Goal: Task Accomplishment & Management: Use online tool/utility

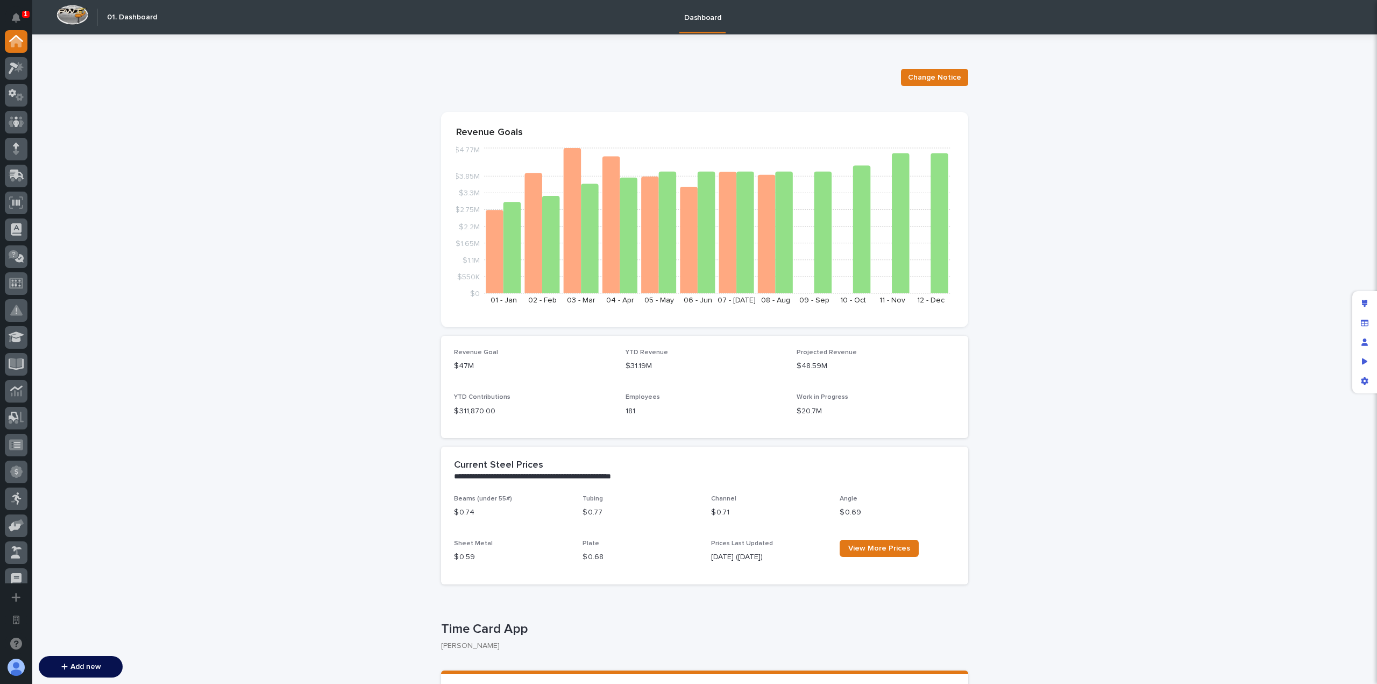
click at [80, 668] on button "Add new" at bounding box center [81, 667] width 84 height 22
click at [22, 593] on button "Add a new app..." at bounding box center [16, 597] width 23 height 23
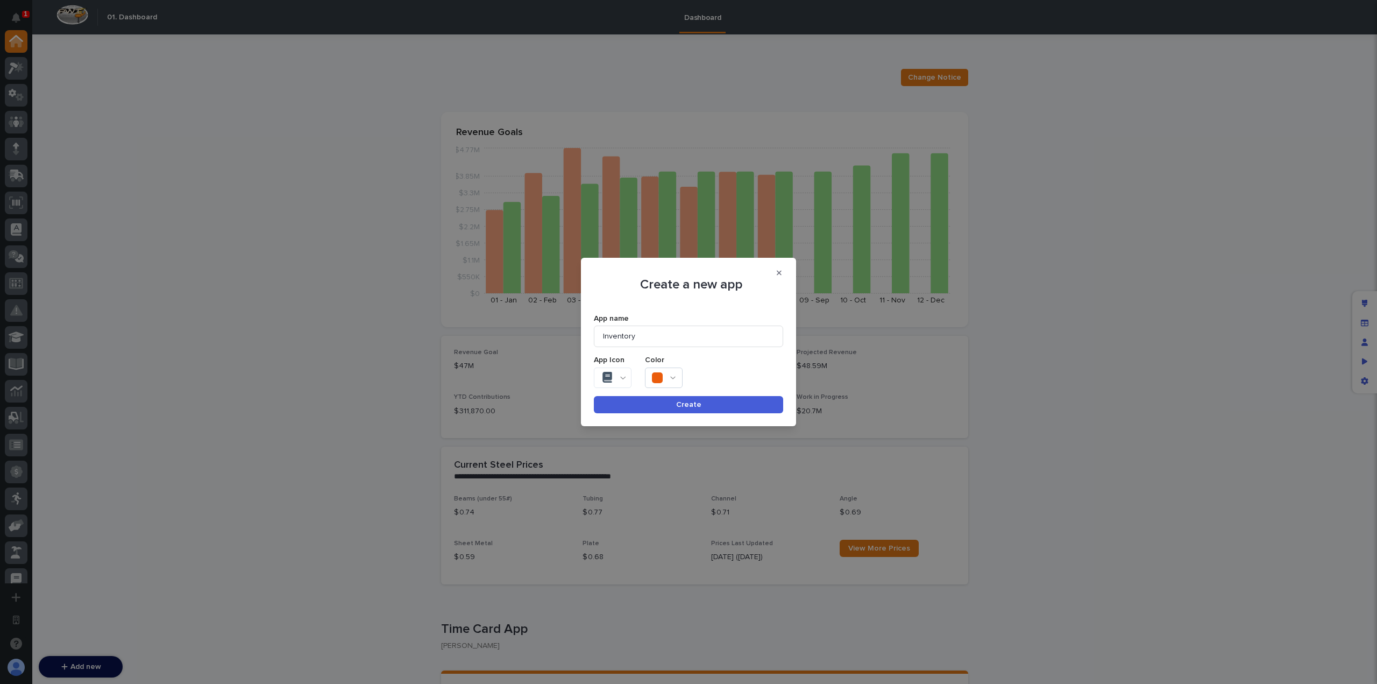
type input "Inventory"
click at [619, 373] on div at bounding box center [613, 378] width 38 height 20
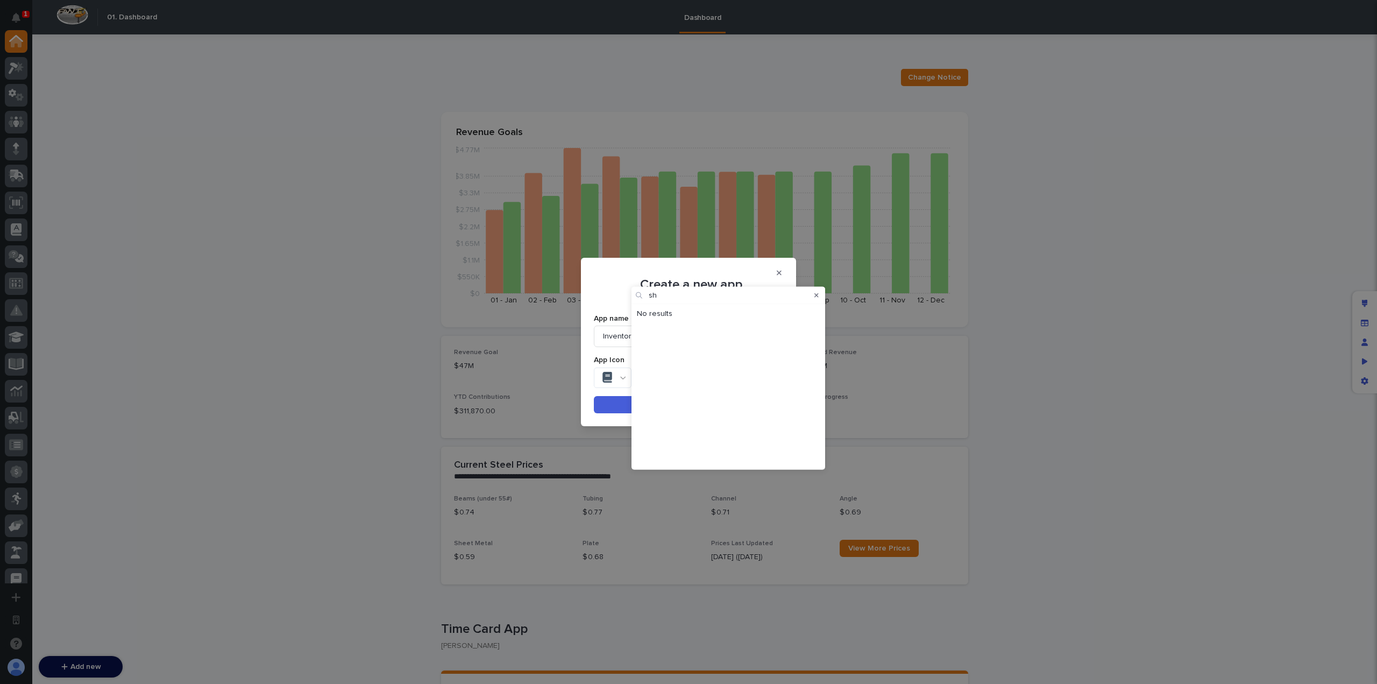
type input "s"
type input "a"
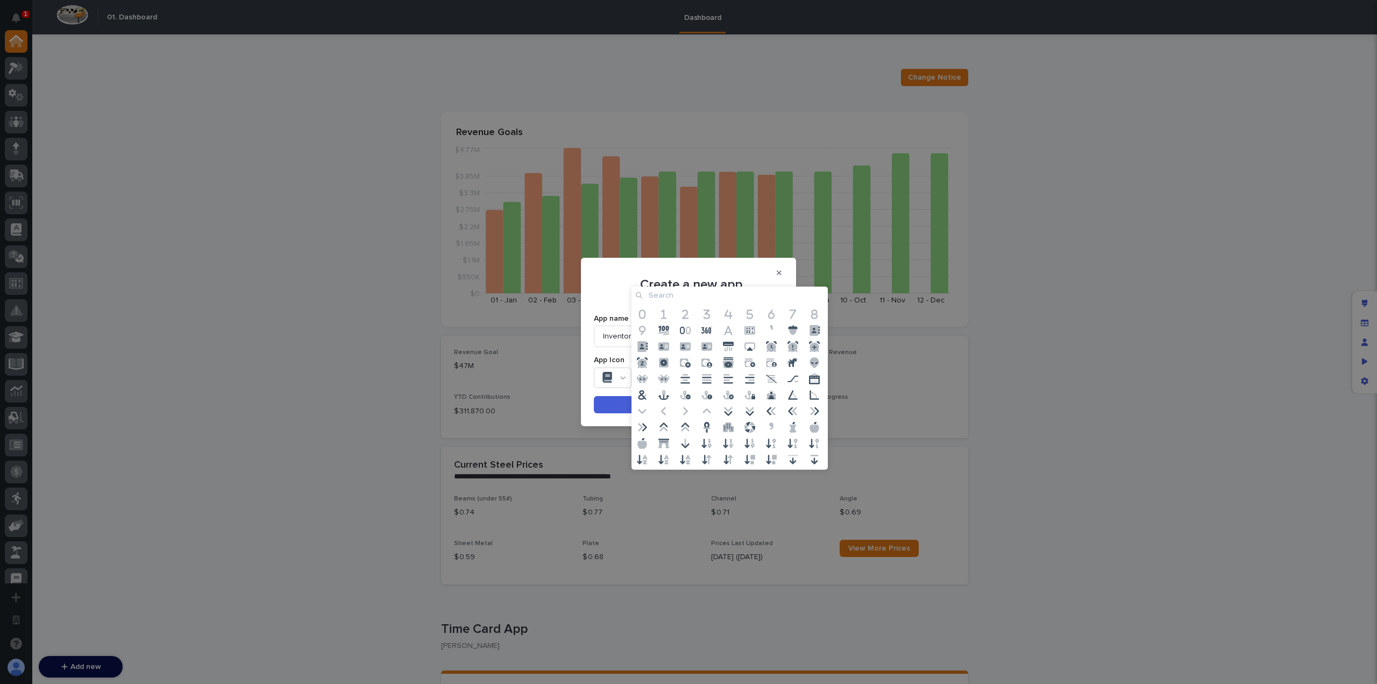
click at [754, 333] on icon at bounding box center [750, 329] width 11 height 11
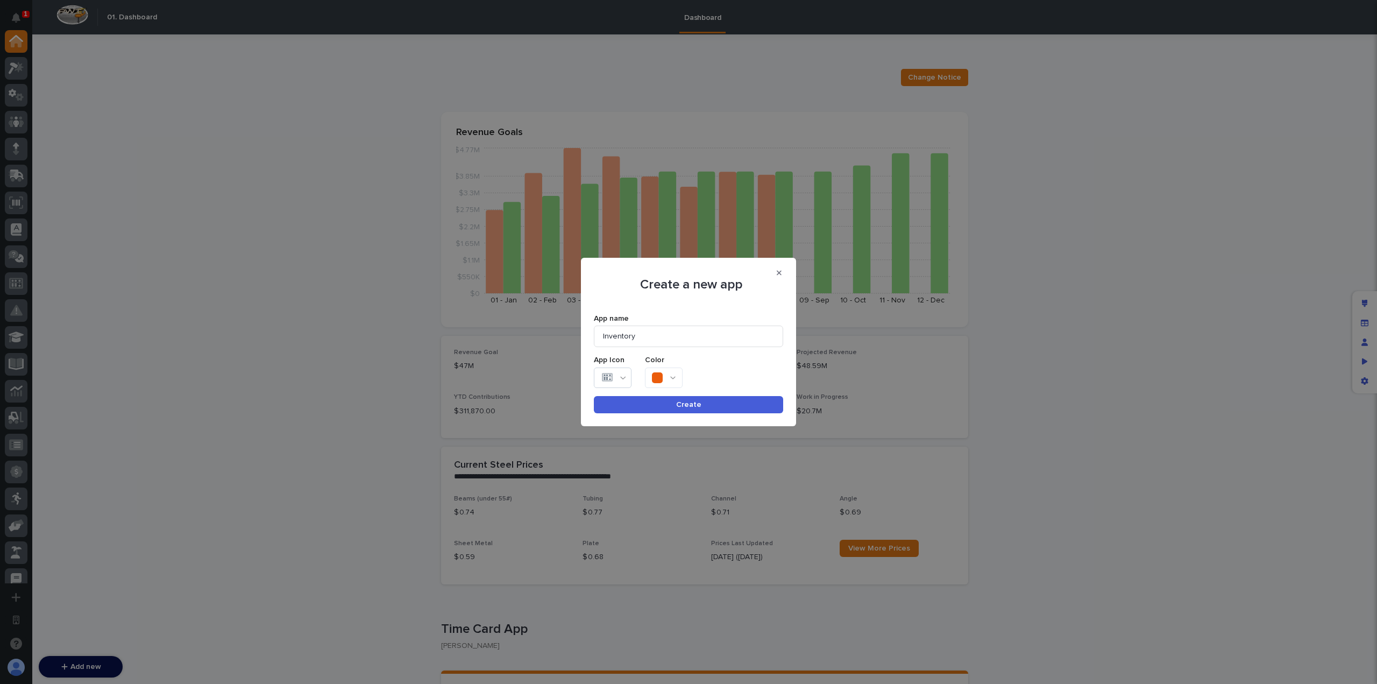
click at [669, 377] on div at bounding box center [664, 378] width 38 height 20
click at [672, 361] on div "Color" at bounding box center [666, 360] width 43 height 9
click at [672, 371] on div at bounding box center [664, 378] width 38 height 20
click at [707, 373] on icon at bounding box center [708, 371] width 6 height 5
click at [762, 388] on icon at bounding box center [762, 385] width 6 height 8
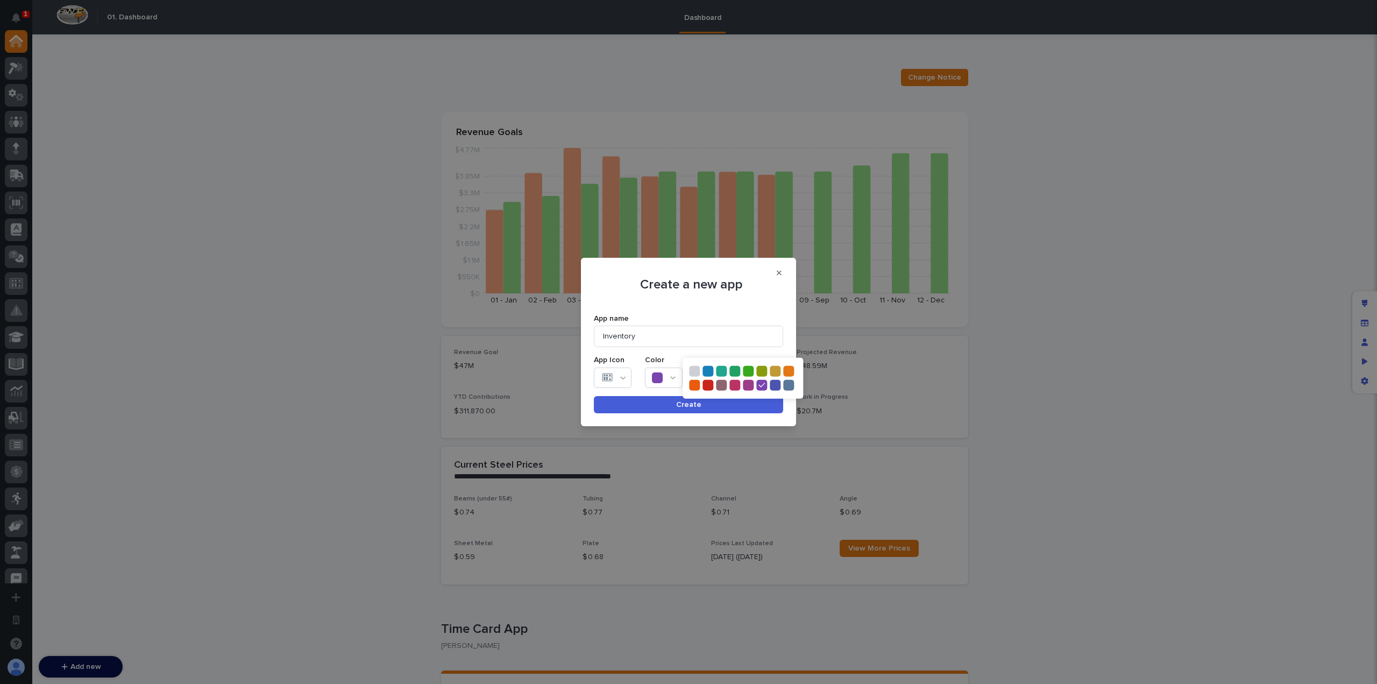
click at [696, 384] on icon at bounding box center [694, 385] width 6 height 8
click at [790, 371] on icon at bounding box center [789, 372] width 6 height 8
click at [693, 385] on icon at bounding box center [694, 385] width 6 height 8
click at [794, 371] on div at bounding box center [788, 371] width 11 height 11
click at [696, 390] on div at bounding box center [694, 385] width 11 height 11
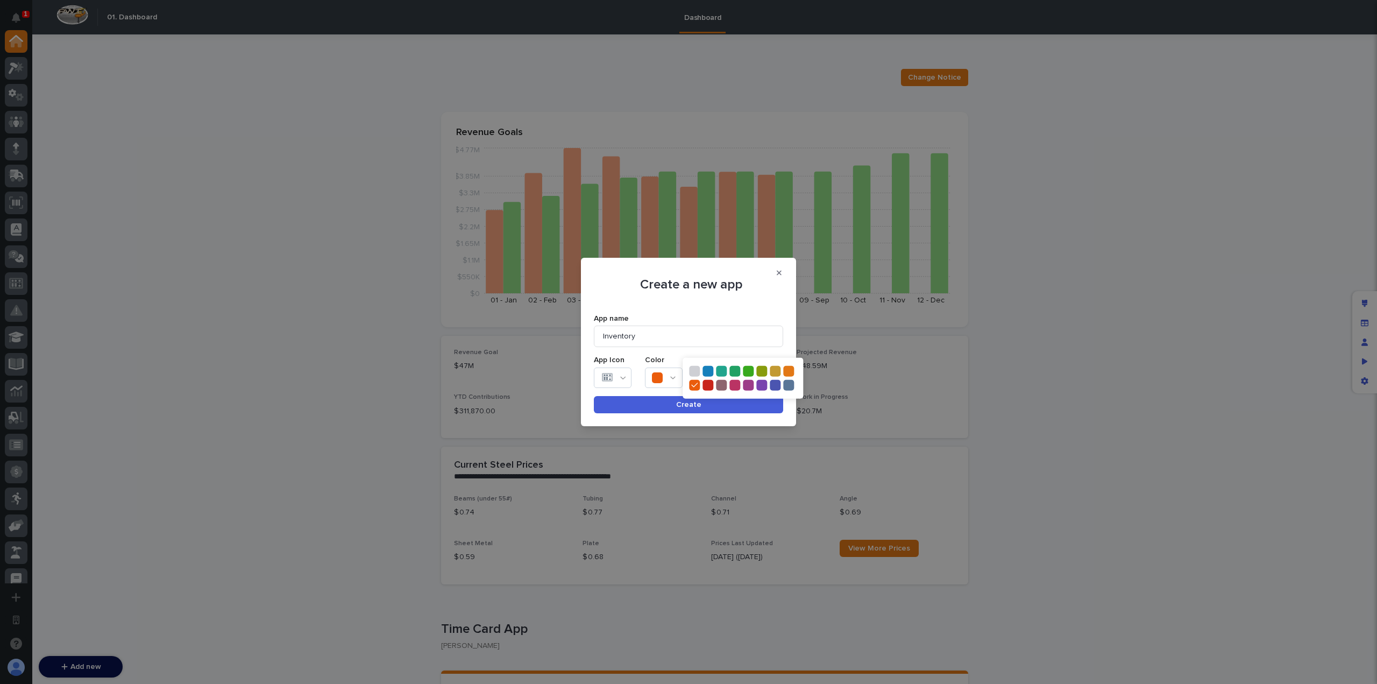
click at [694, 404] on span "Create" at bounding box center [688, 405] width 25 height 8
click at [681, 405] on span "Create" at bounding box center [688, 405] width 25 height 8
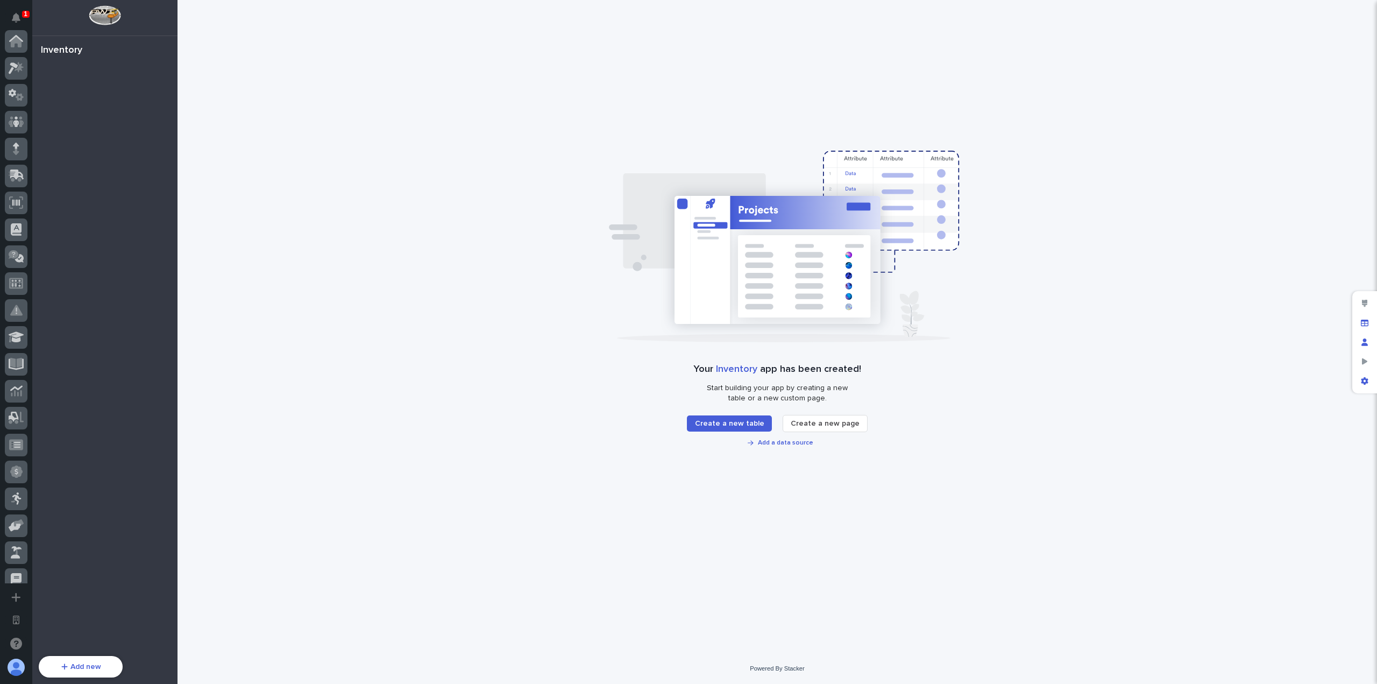
scroll to position [388, 0]
click at [1360, 380] on div "App settings" at bounding box center [1364, 380] width 19 height 19
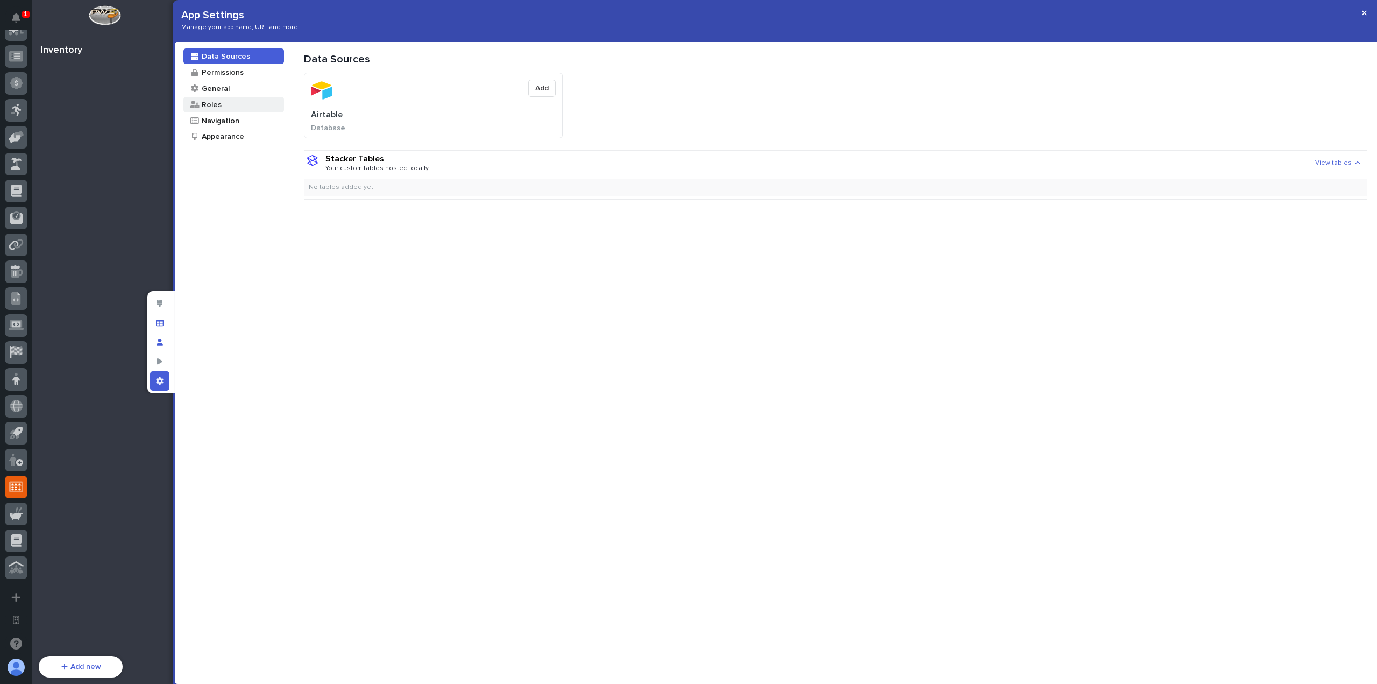
click at [230, 107] on div "Roles" at bounding box center [233, 105] width 101 height 16
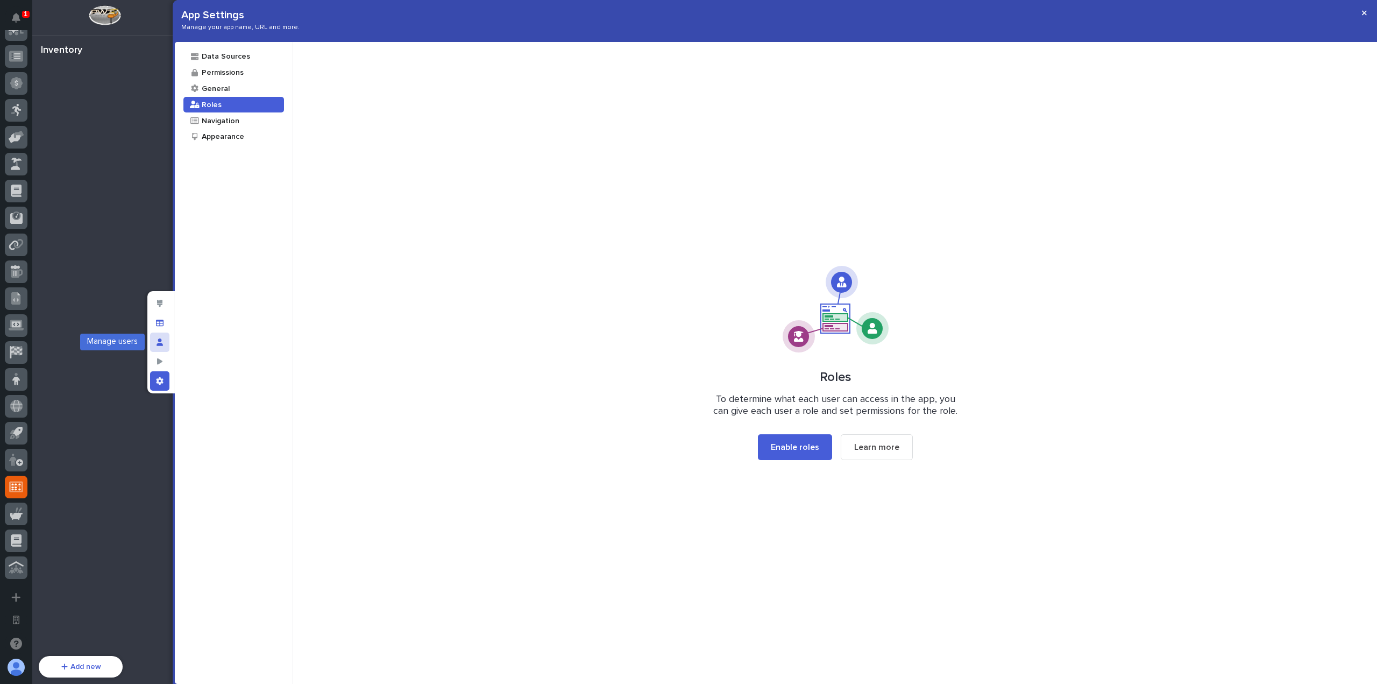
click at [167, 340] on div "Manage users" at bounding box center [159, 342] width 19 height 19
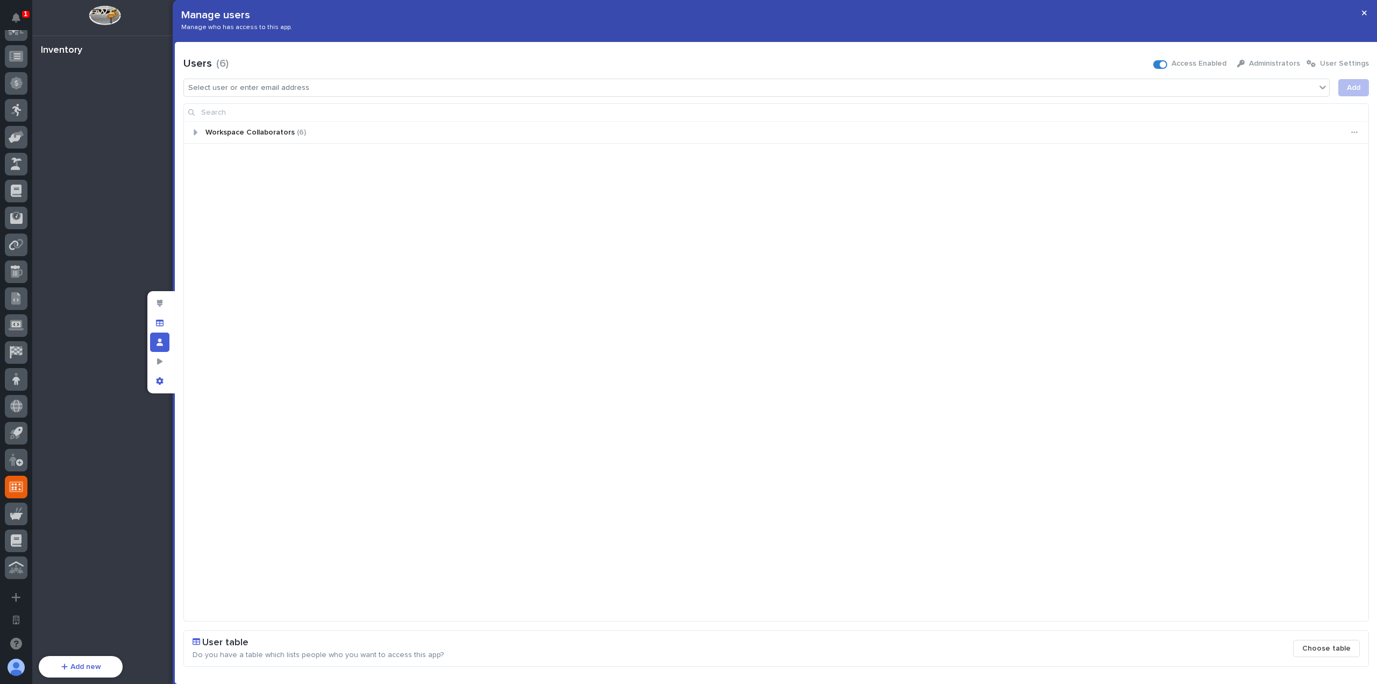
click at [406, 135] on div "Workspace Collaborators ( 6 )" at bounding box center [776, 133] width 1185 height 22
click at [264, 129] on div "Workspace Collaborators ( 6 )" at bounding box center [256, 132] width 101 height 9
click at [193, 130] on icon at bounding box center [195, 133] width 5 height 10
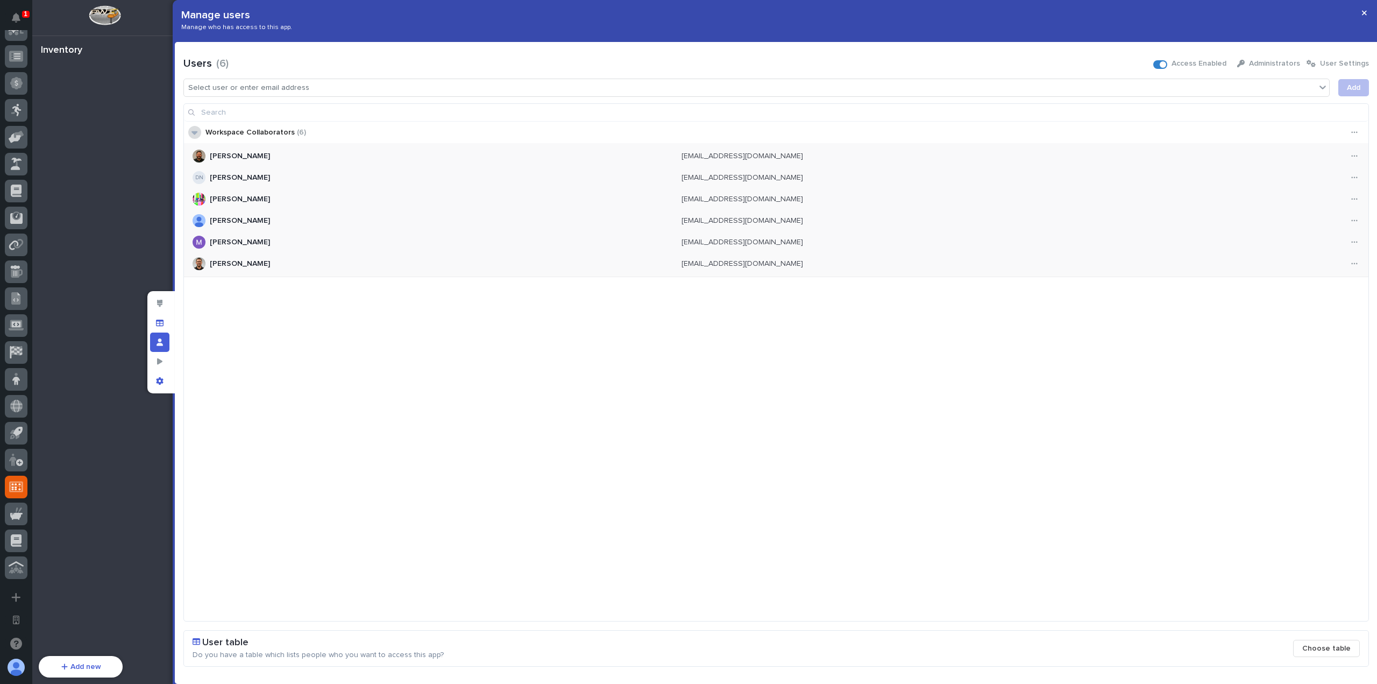
click at [196, 130] on icon at bounding box center [195, 133] width 6 height 10
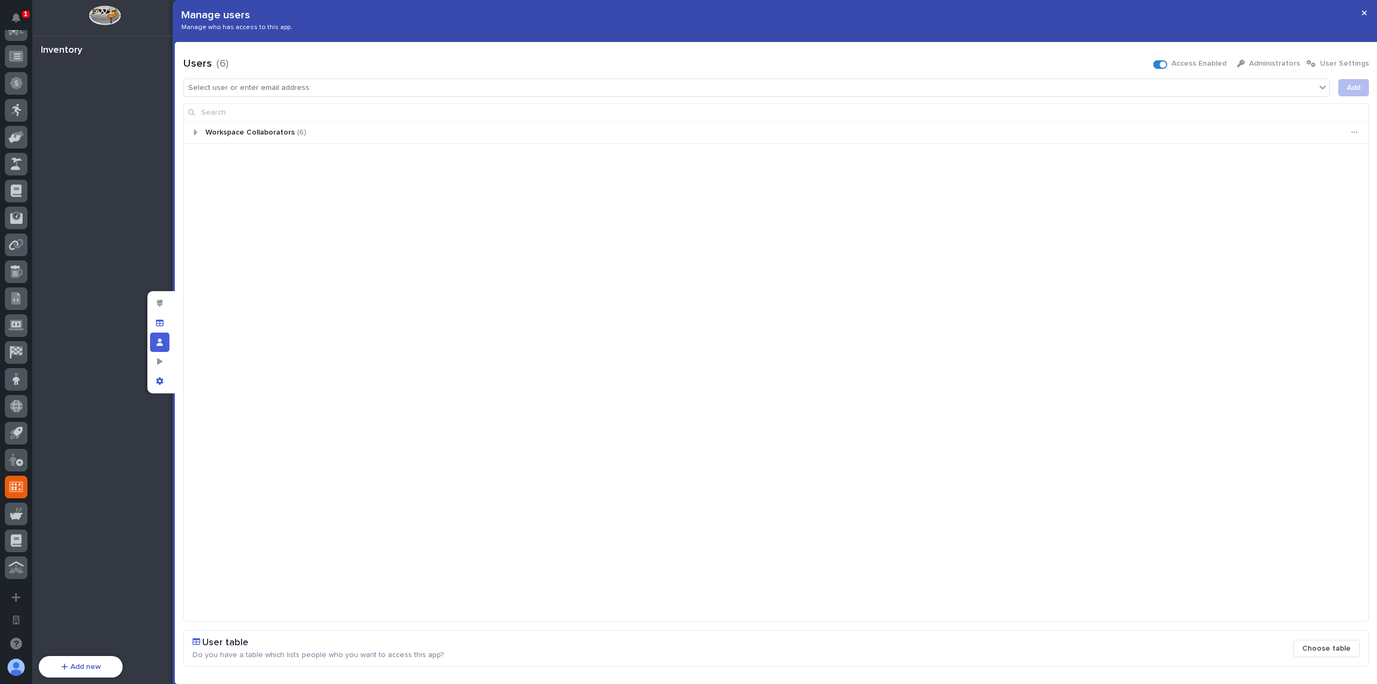
click at [230, 128] on div "Workspace Collaborators ( 6 )" at bounding box center [256, 132] width 101 height 9
click at [196, 133] on icon at bounding box center [195, 133] width 5 height 10
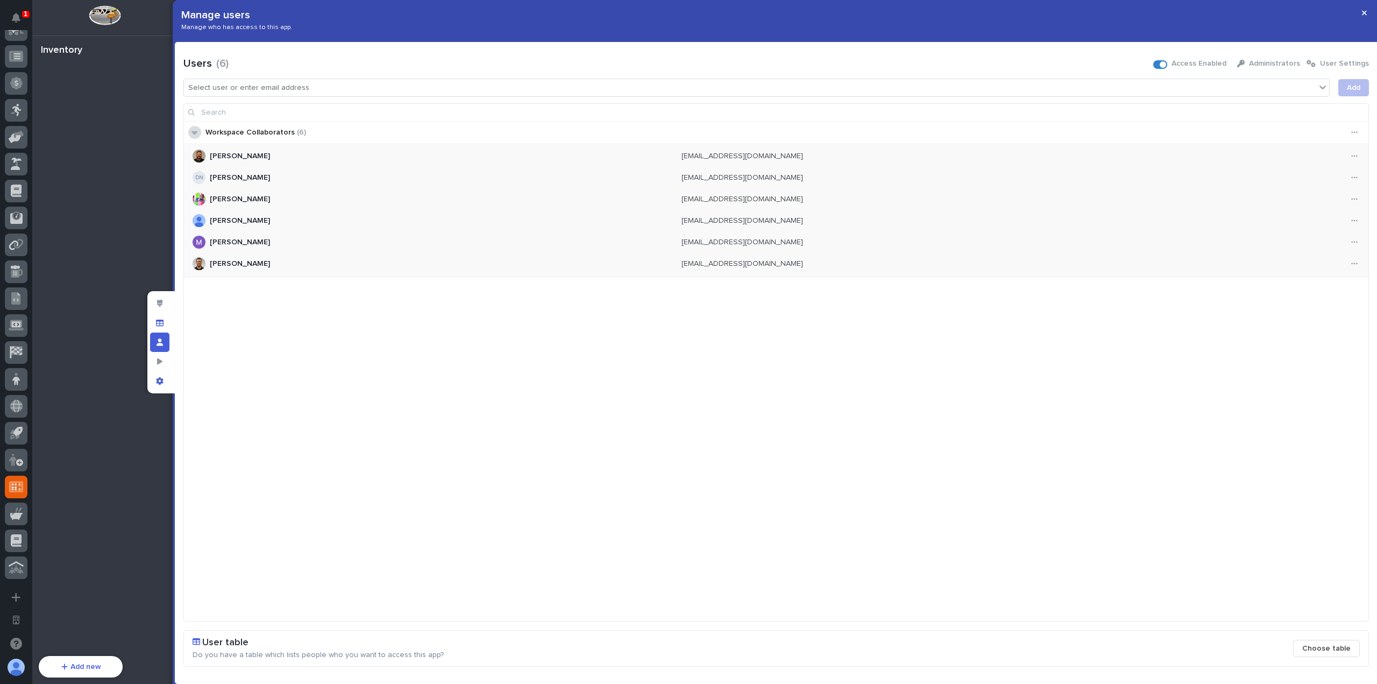
click at [196, 133] on icon at bounding box center [195, 133] width 6 height 10
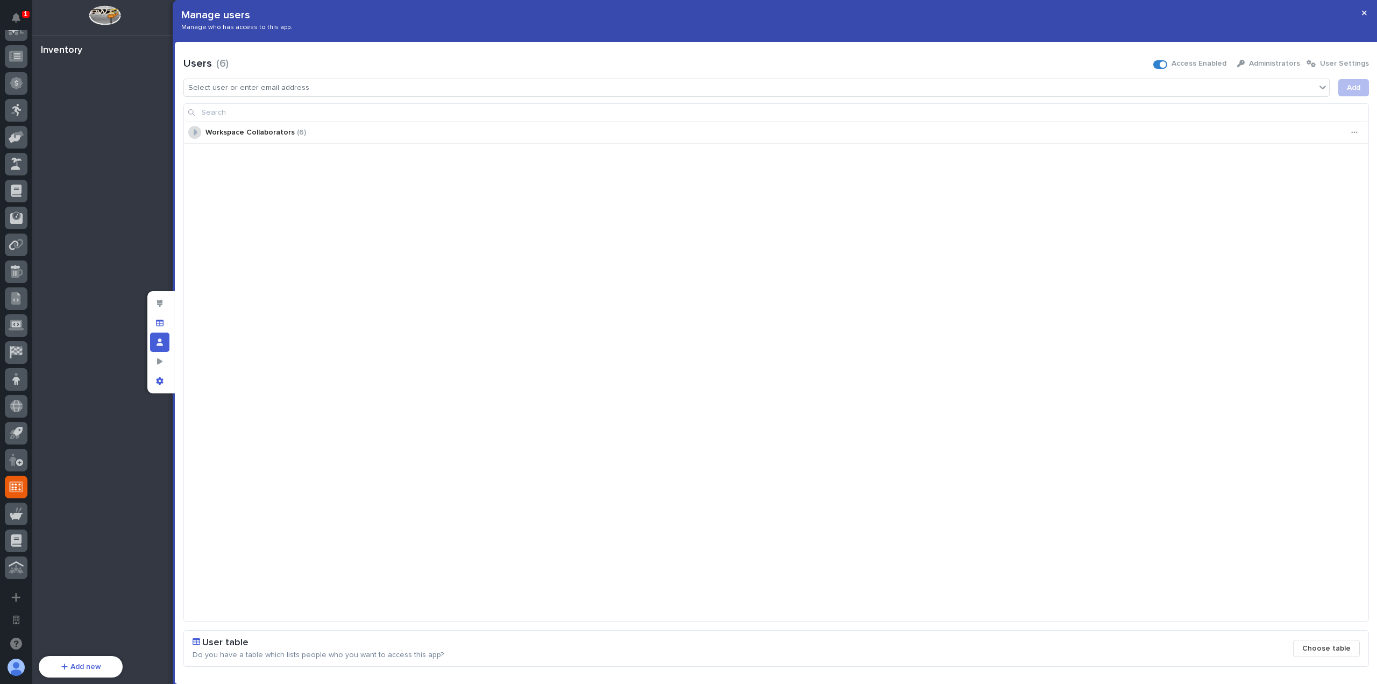
click at [196, 133] on icon at bounding box center [195, 133] width 5 height 10
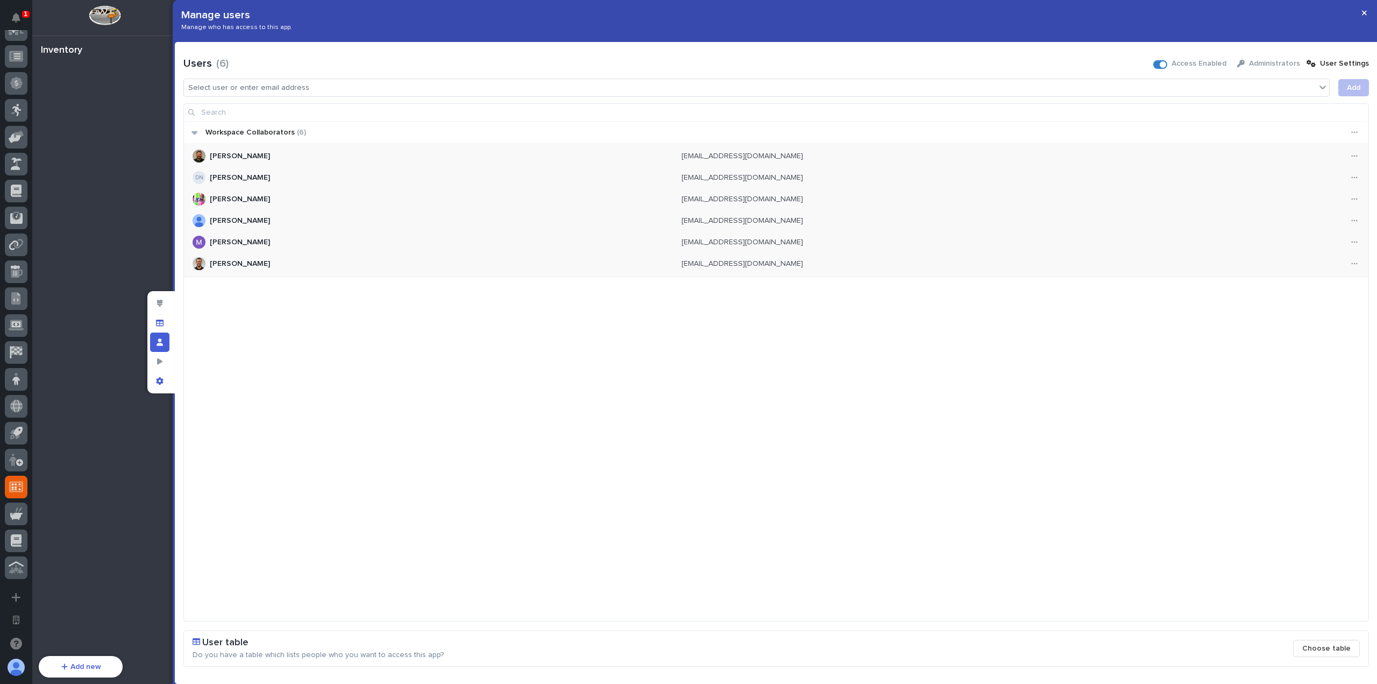
click at [1359, 66] on span "User Settings" at bounding box center [1344, 64] width 49 height 8
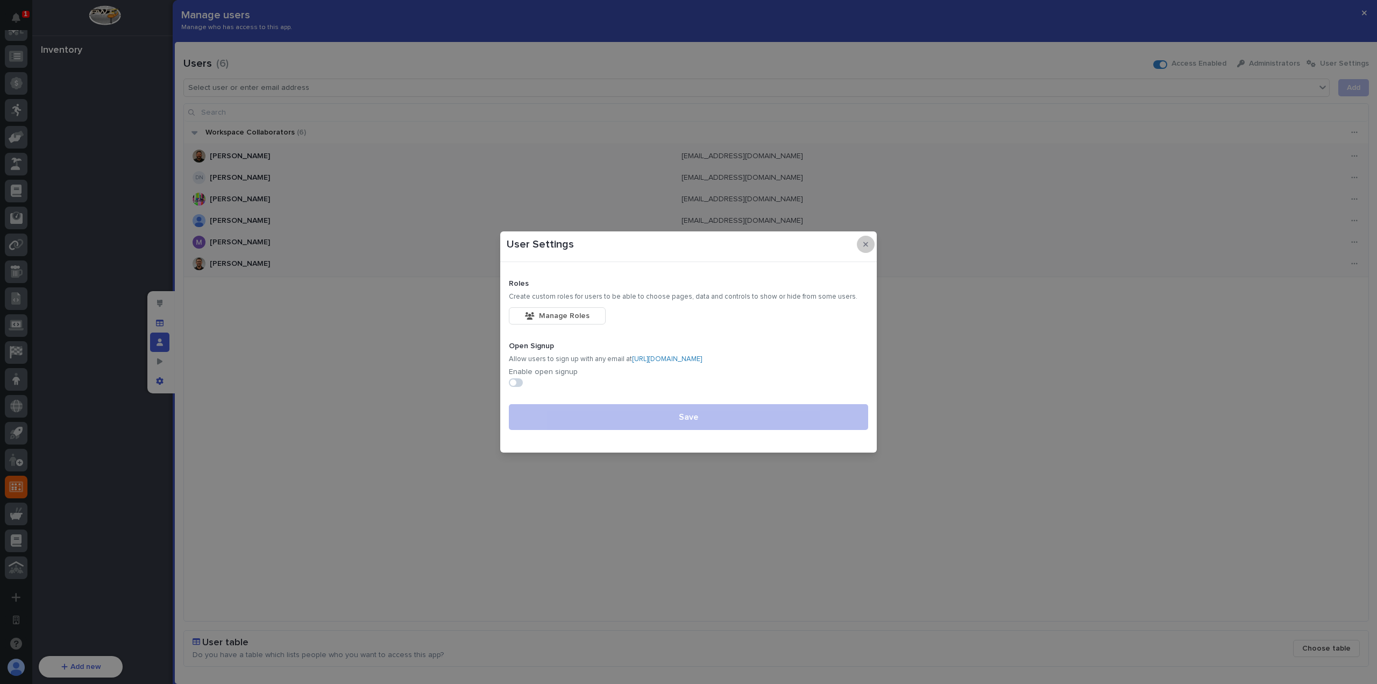
click at [865, 244] on icon "button" at bounding box center [866, 244] width 5 height 5
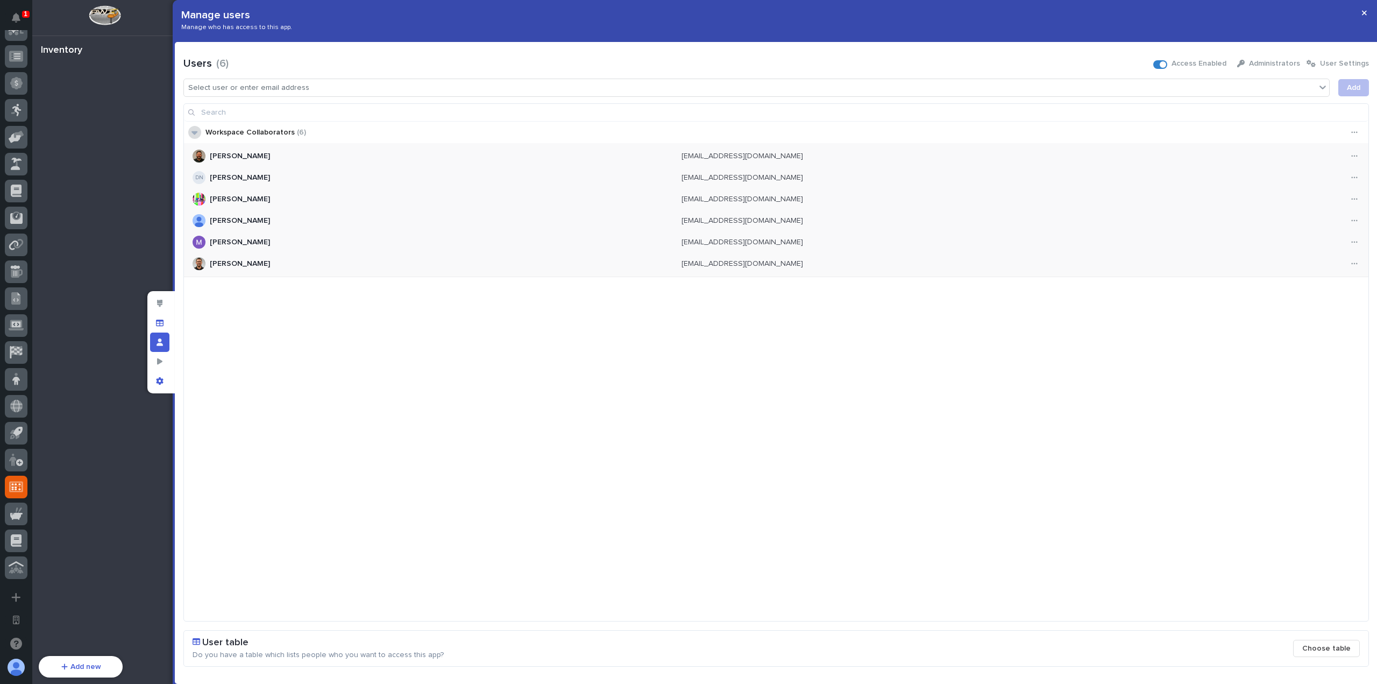
click at [195, 132] on icon at bounding box center [195, 133] width 6 height 4
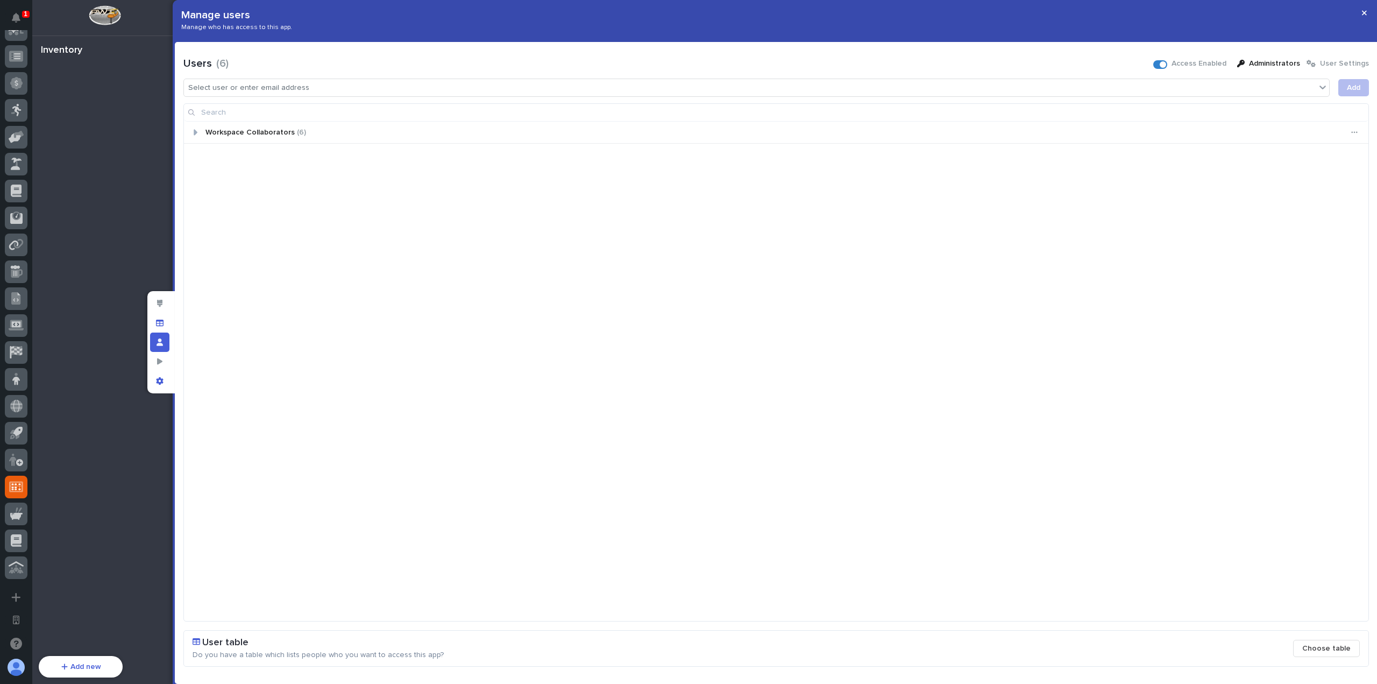
click at [1271, 64] on span "Administrators" at bounding box center [1274, 64] width 51 height 8
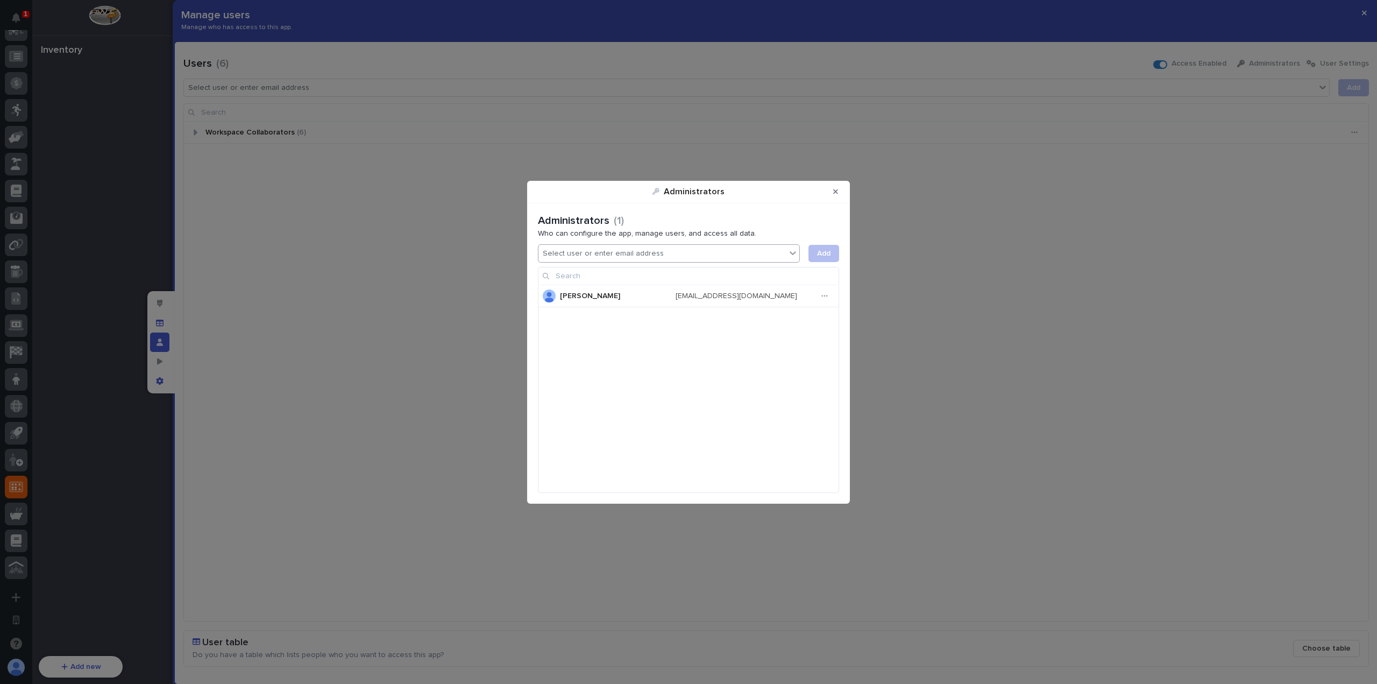
click at [655, 255] on div "Select user or enter email address" at bounding box center [663, 254] width 248 height 16
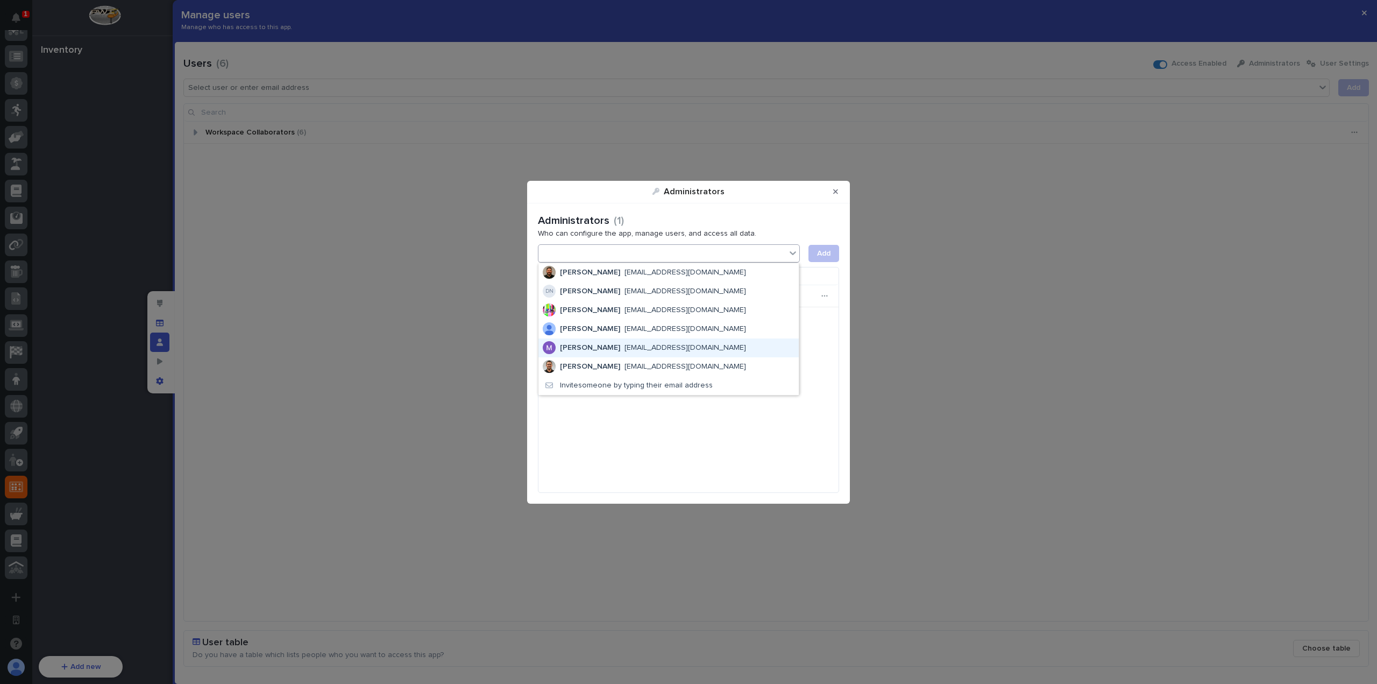
drag, startPoint x: 651, startPoint y: 276, endPoint x: 644, endPoint y: 346, distance: 70.3
click at [645, 347] on span "[EMAIL_ADDRESS][DOMAIN_NAME]" at bounding box center [686, 347] width 122 height 9
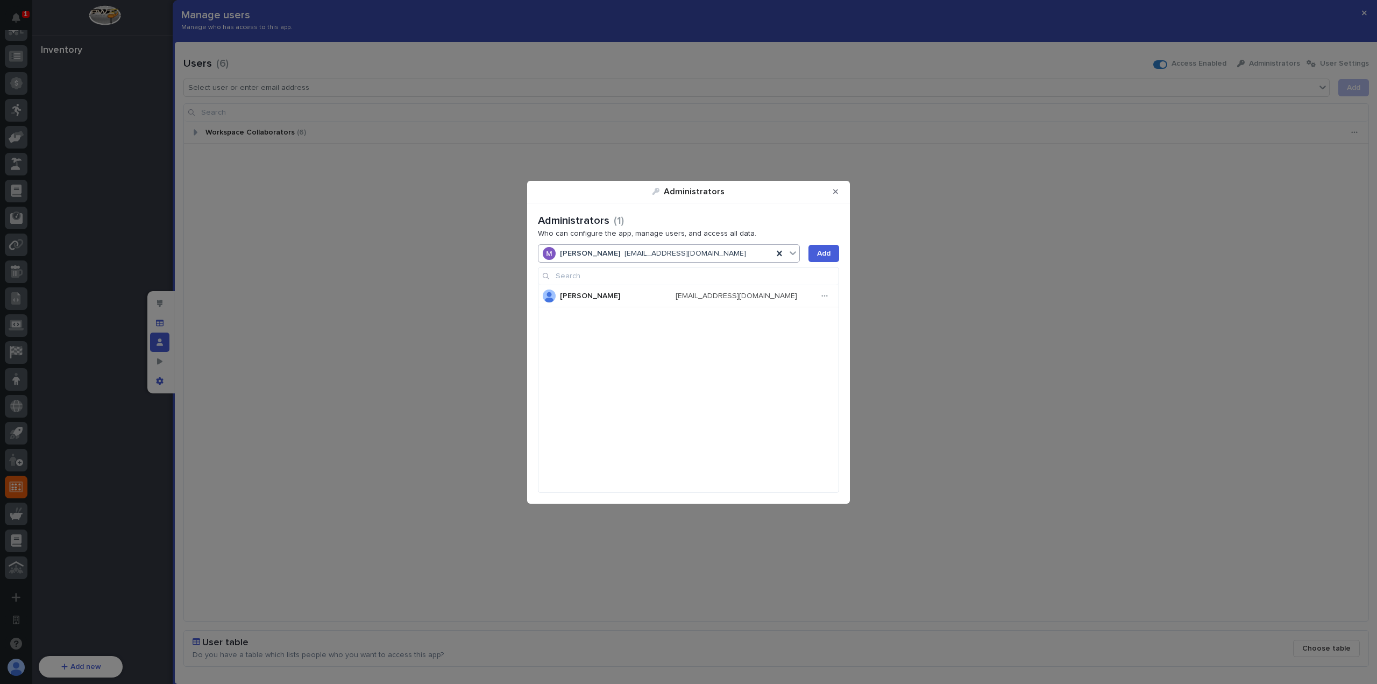
click at [697, 253] on div "[PERSON_NAME] [EMAIL_ADDRESS][DOMAIN_NAME]" at bounding box center [656, 254] width 235 height 16
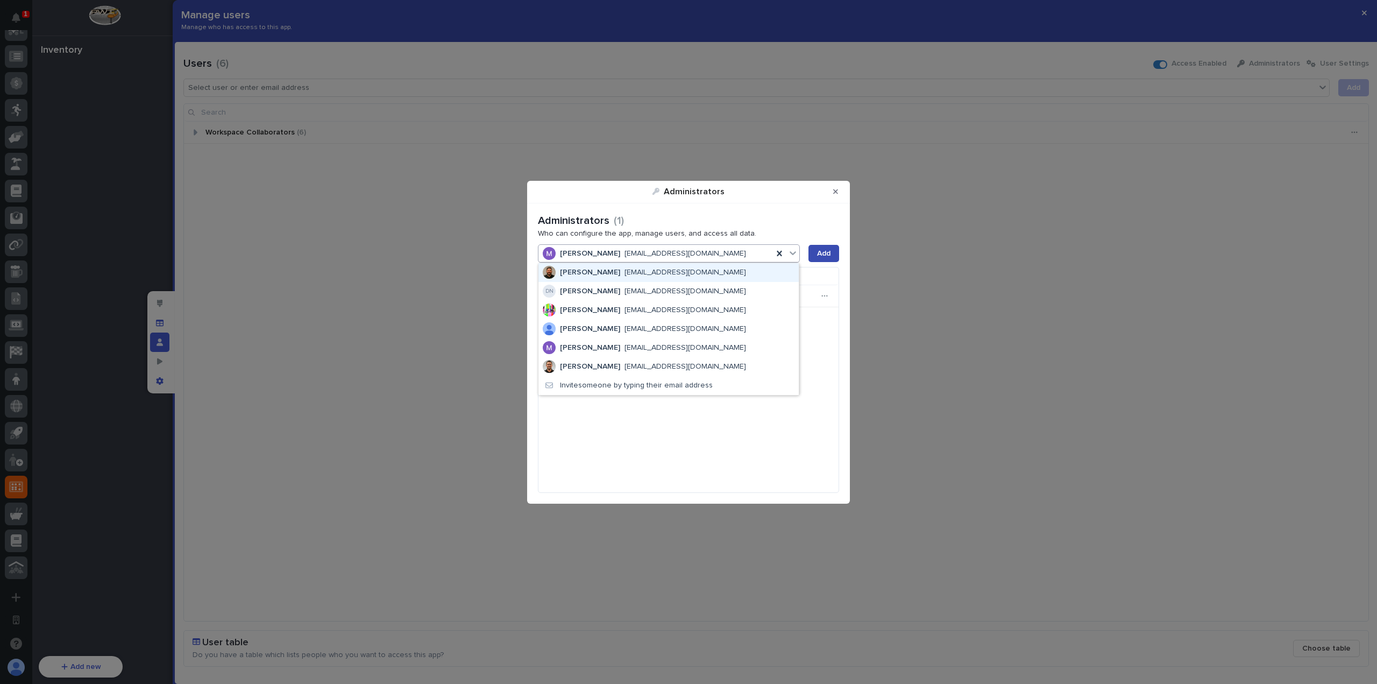
click at [811, 250] on button "Add" at bounding box center [824, 253] width 31 height 17
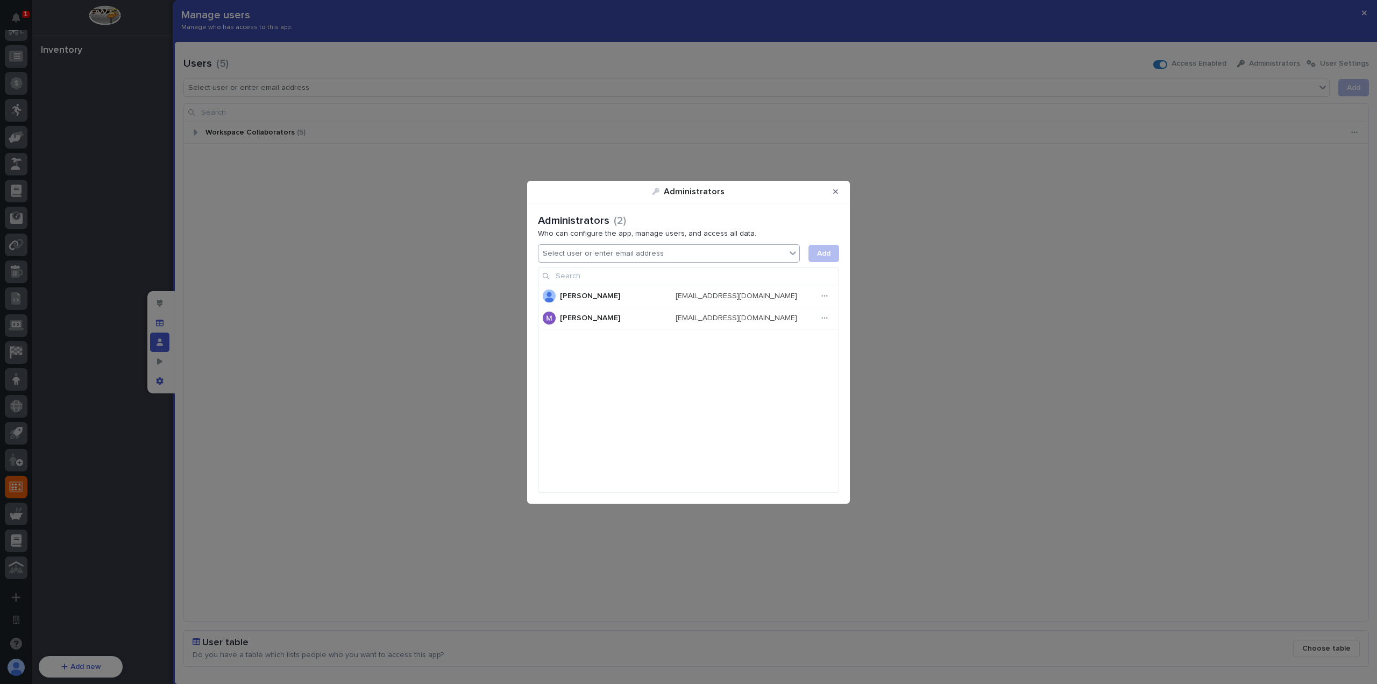
click at [695, 253] on div "Select user or enter email address" at bounding box center [663, 254] width 248 height 16
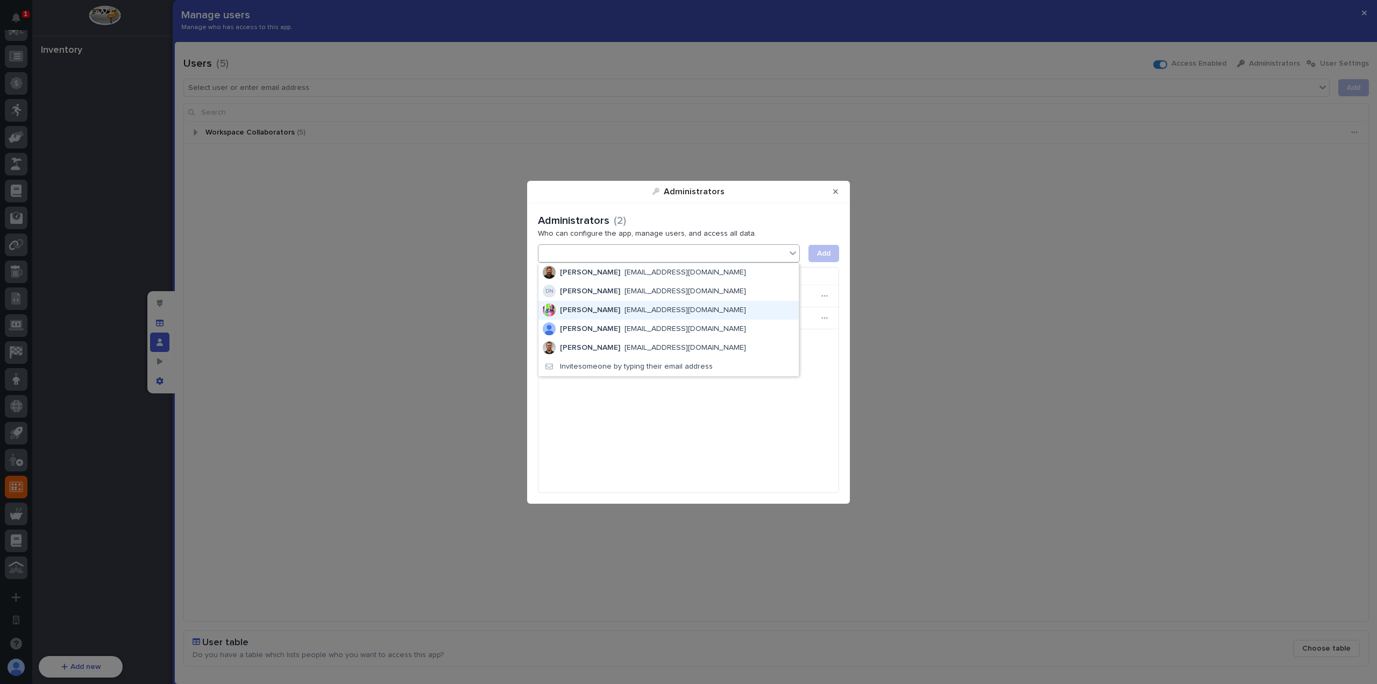
click at [673, 313] on span "[EMAIL_ADDRESS][DOMAIN_NAME]" at bounding box center [686, 309] width 122 height 9
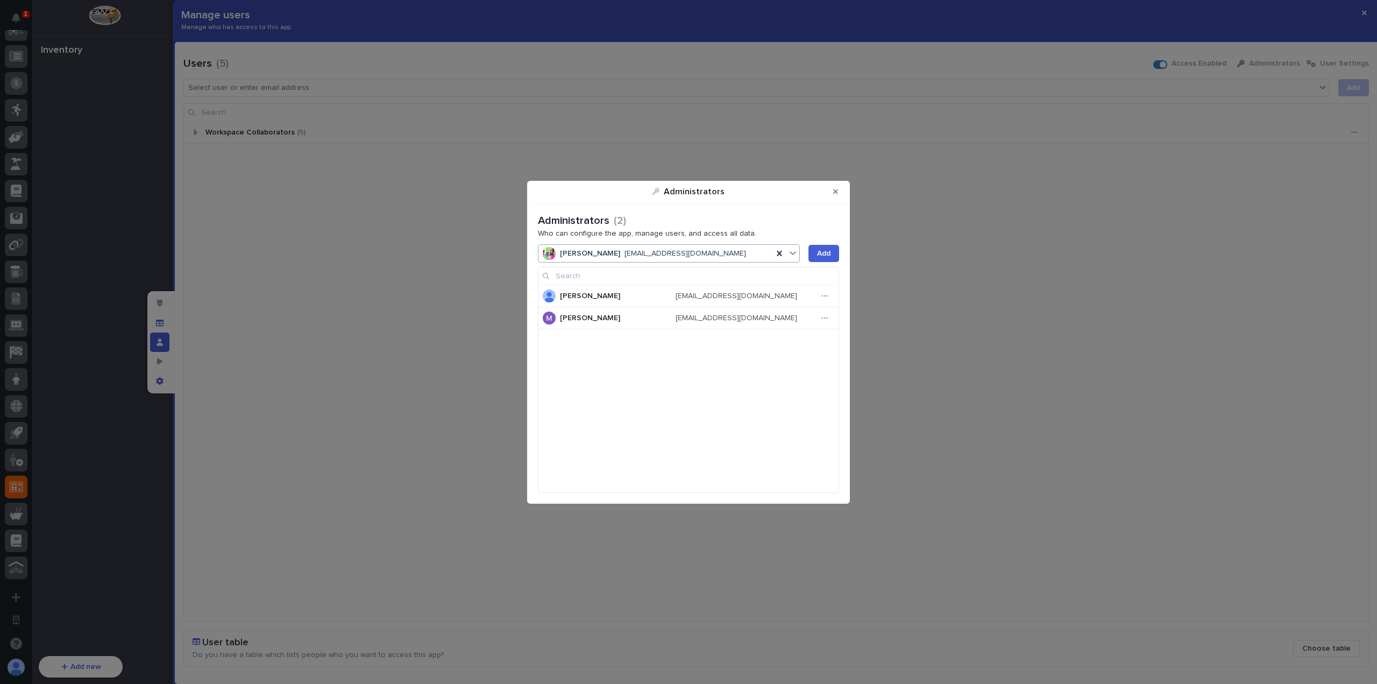
click at [821, 263] on div "Administrators ( 2 ) Who can configure the app, manage users, and access all da…" at bounding box center [688, 353] width 301 height 279
click at [827, 256] on span "Add" at bounding box center [823, 254] width 13 height 8
click at [833, 192] on icon "Close Modal" at bounding box center [835, 192] width 5 height 8
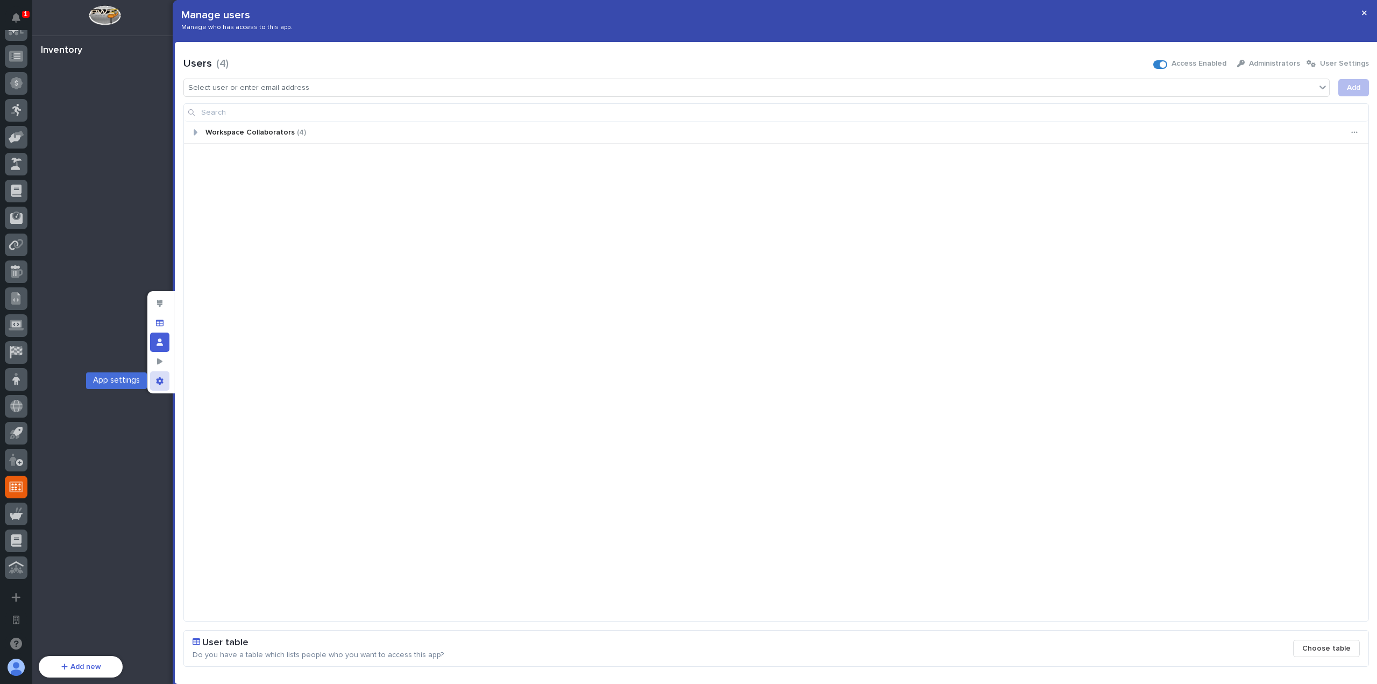
click at [152, 376] on div "App settings" at bounding box center [159, 380] width 19 height 19
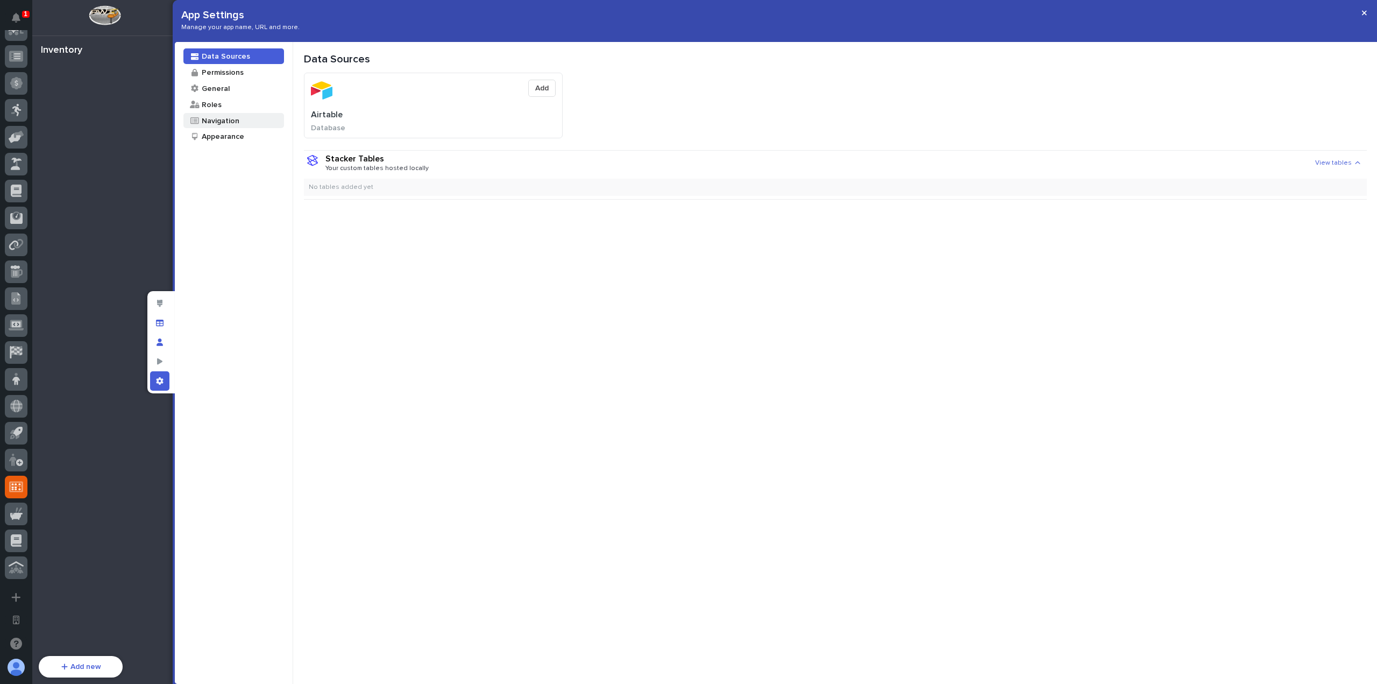
click at [248, 123] on div "Navigation" at bounding box center [233, 121] width 101 height 16
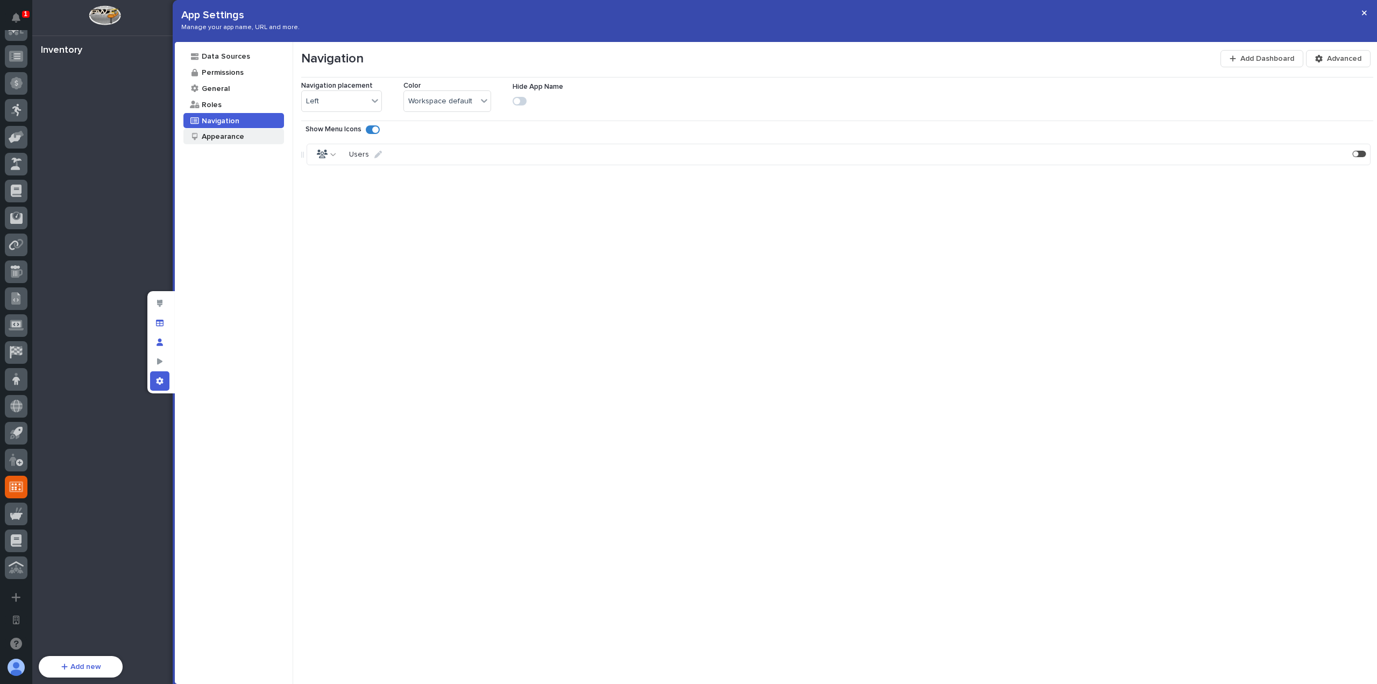
click at [244, 135] on div "Appearance" at bounding box center [233, 137] width 101 height 16
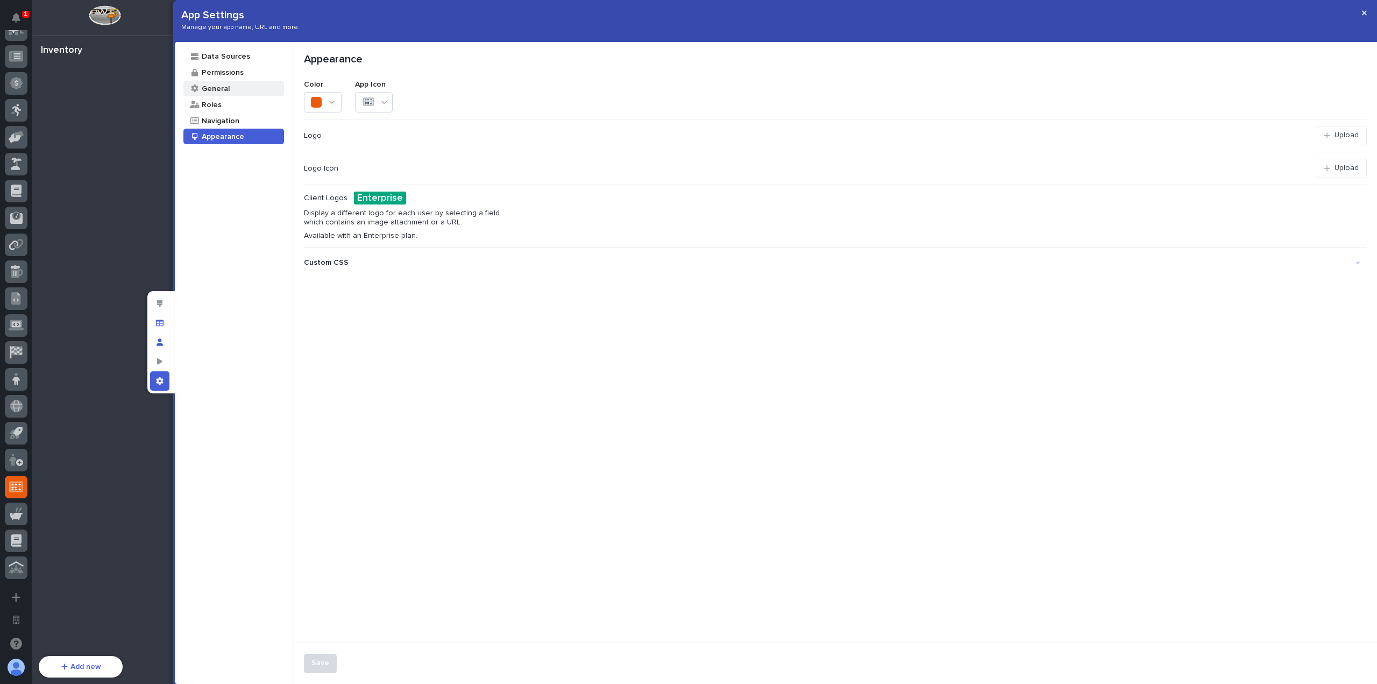
click at [254, 93] on div "General" at bounding box center [233, 89] width 101 height 16
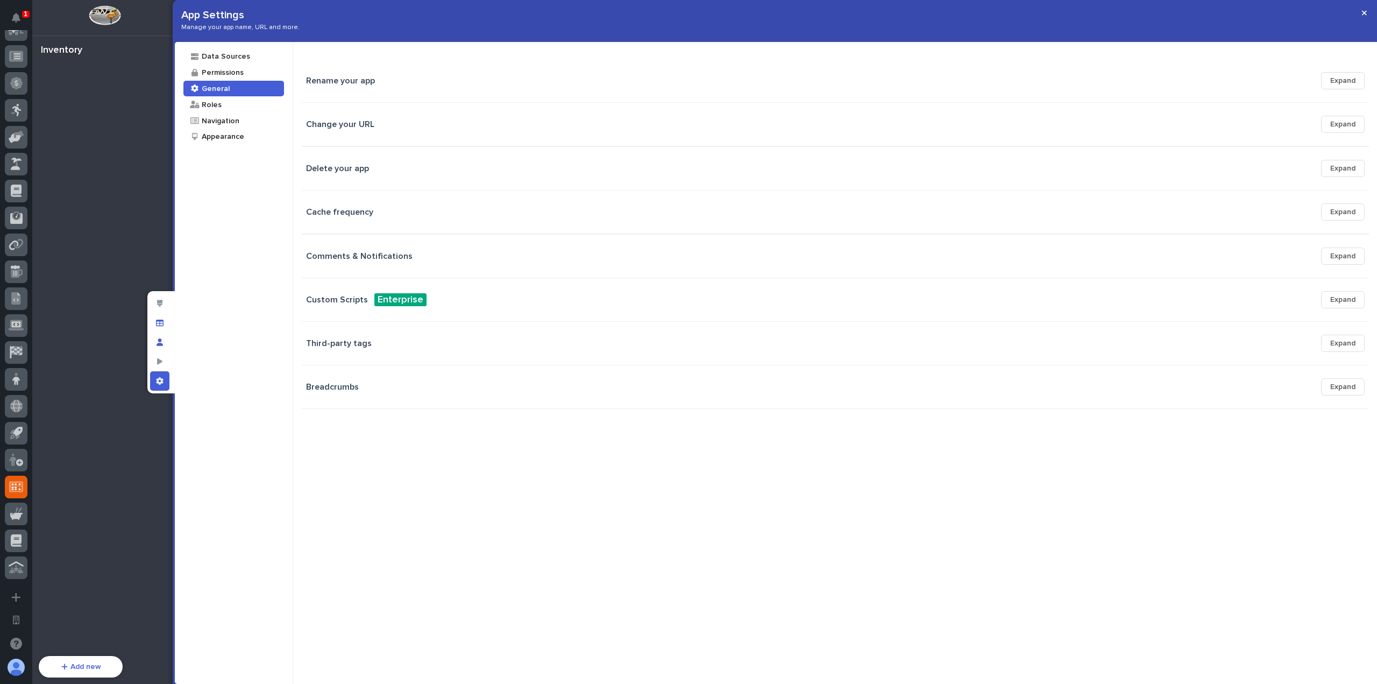
click at [348, 91] on div "Rename your app Expand" at bounding box center [836, 81] width 1068 height 26
click at [1339, 121] on span "Expand" at bounding box center [1343, 125] width 25 height 8
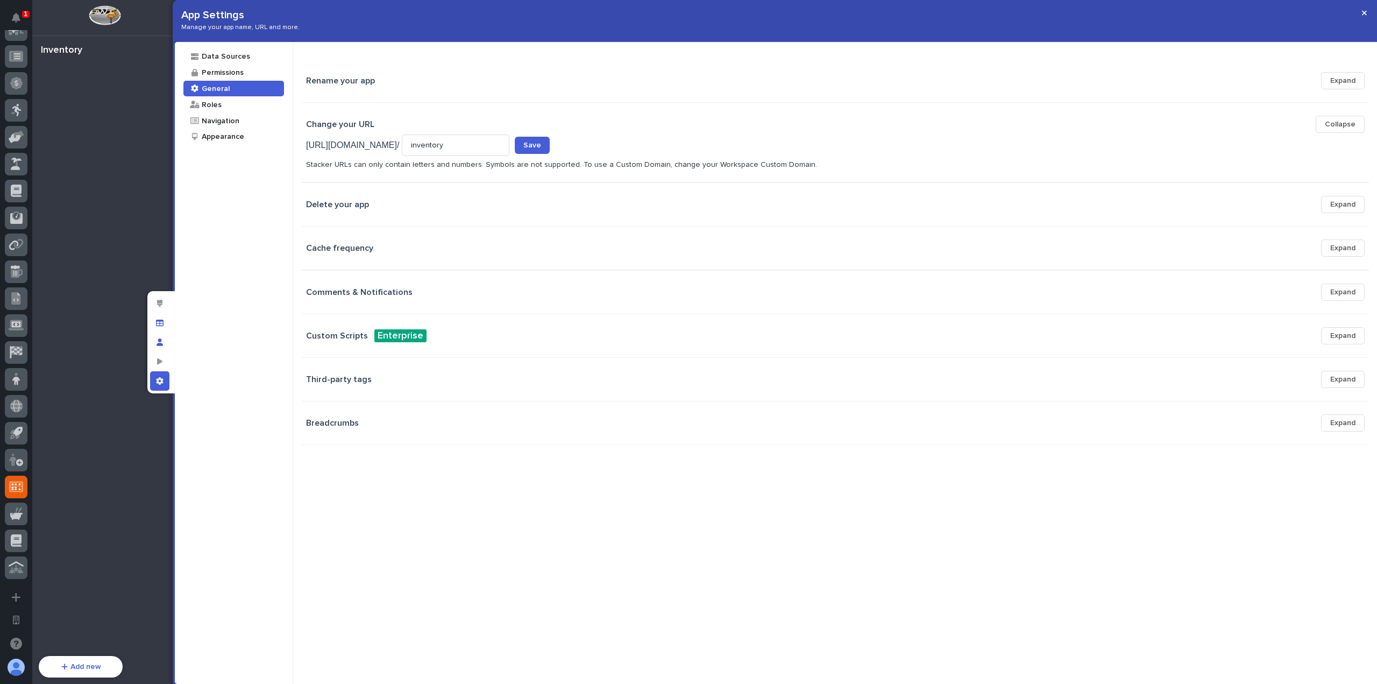
click at [443, 207] on div "Delete your app Expand" at bounding box center [835, 204] width 1059 height 17
click at [1341, 246] on span "Expand" at bounding box center [1343, 248] width 25 height 8
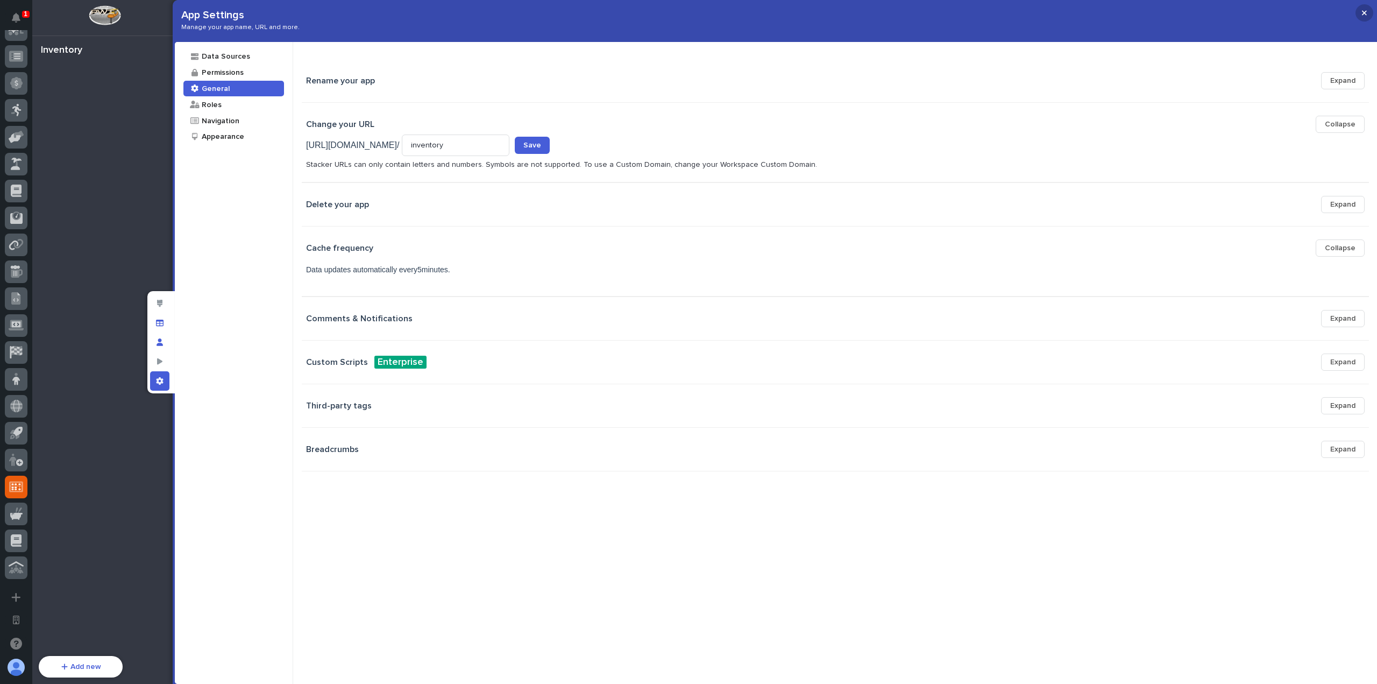
click at [1371, 11] on button "button" at bounding box center [1365, 12] width 18 height 17
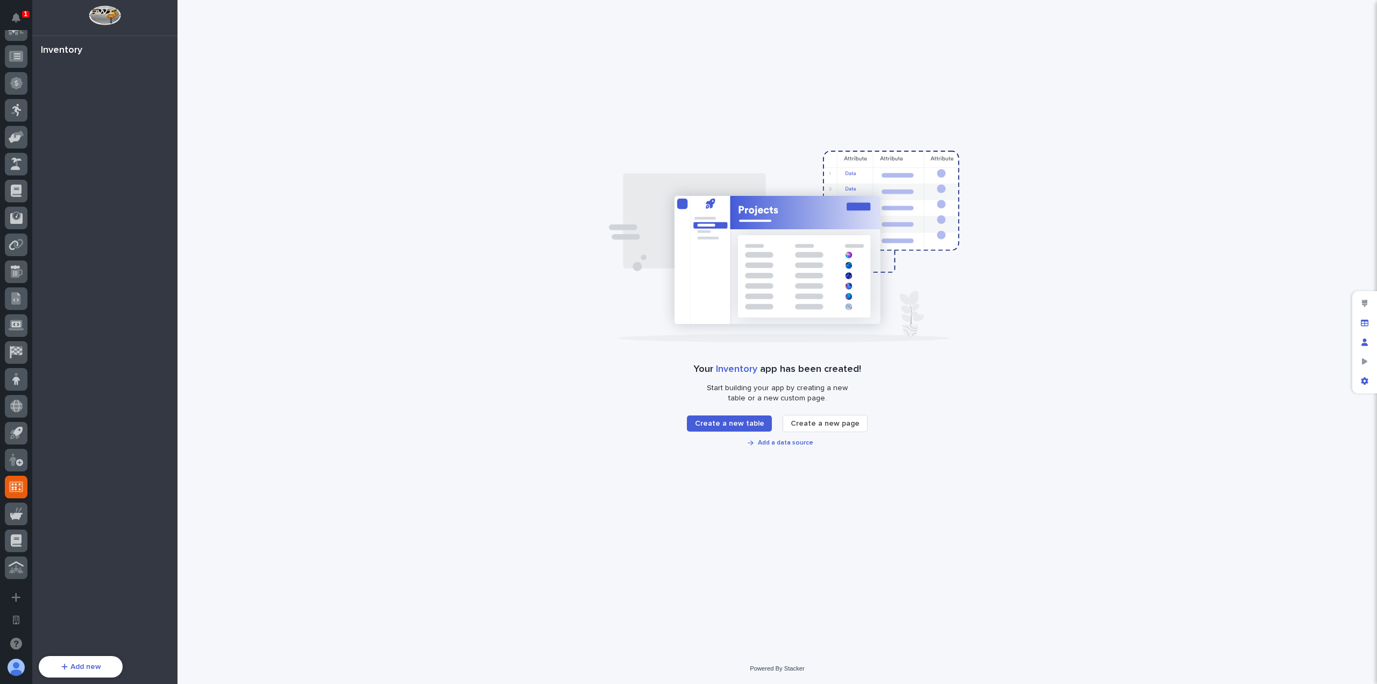
click at [469, 152] on div "Your Inventory app has been created! Start building your app by creating a new …" at bounding box center [778, 326] width 1200 height 653
click at [1373, 384] on div "App settings" at bounding box center [1364, 380] width 19 height 19
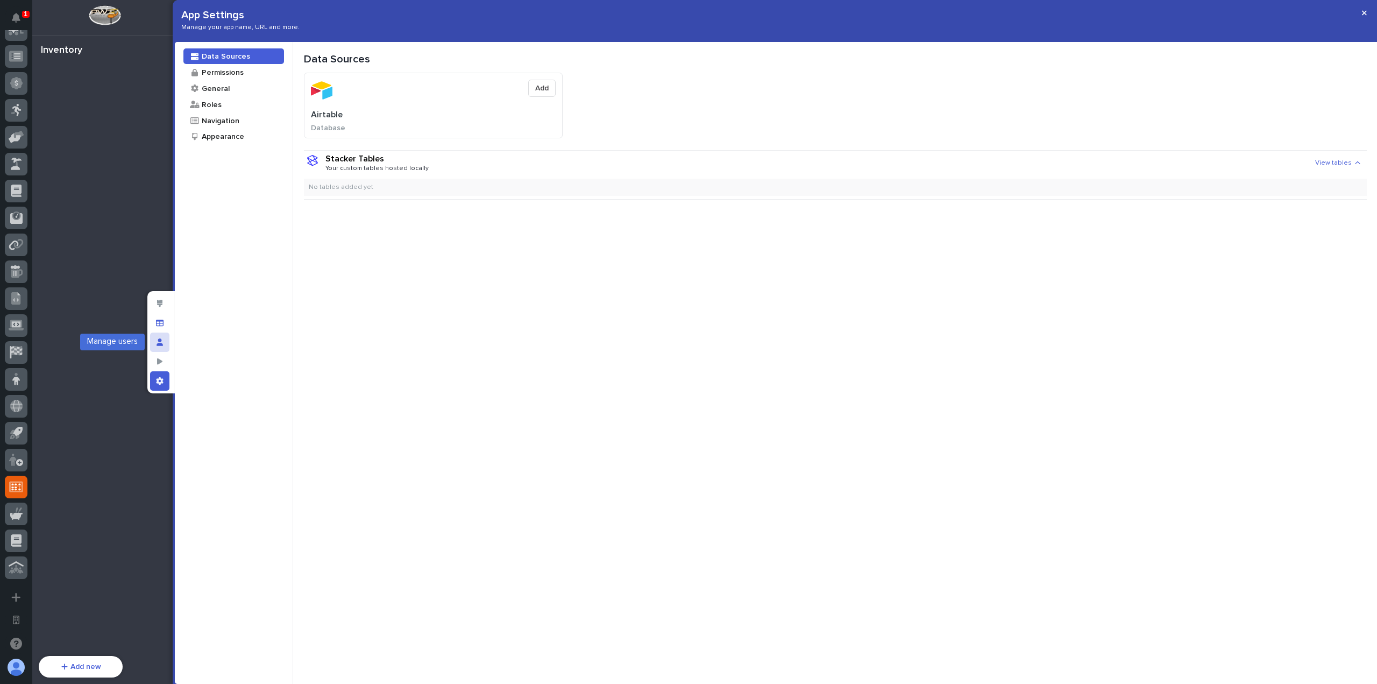
click at [162, 340] on div "Manage users" at bounding box center [159, 342] width 19 height 19
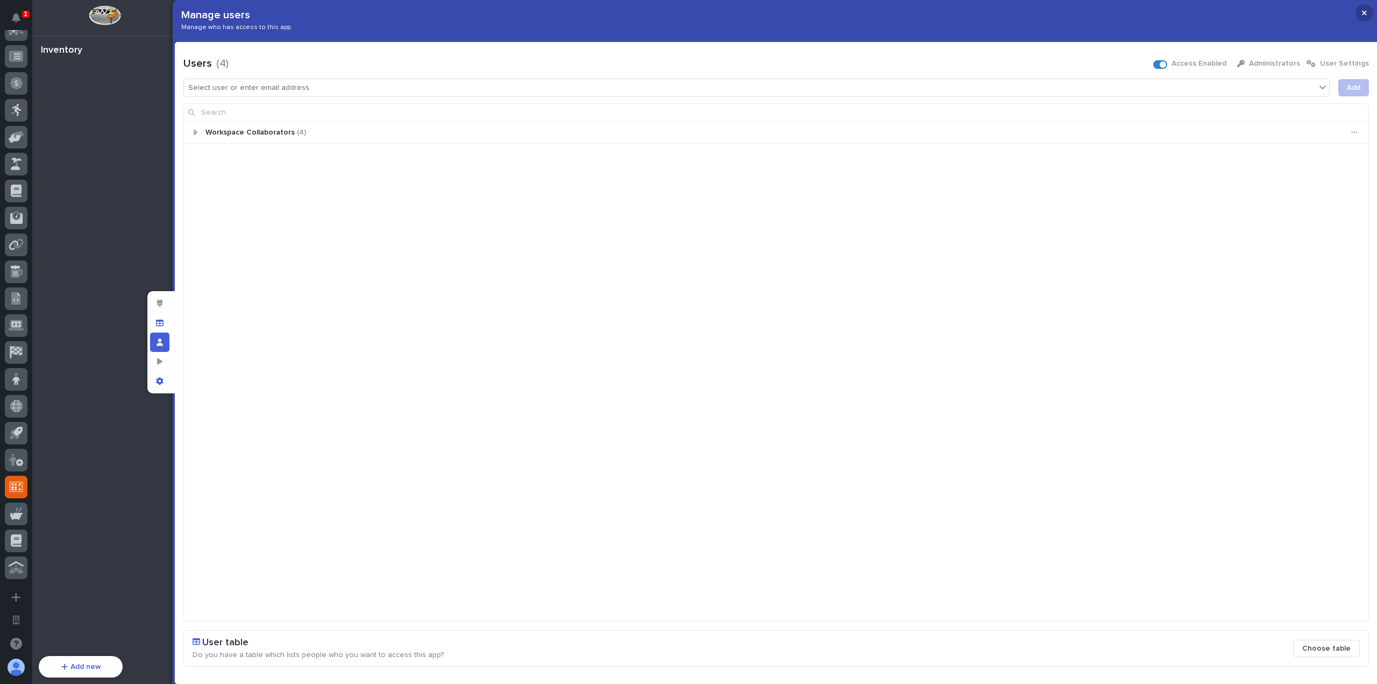
click at [1361, 14] on button "button" at bounding box center [1365, 12] width 18 height 17
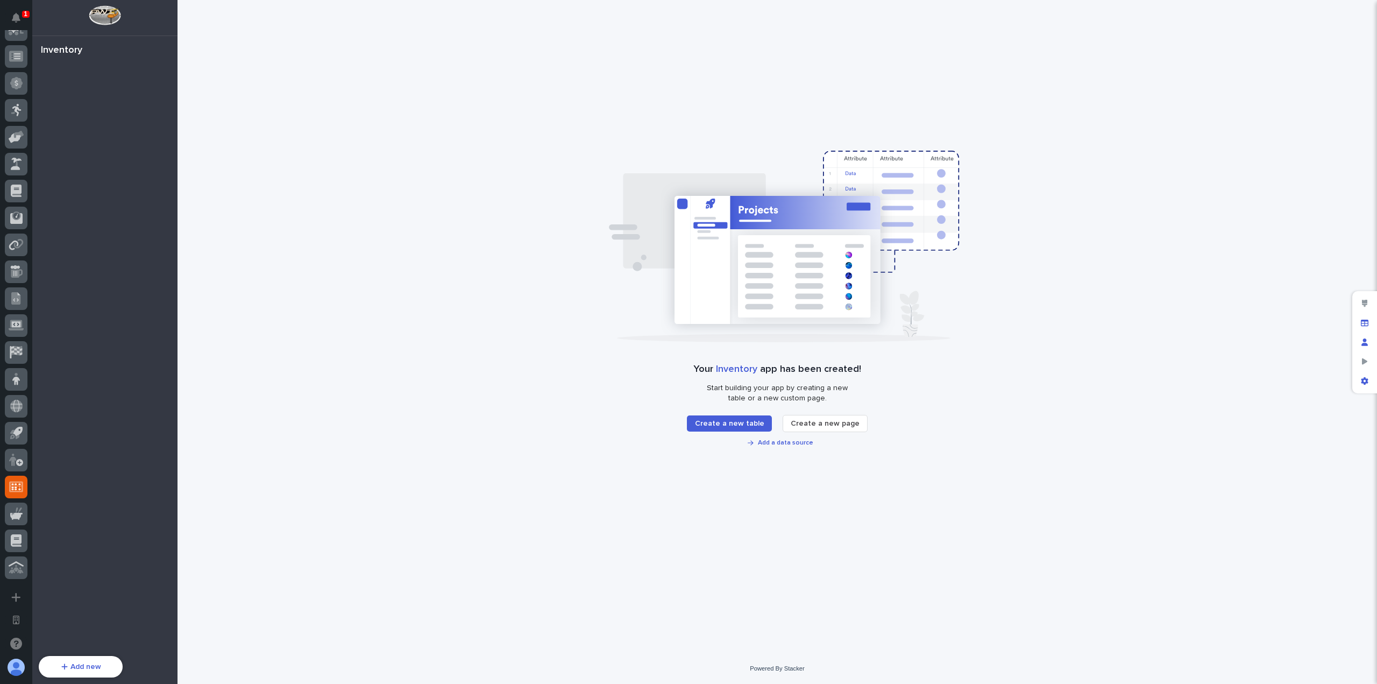
click at [415, 401] on div "Your Inventory app has been created! Start building your app by creating a new …" at bounding box center [778, 326] width 1200 height 653
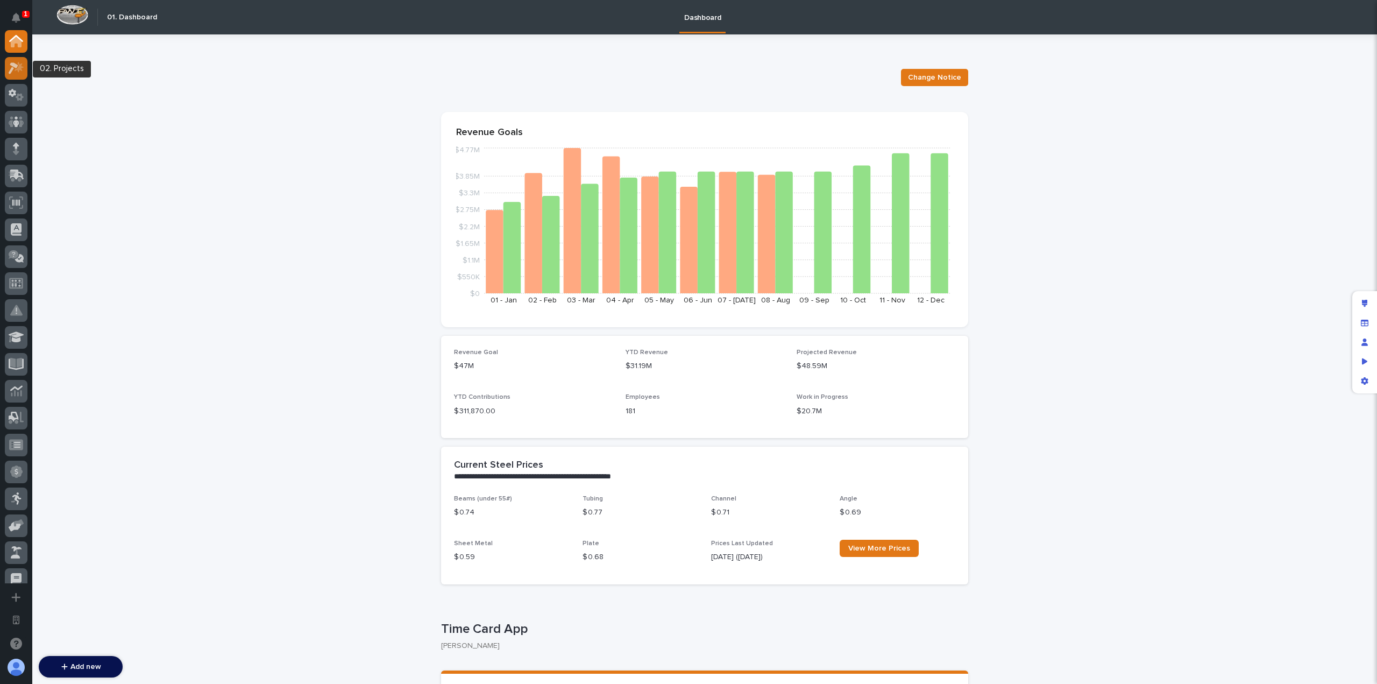
click at [24, 76] on div at bounding box center [16, 68] width 23 height 23
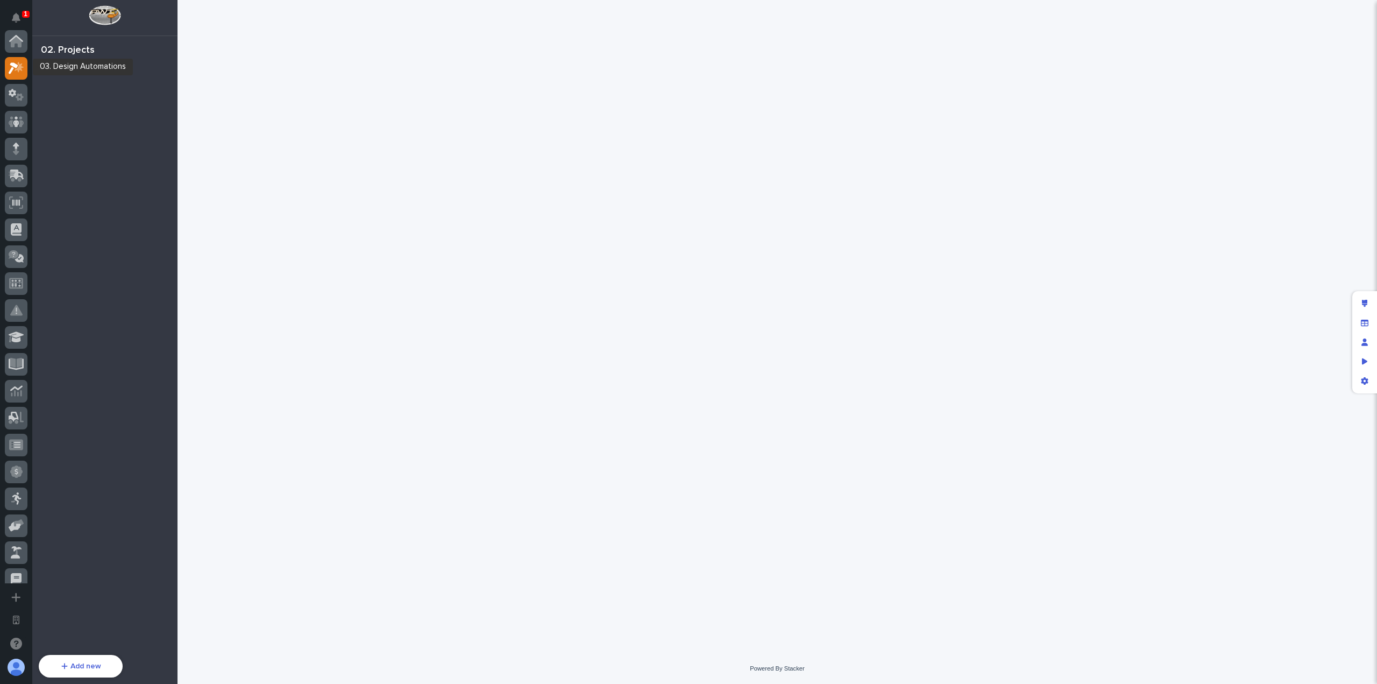
scroll to position [27, 0]
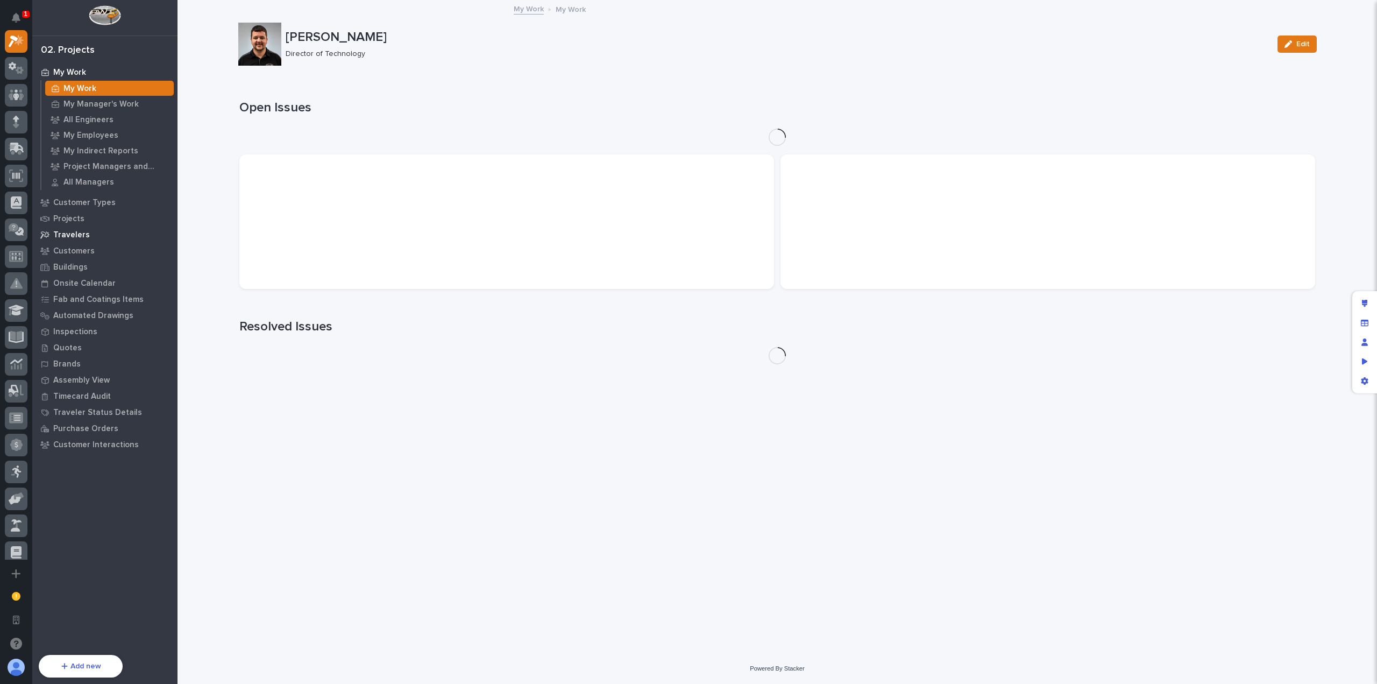
click at [107, 230] on div "Travelers" at bounding box center [105, 234] width 140 height 15
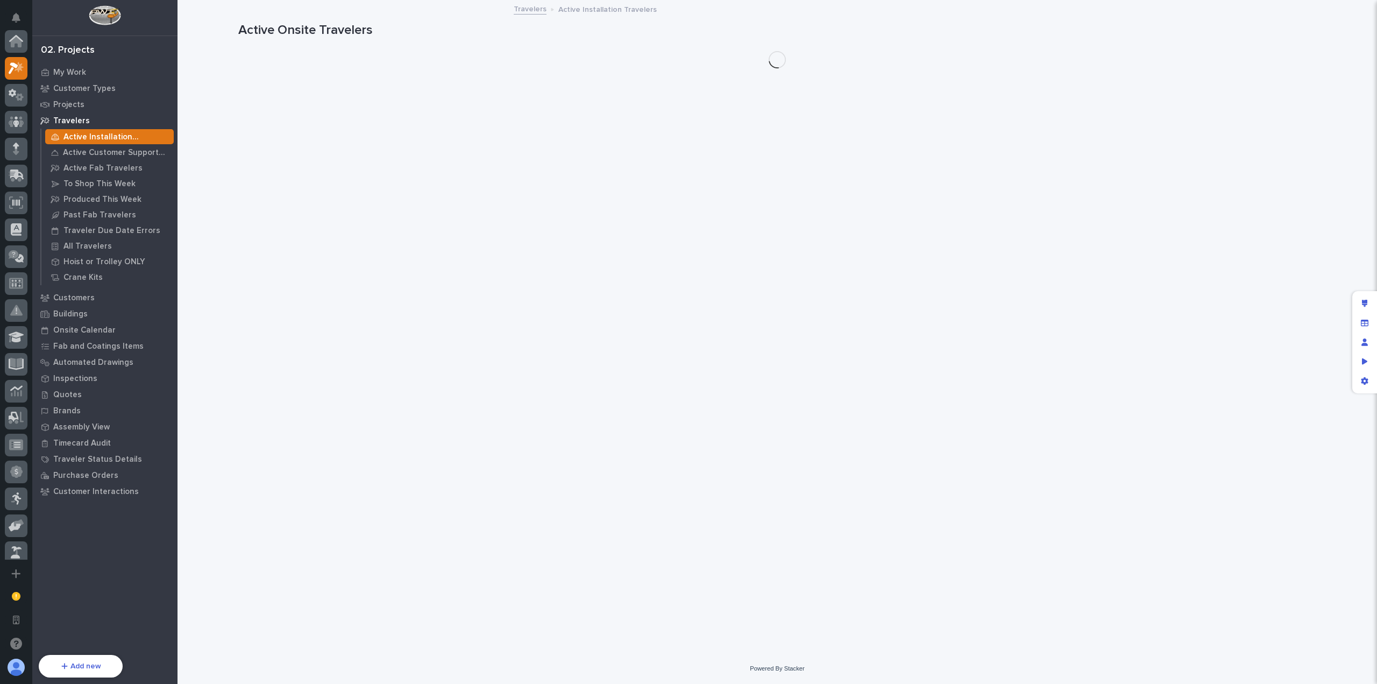
scroll to position [27, 0]
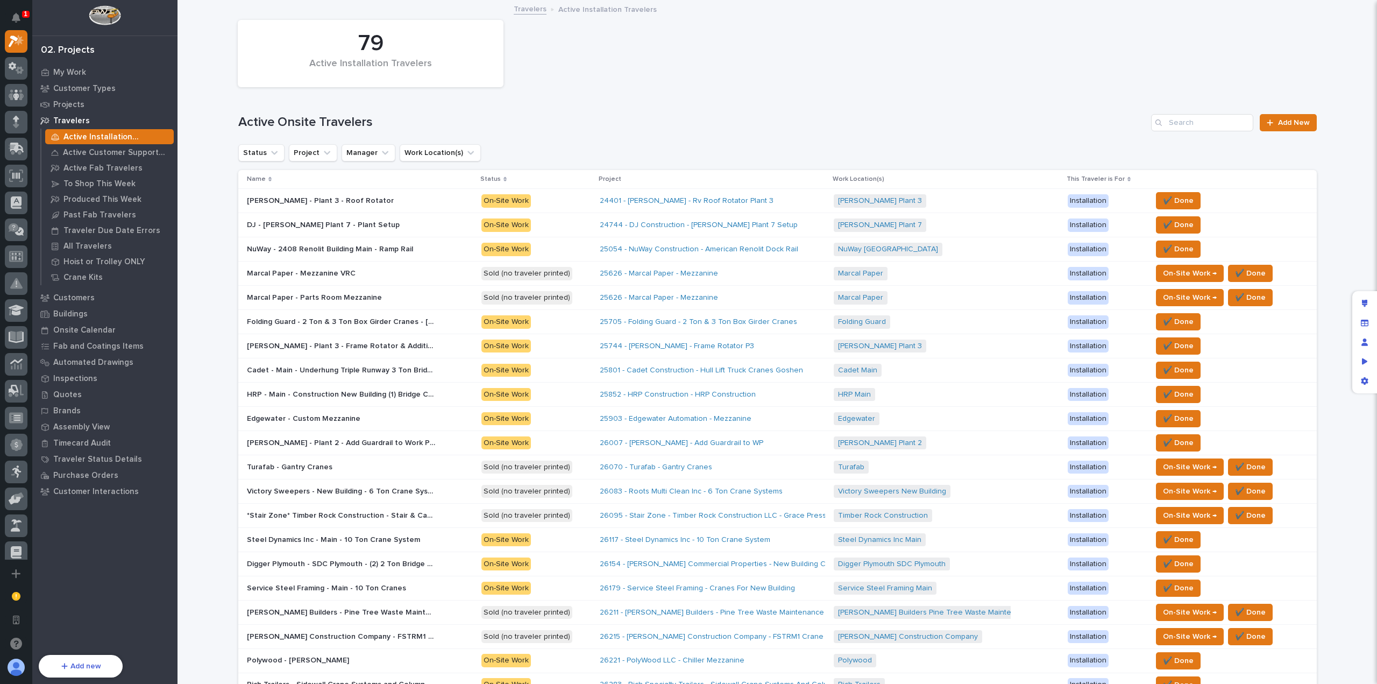
click at [392, 202] on p at bounding box center [341, 200] width 188 height 9
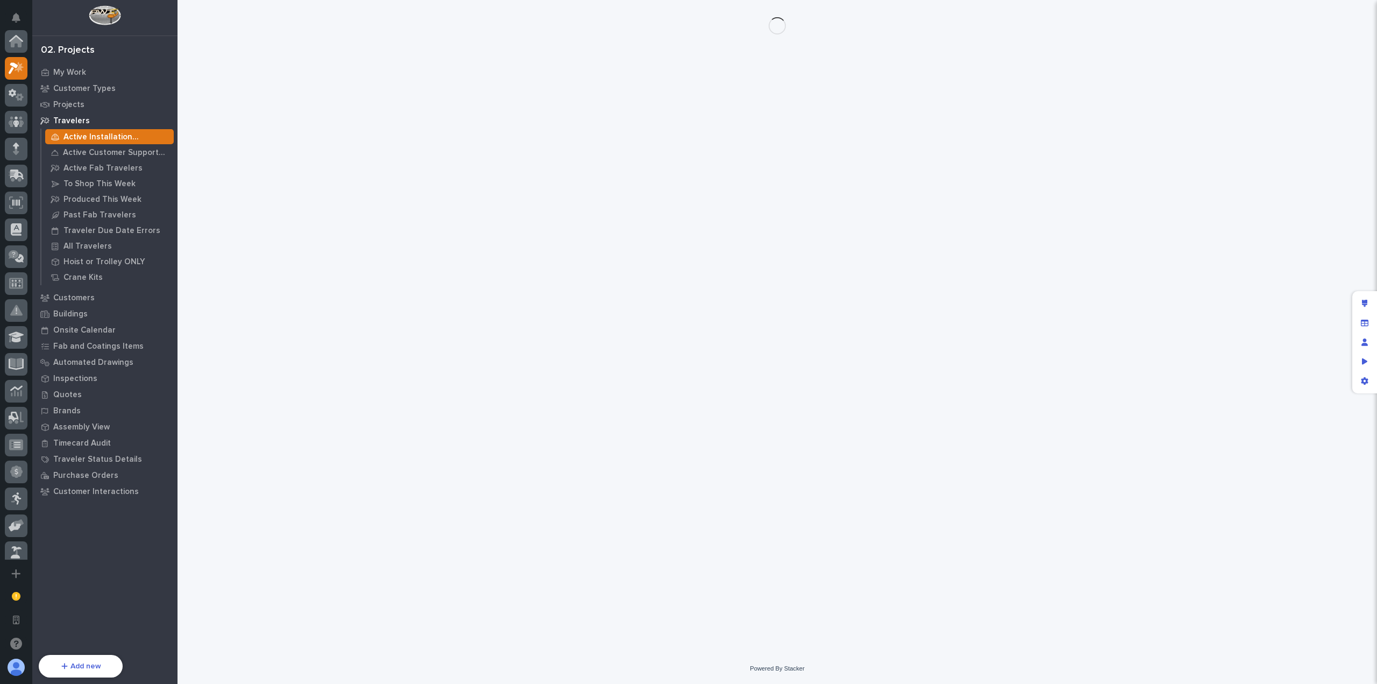
scroll to position [27, 0]
click at [1367, 304] on icon "Edit layout" at bounding box center [1365, 304] width 6 height 8
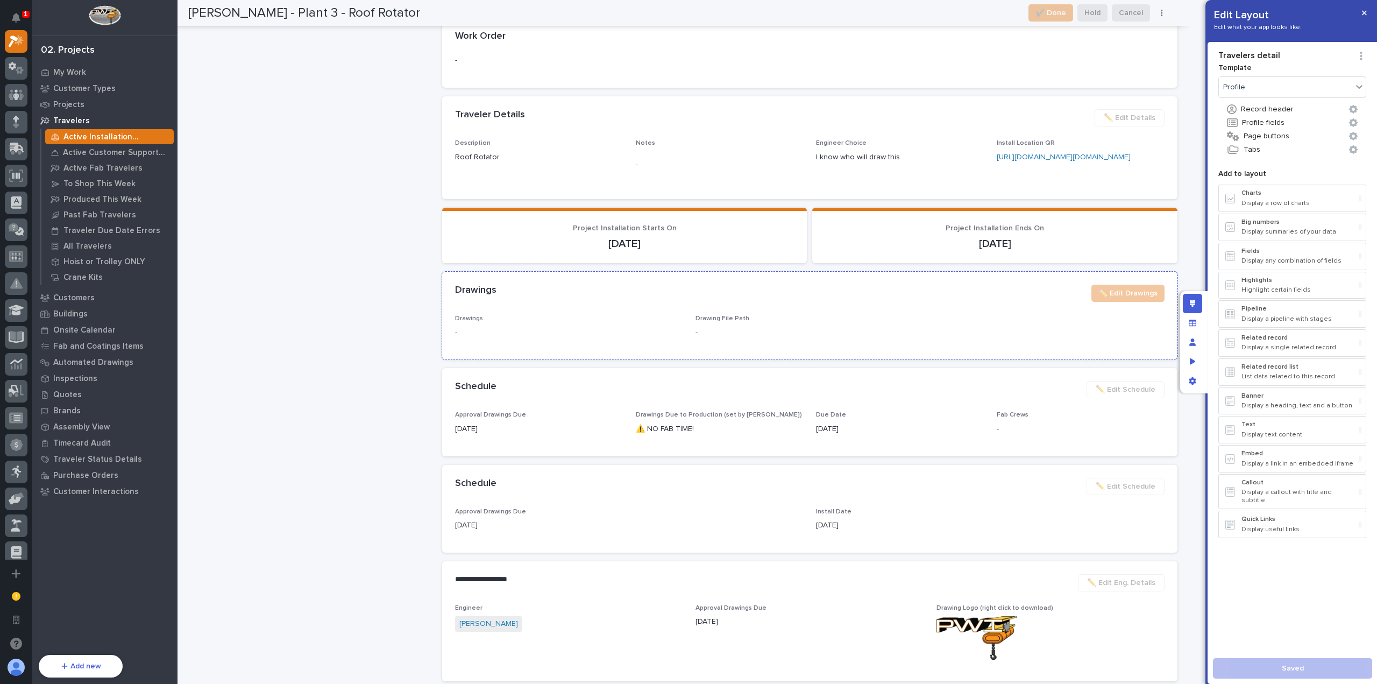
scroll to position [1184, 0]
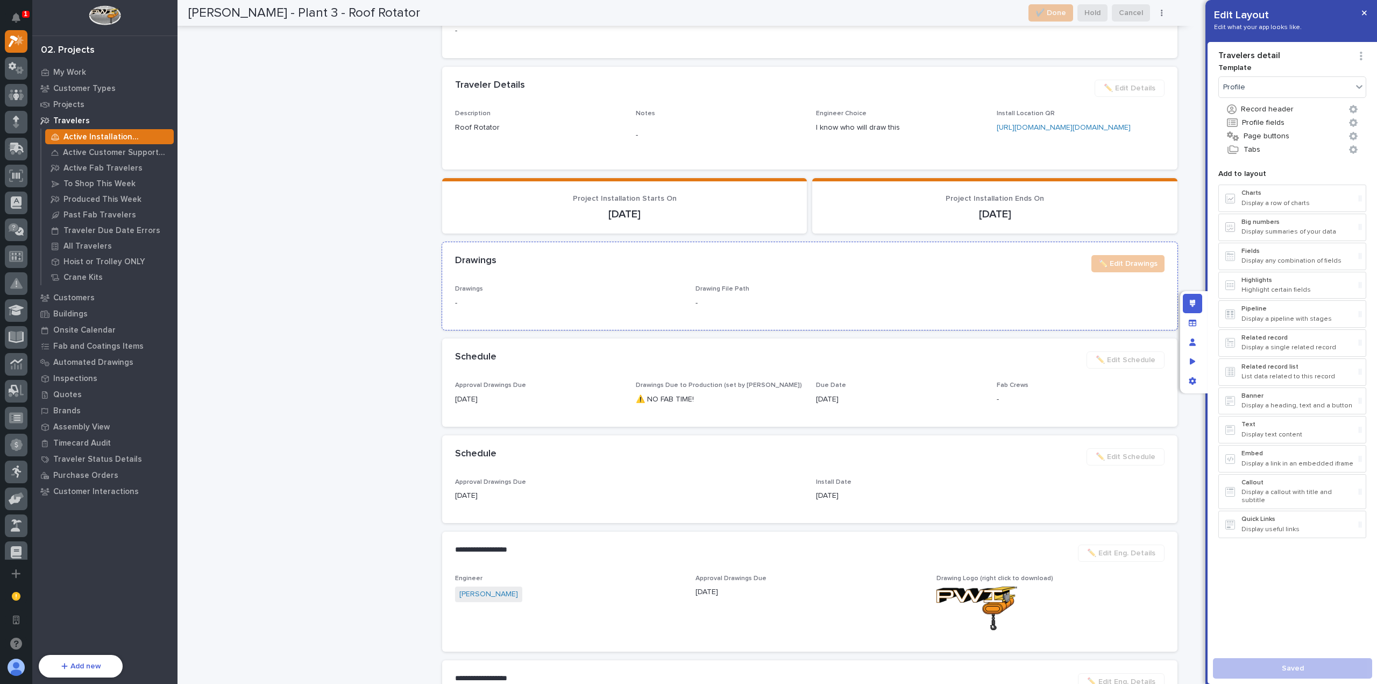
click at [774, 317] on div "Drawing File Path -" at bounding box center [810, 301] width 228 height 32
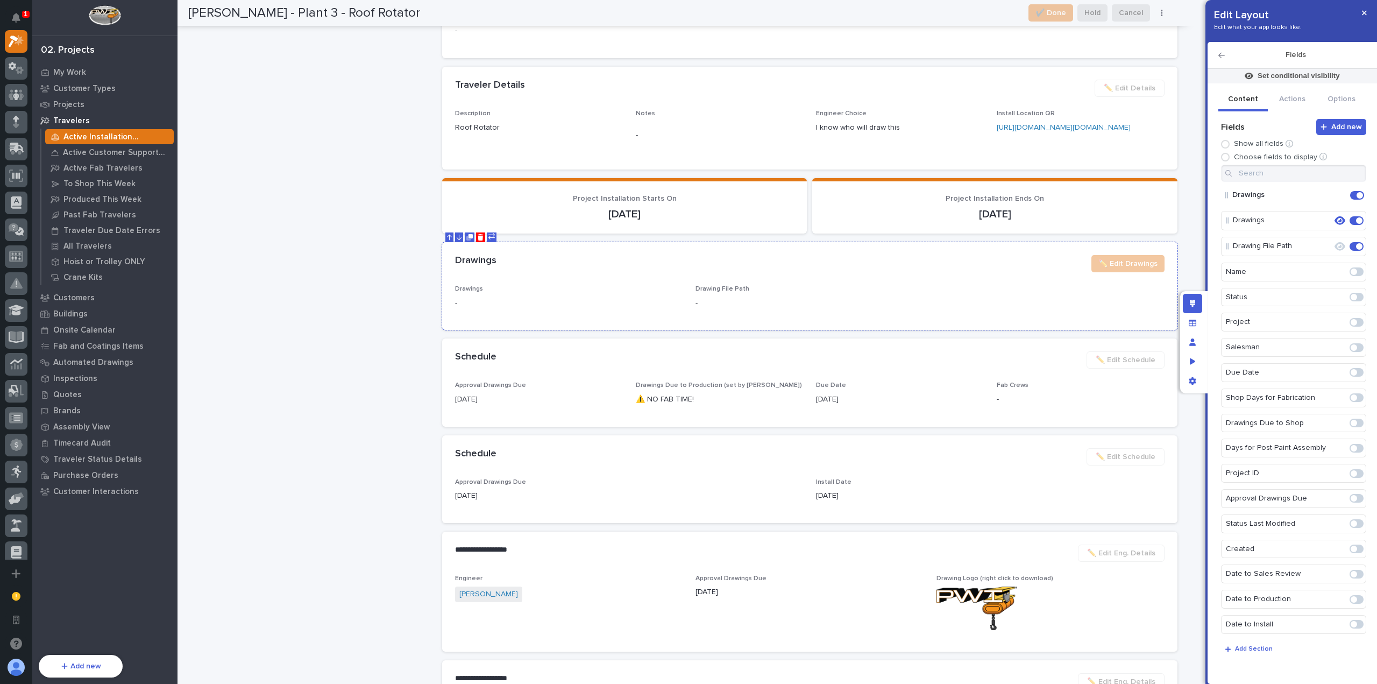
click at [789, 272] on div "Drawings ✏️ Edit Drawings" at bounding box center [810, 263] width 710 height 17
click at [1335, 220] on icon "button" at bounding box center [1340, 220] width 11 height 9
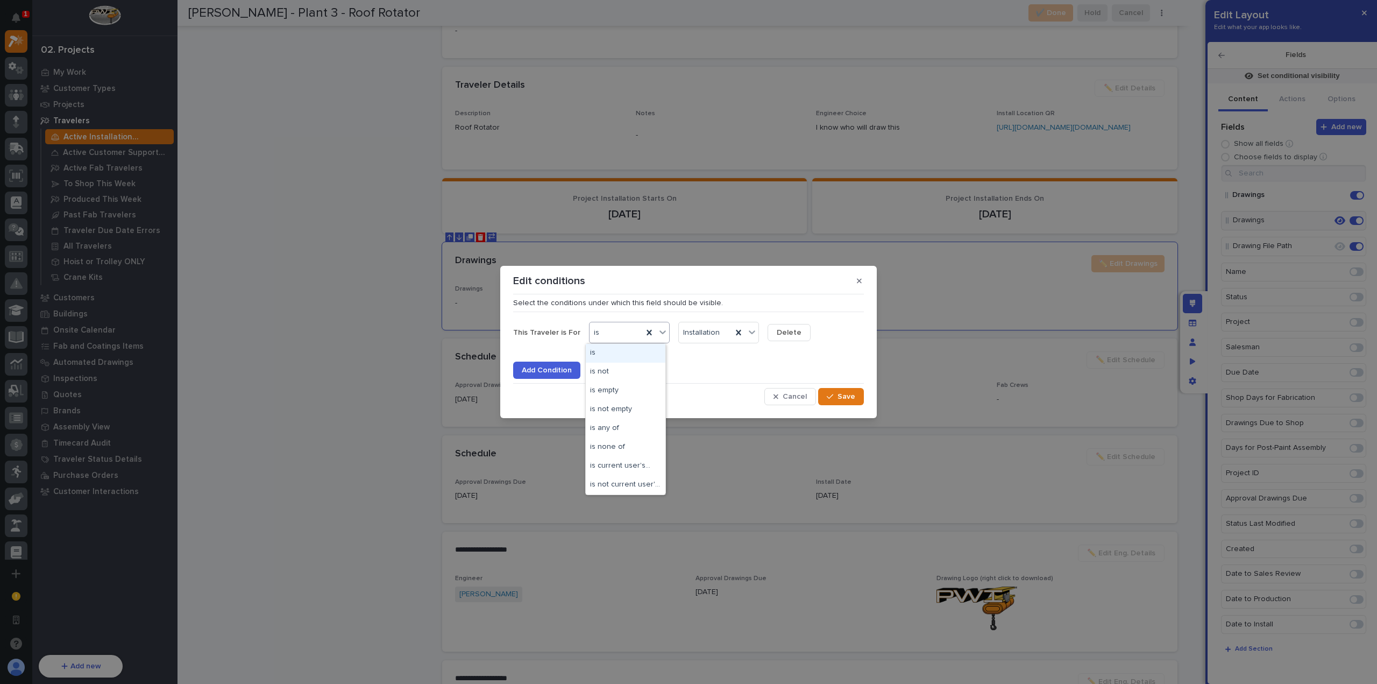
click at [620, 337] on div "is" at bounding box center [616, 333] width 53 height 16
click at [632, 426] on div "is any of" at bounding box center [626, 428] width 80 height 19
click at [732, 331] on div "Installation" at bounding box center [711, 333] width 65 height 16
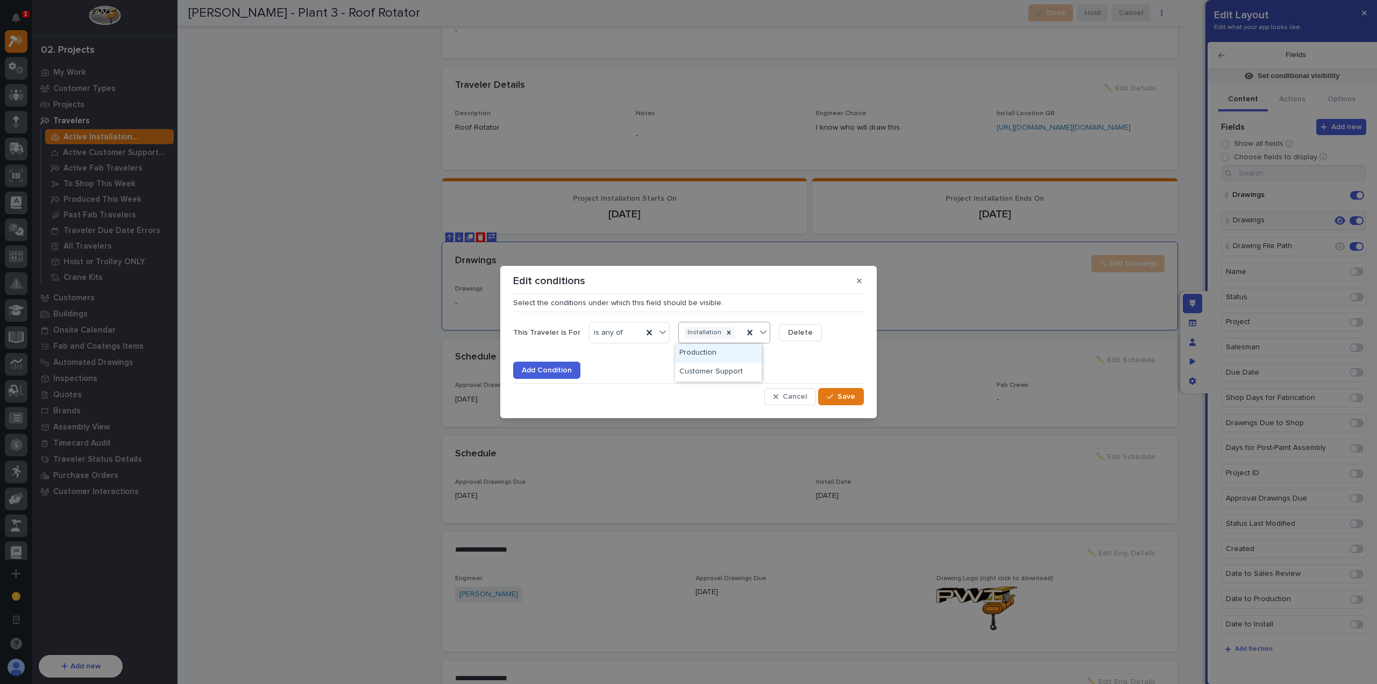
click at [732, 354] on div "Production" at bounding box center [718, 353] width 87 height 19
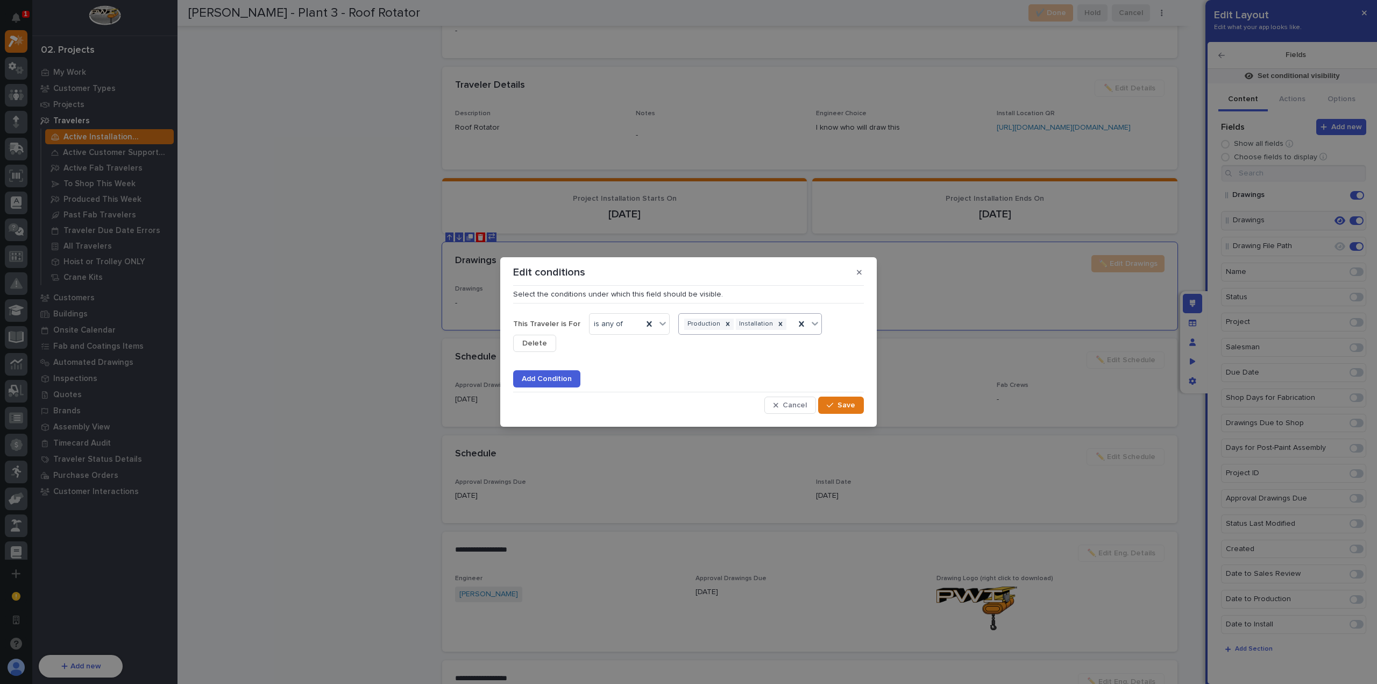
click at [836, 406] on div "button" at bounding box center [832, 405] width 11 height 8
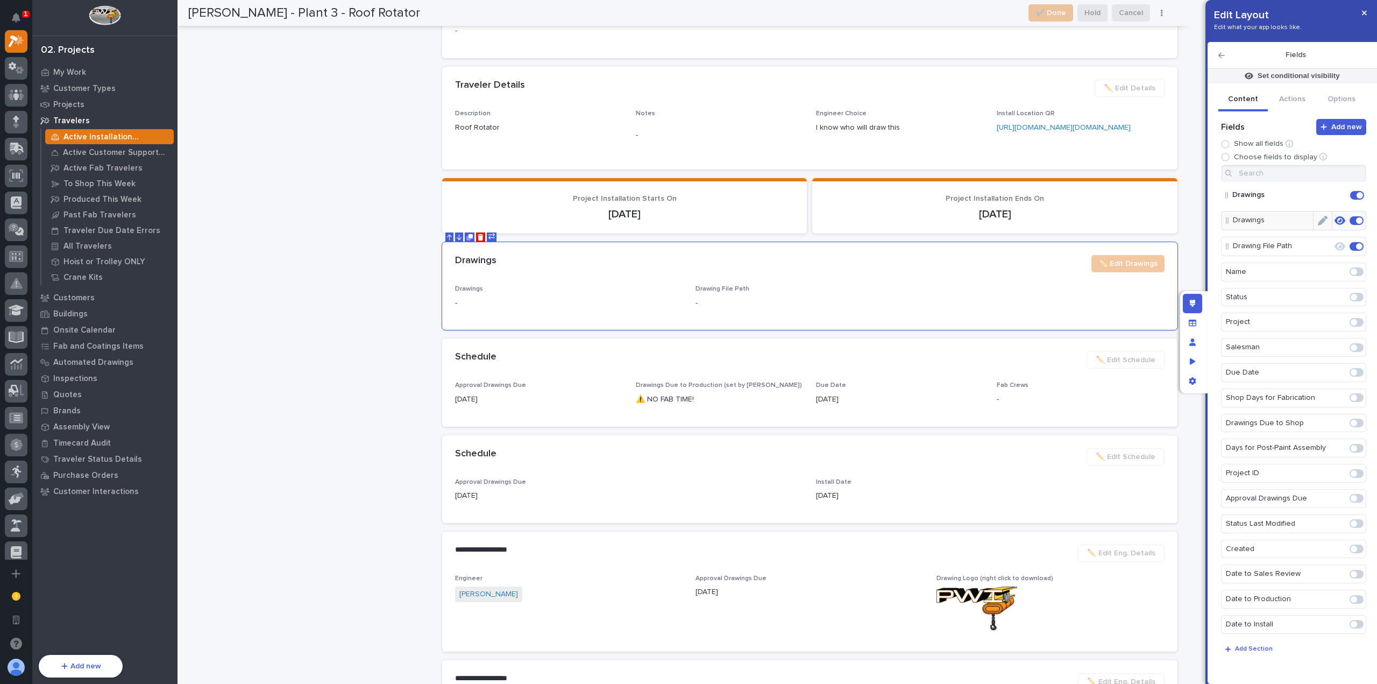
click at [1320, 221] on icon "Edit" at bounding box center [1323, 221] width 10 height 10
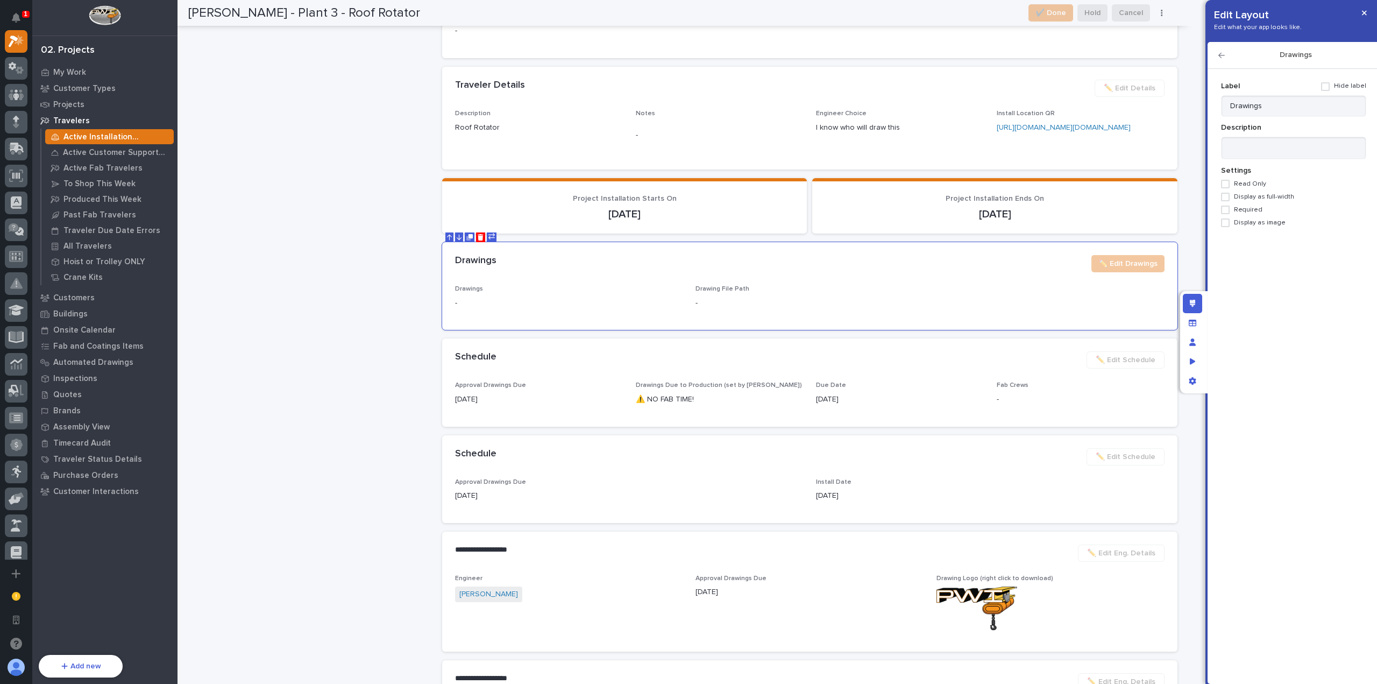
click at [1223, 54] on icon "button" at bounding box center [1222, 56] width 6 height 8
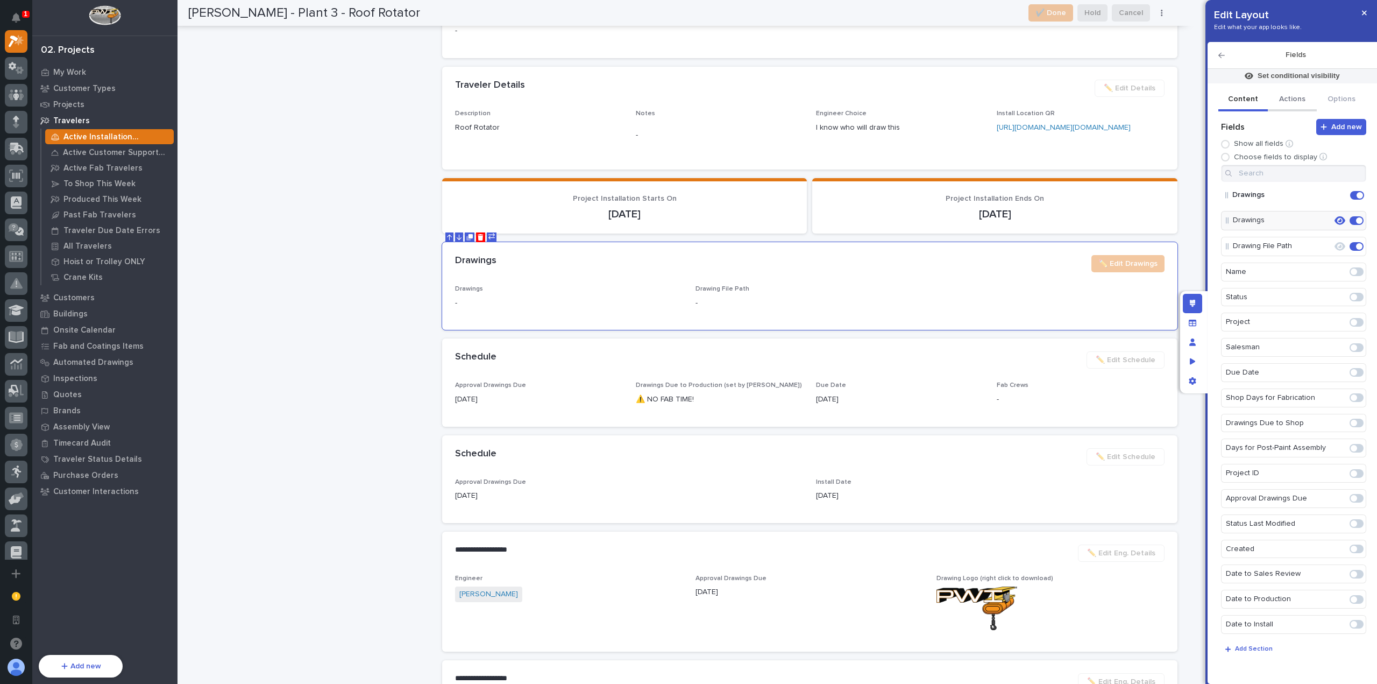
click at [1289, 98] on button "Actions" at bounding box center [1293, 100] width 50 height 23
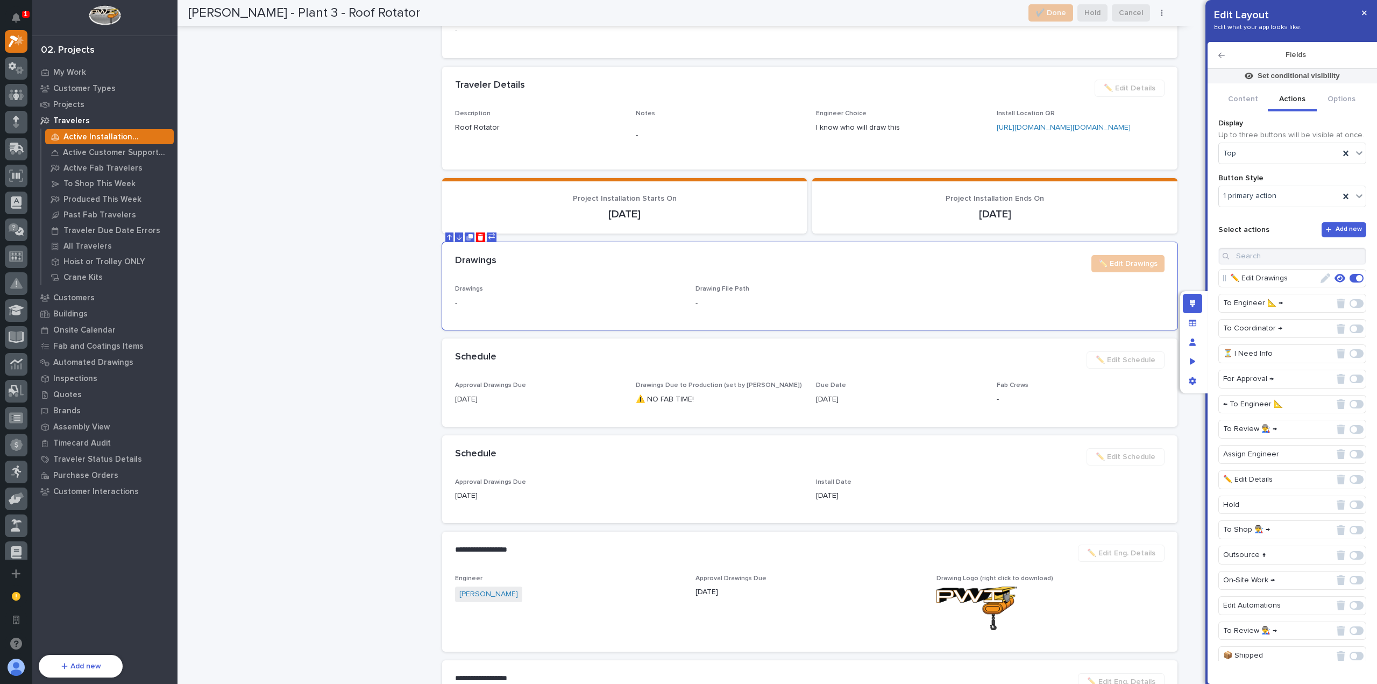
click at [1321, 278] on icon "button" at bounding box center [1326, 278] width 10 height 10
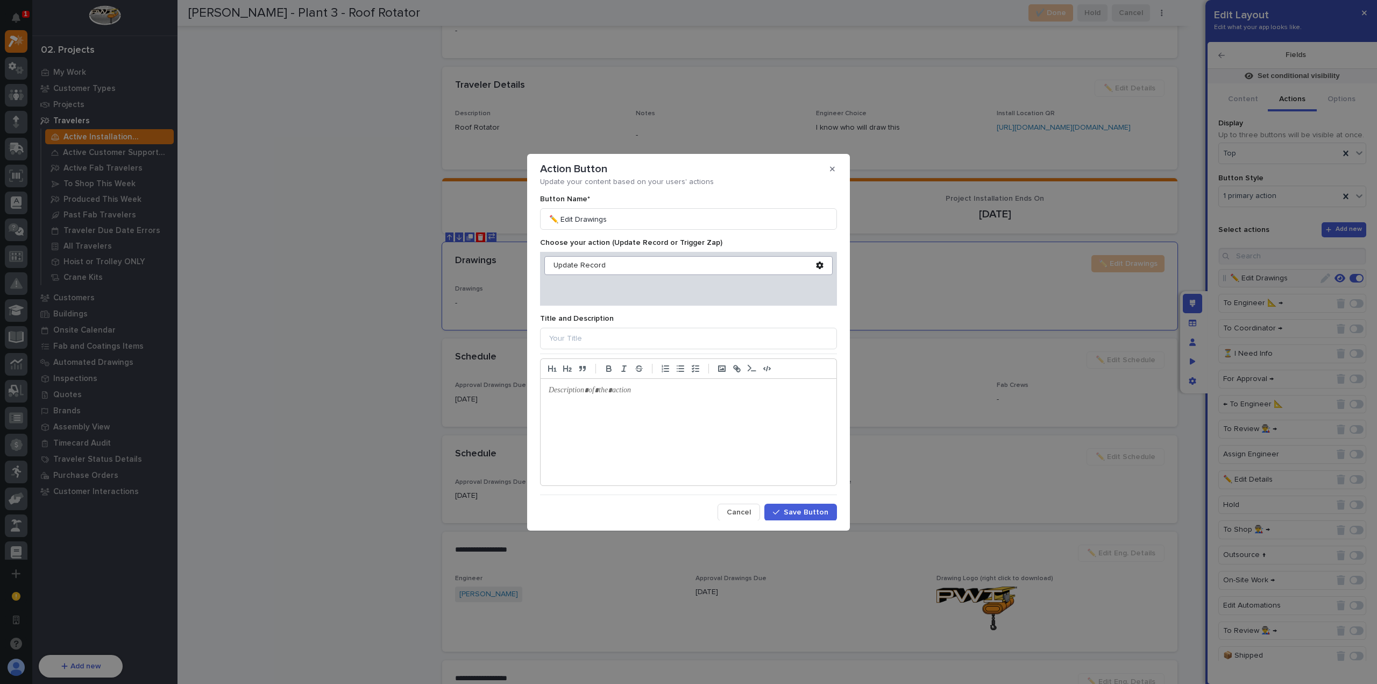
click at [816, 265] on icon at bounding box center [820, 266] width 8 height 8
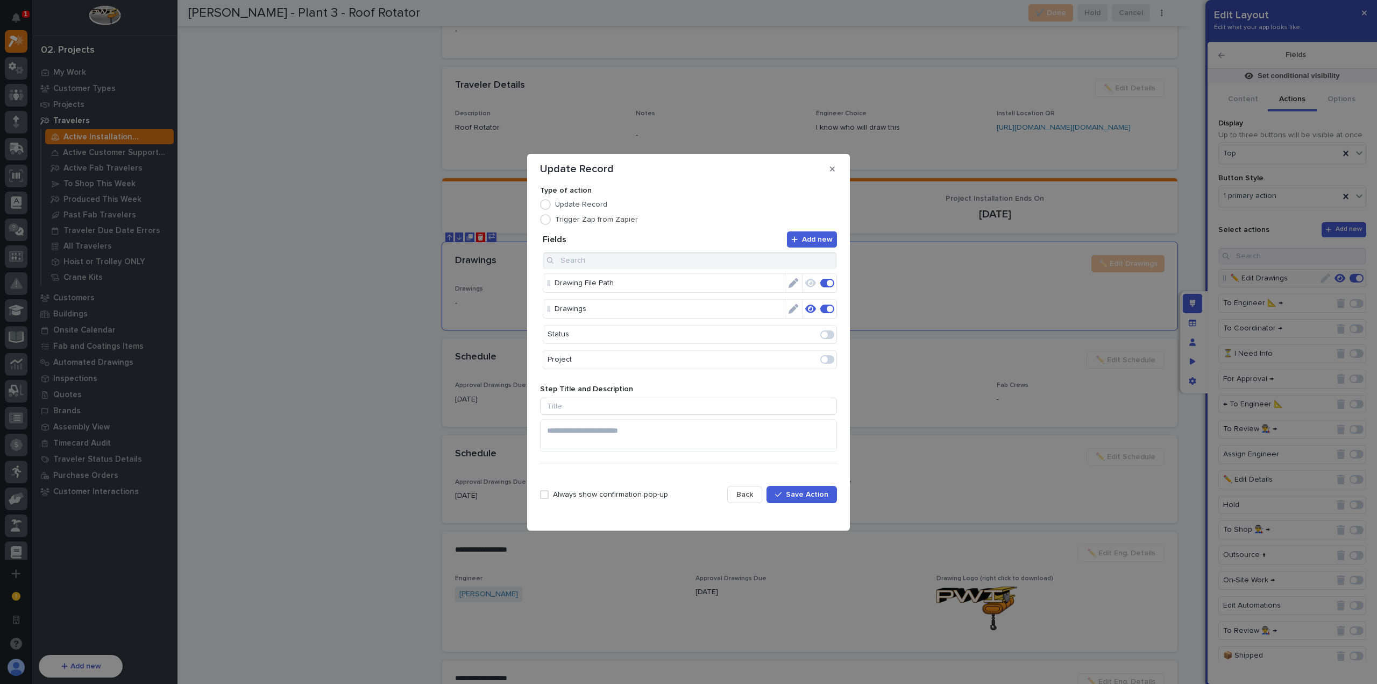
click at [806, 304] on icon "button" at bounding box center [811, 309] width 11 height 10
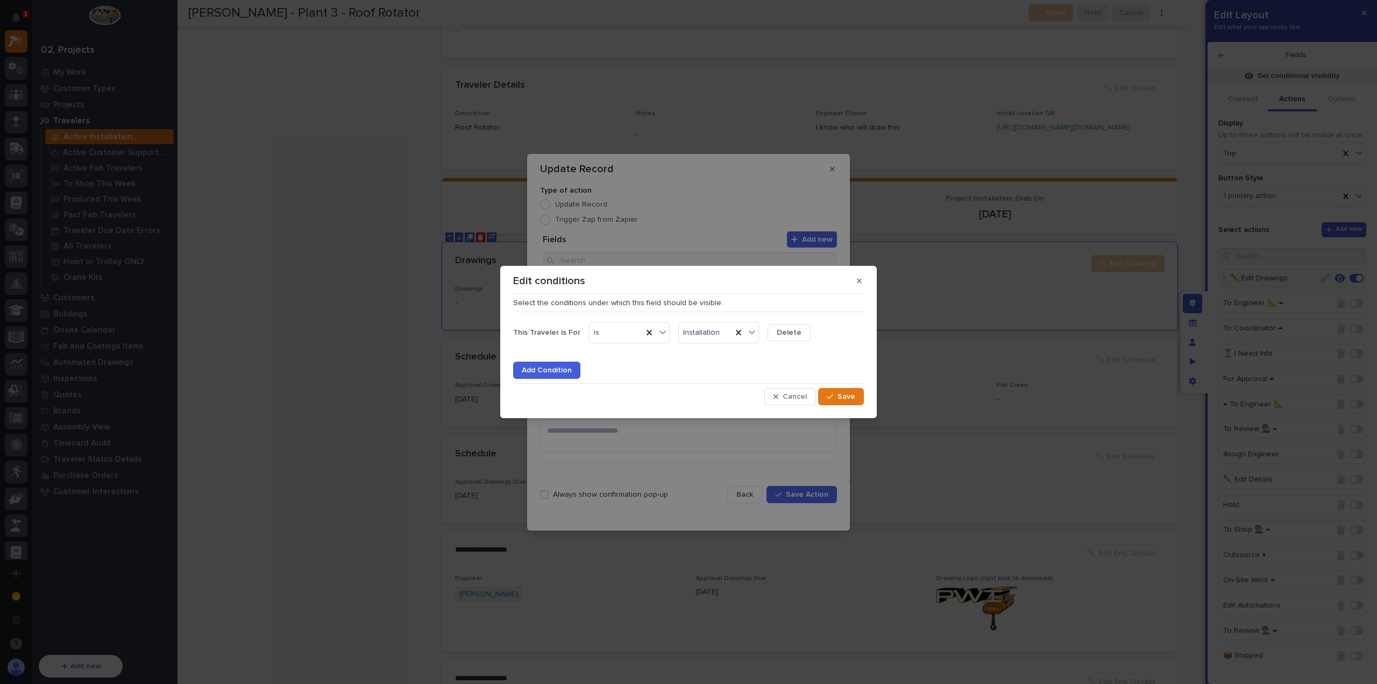
click at [803, 339] on button "Delete" at bounding box center [789, 332] width 43 height 17
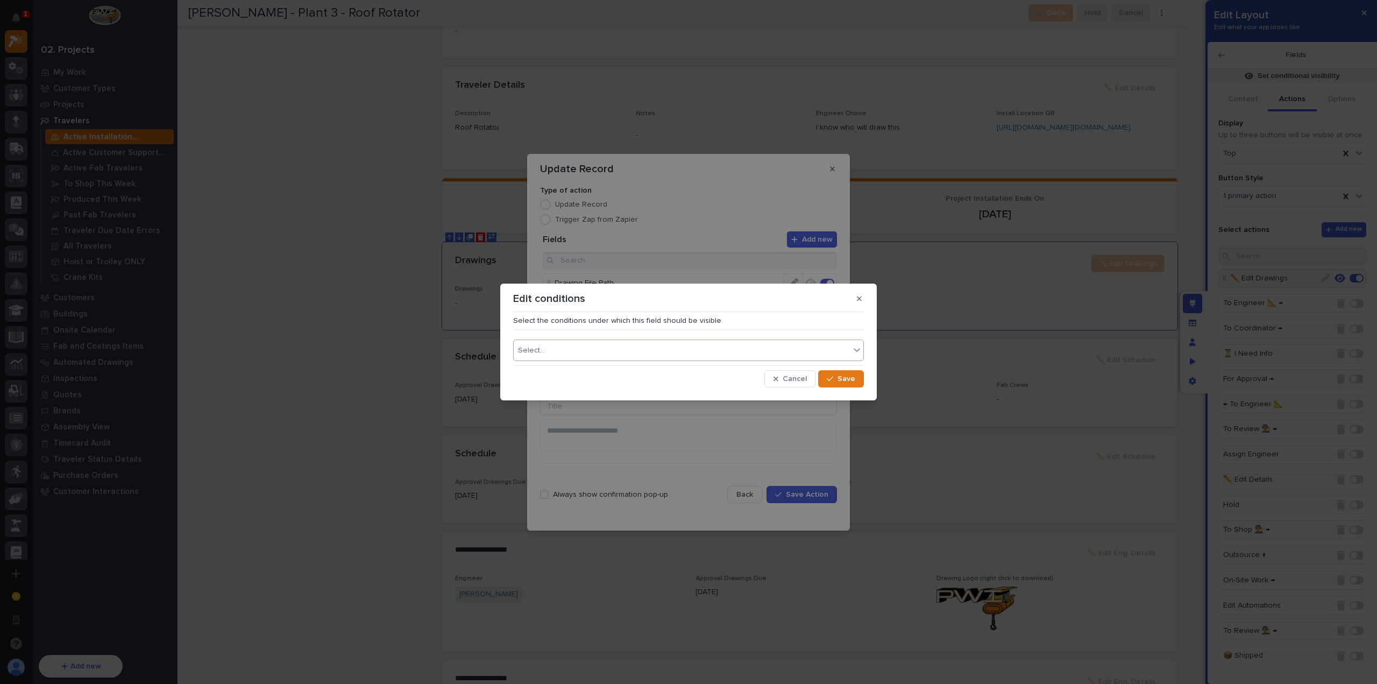
click at [722, 350] on div "Select..." at bounding box center [682, 351] width 336 height 16
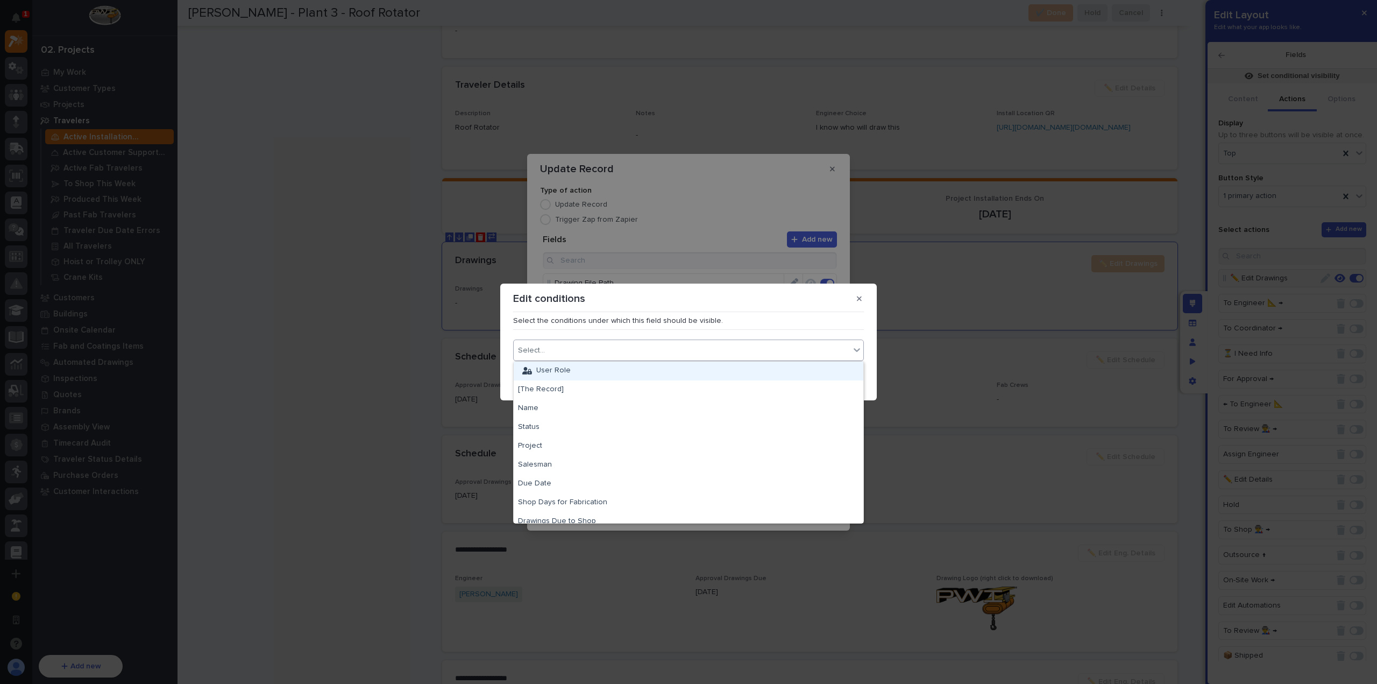
click at [707, 298] on div "Edit conditions" at bounding box center [688, 298] width 351 height 17
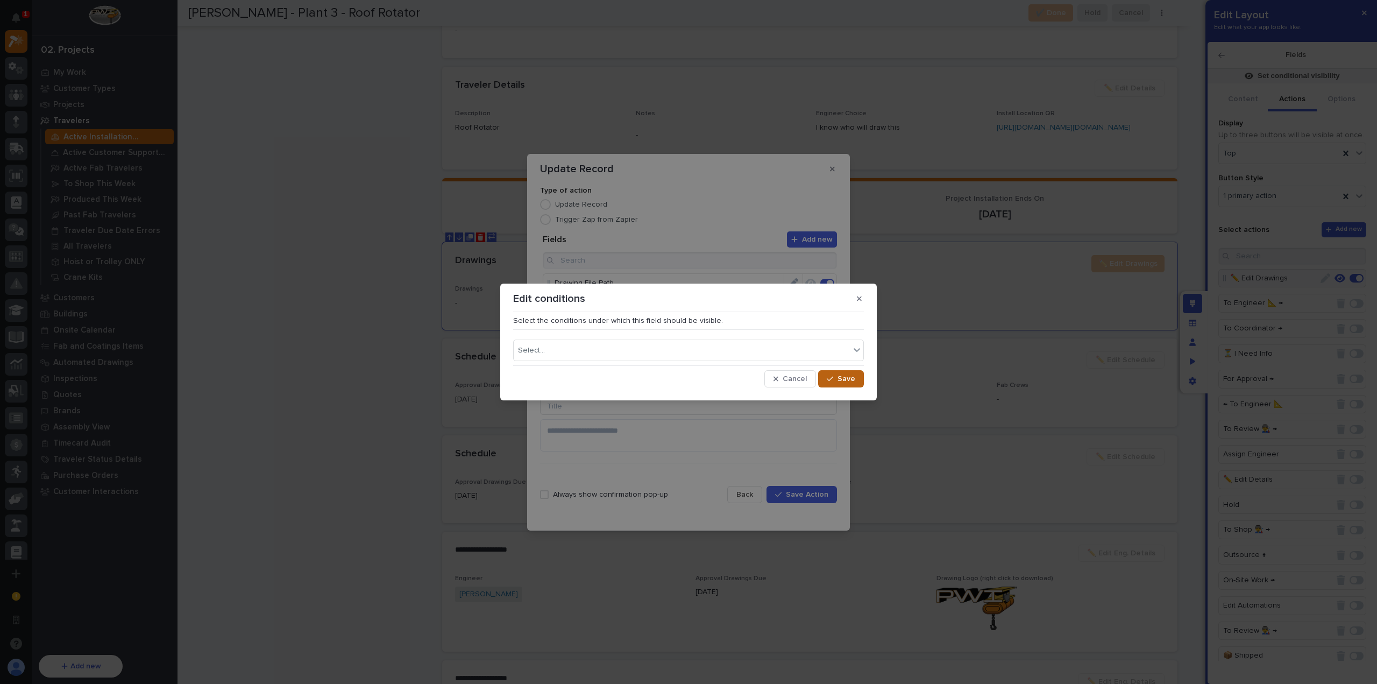
click at [835, 378] on div "button" at bounding box center [832, 379] width 11 height 8
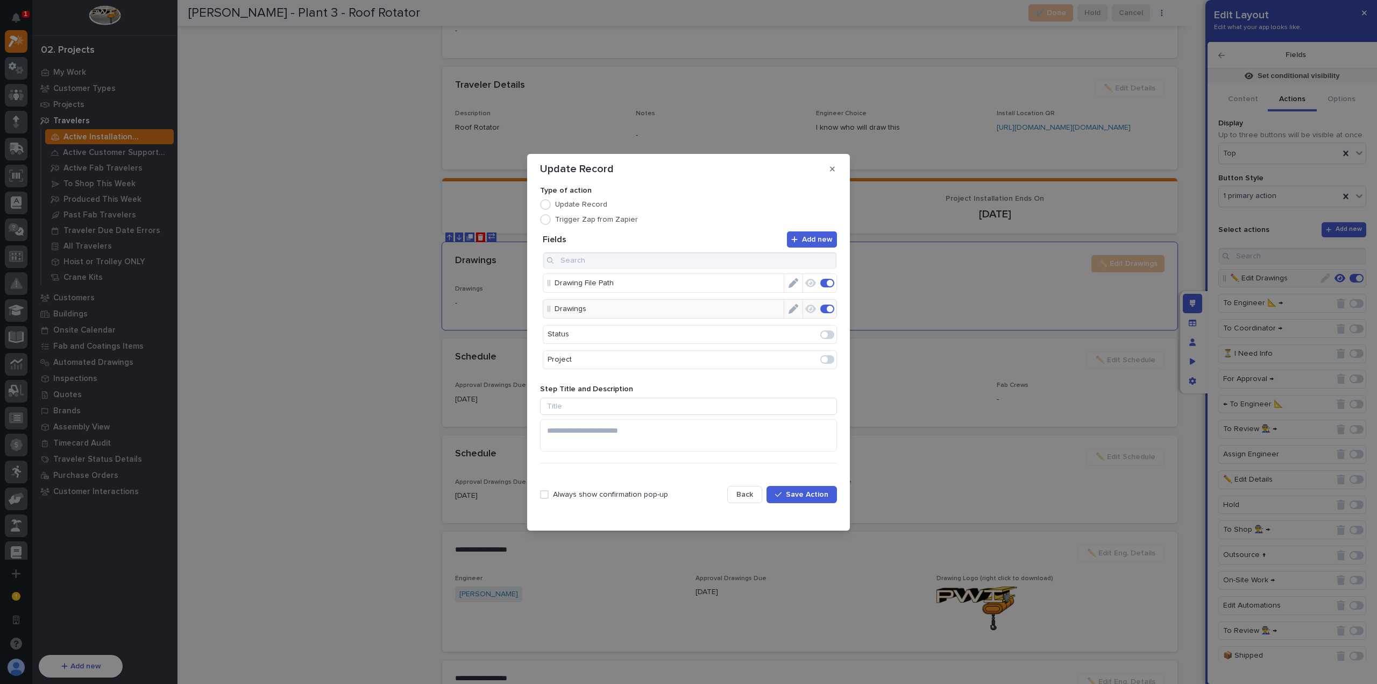
click at [802, 492] on span "Save Action" at bounding box center [807, 495] width 43 height 10
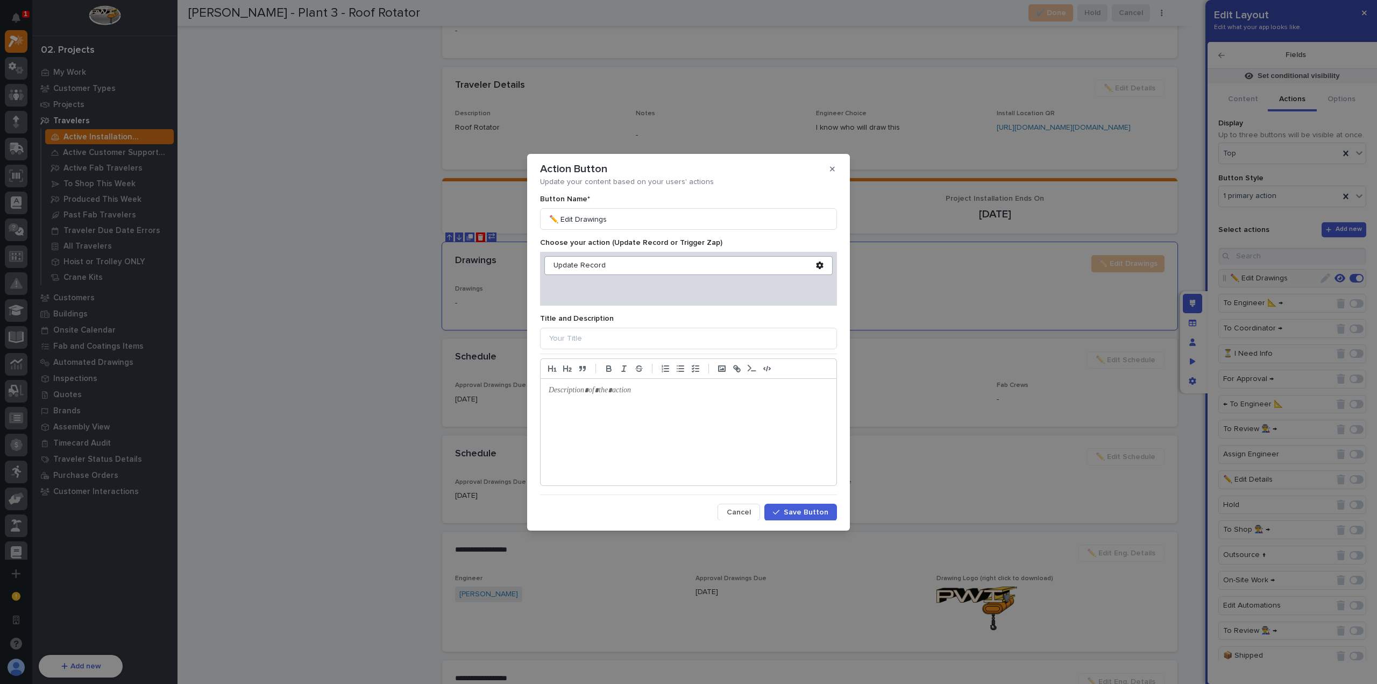
click at [817, 506] on button "Save Button" at bounding box center [801, 512] width 73 height 17
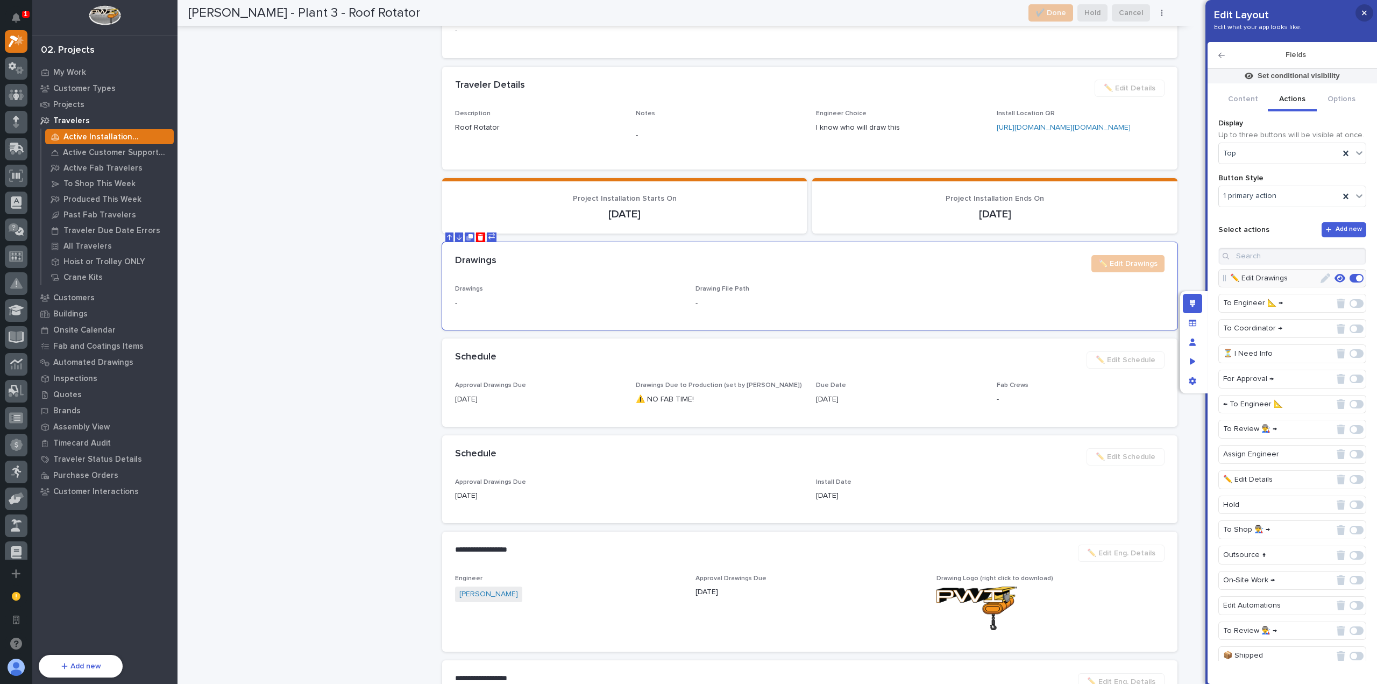
click at [1361, 9] on button "button" at bounding box center [1365, 12] width 18 height 17
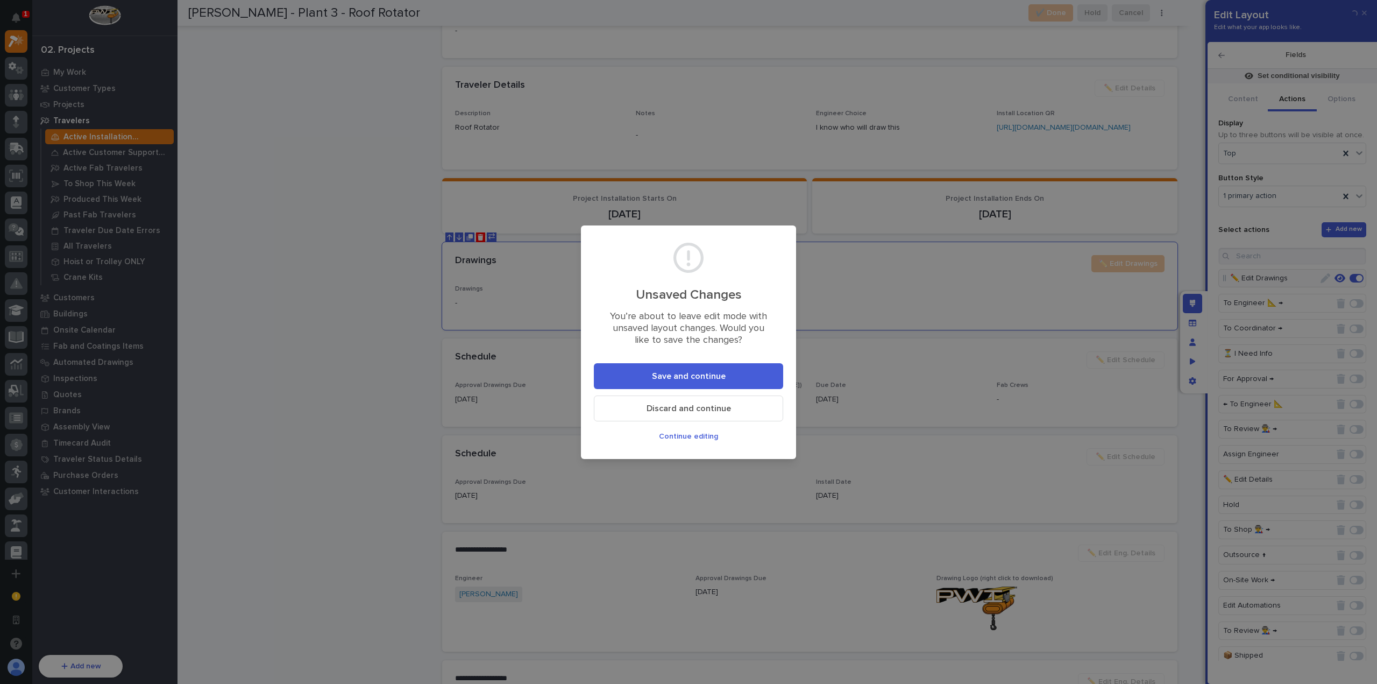
click at [714, 384] on button "Save and continue" at bounding box center [688, 376] width 189 height 26
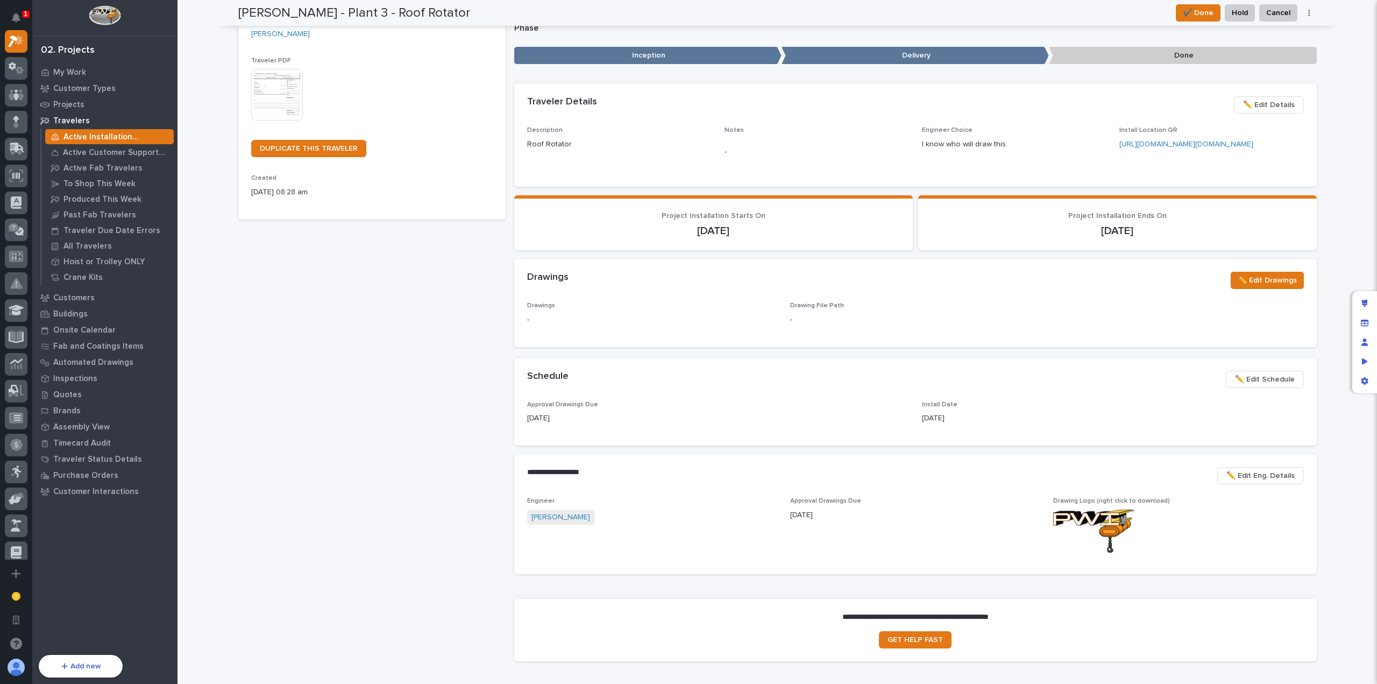
scroll to position [79, 0]
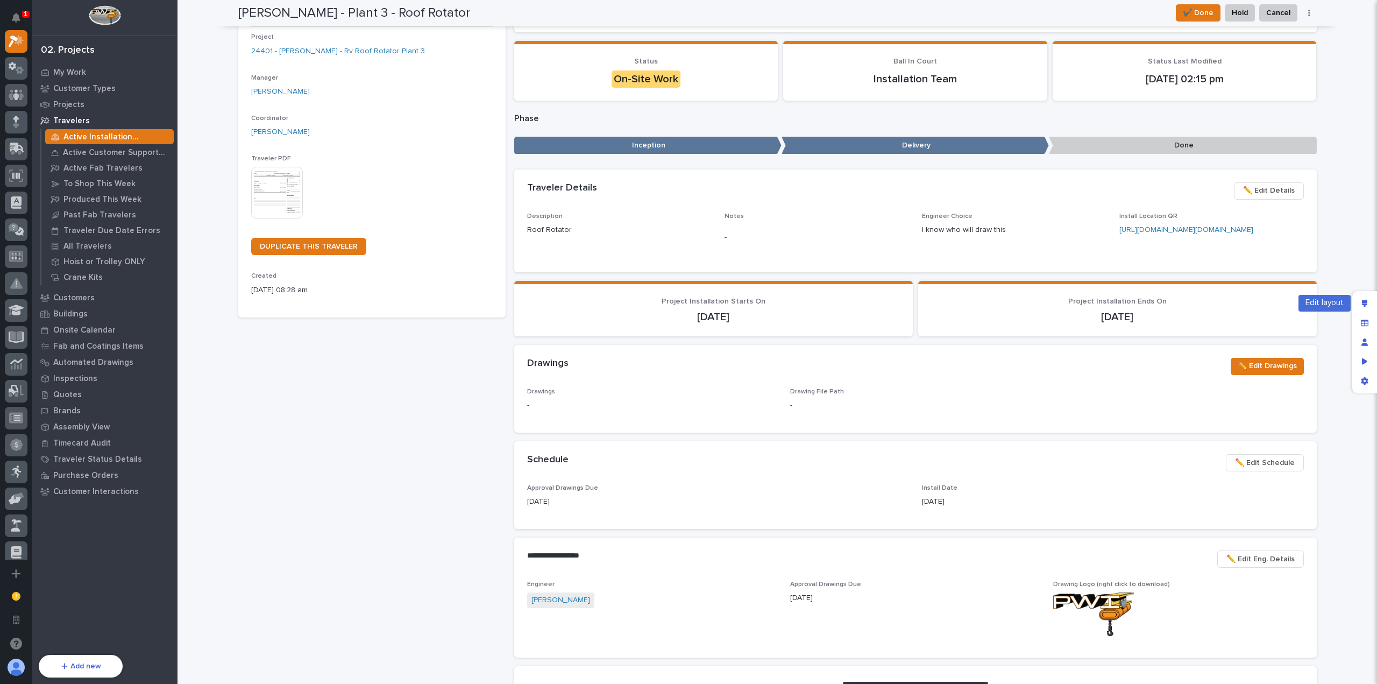
drag, startPoint x: 1373, startPoint y: 296, endPoint x: 826, endPoint y: 372, distance: 552.5
click at [1373, 296] on div "Edit layout" at bounding box center [1364, 303] width 19 height 19
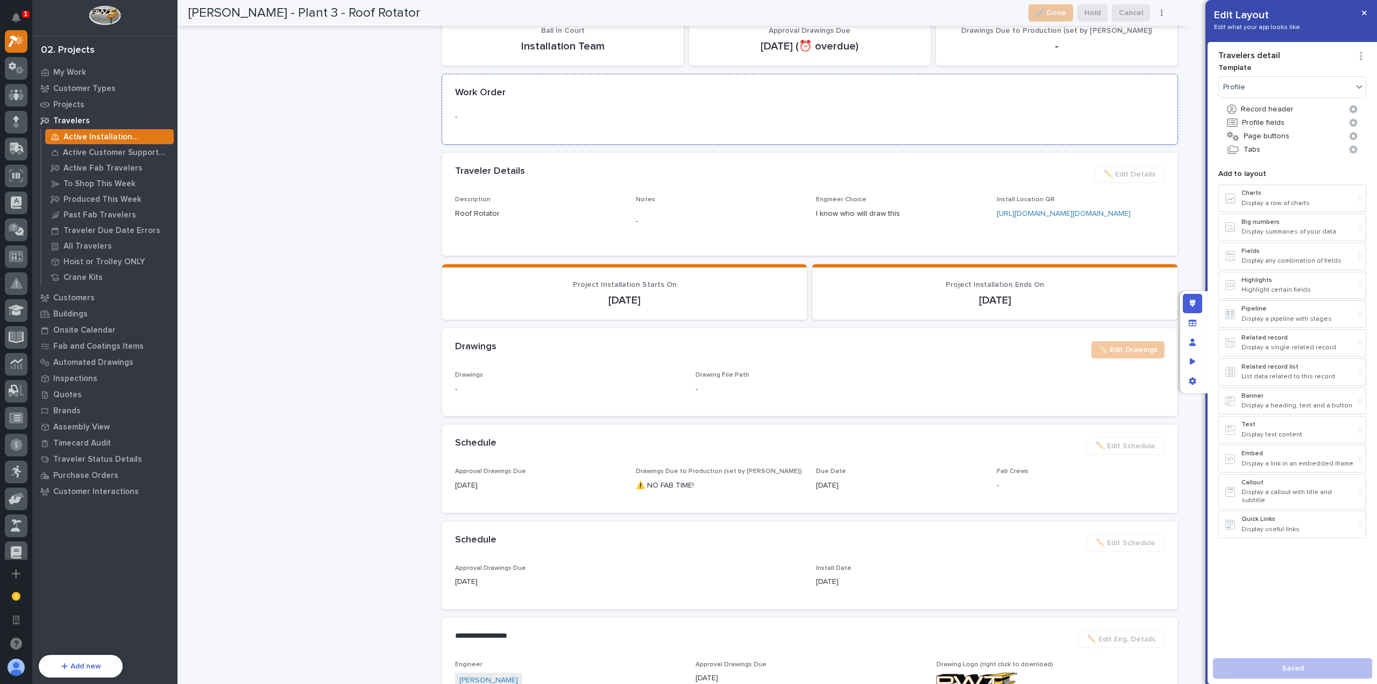
scroll to position [1124, 0]
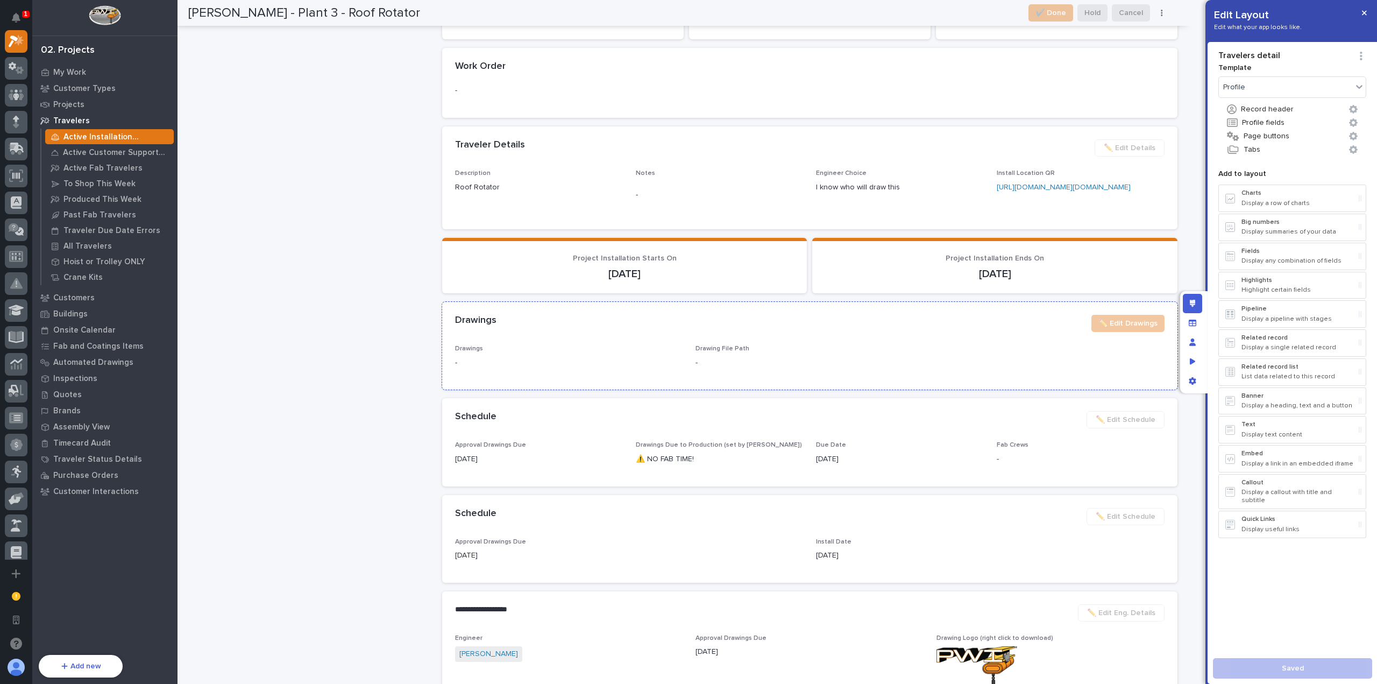
click at [854, 332] on div "Drawings ✏️ Edit Drawings" at bounding box center [810, 323] width 710 height 17
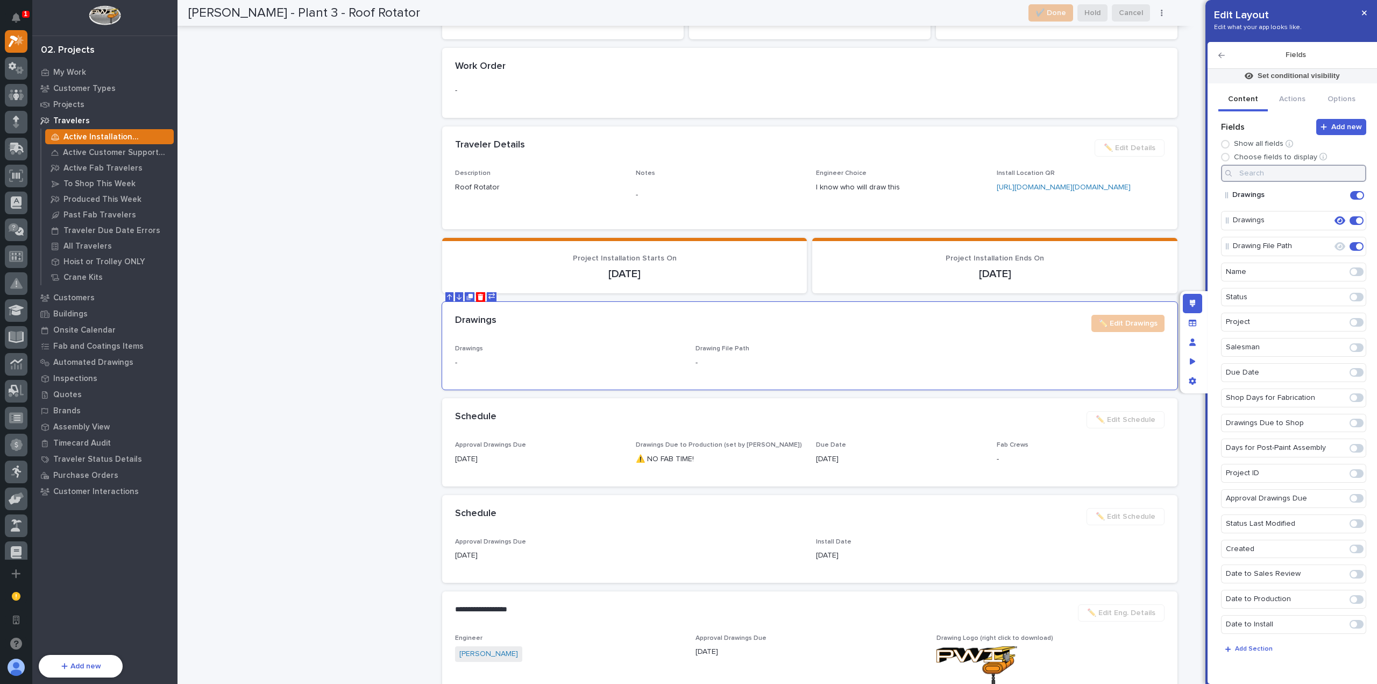
click at [1282, 172] on input at bounding box center [1293, 173] width 145 height 17
type input "h"
type input "s"
click at [1282, 173] on input at bounding box center [1293, 173] width 145 height 17
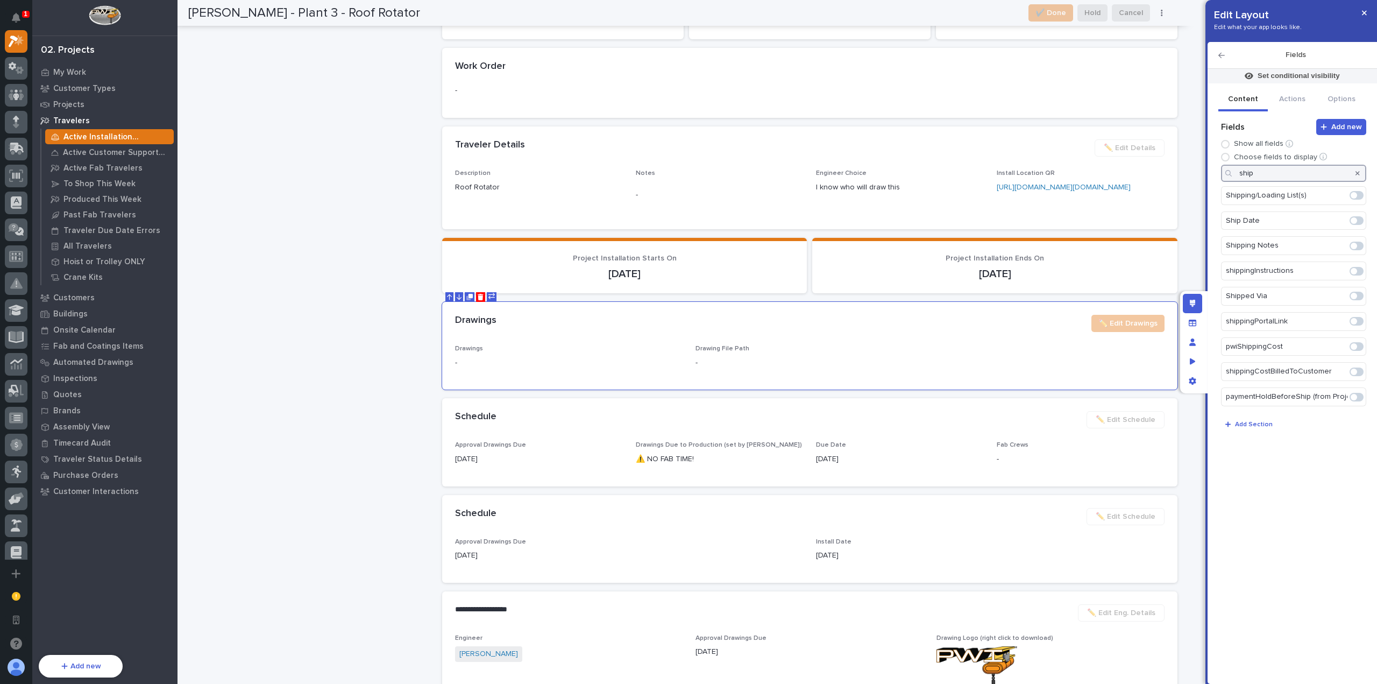
click at [1358, 196] on span at bounding box center [1357, 195] width 14 height 9
type input "ship"
click at [1360, 171] on div at bounding box center [1357, 173] width 17 height 17
click at [1357, 172] on icon "button" at bounding box center [1358, 173] width 4 height 4
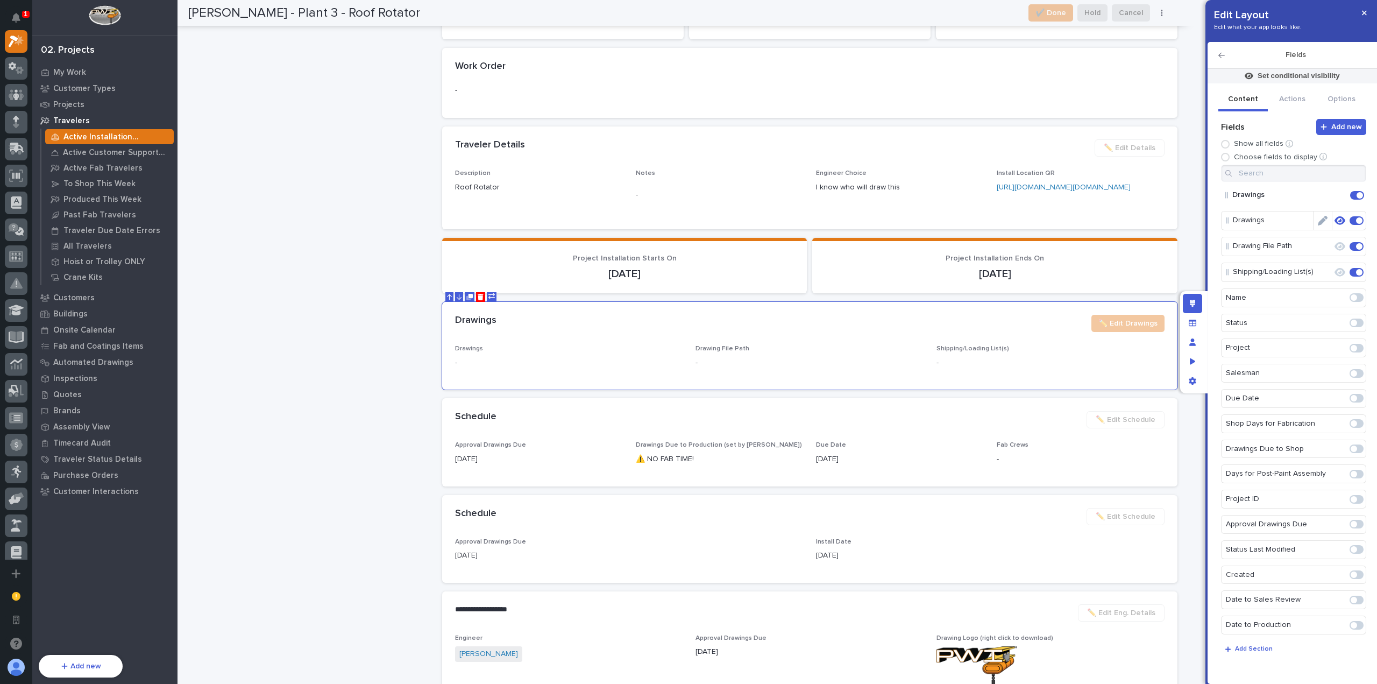
click at [1336, 220] on icon "button" at bounding box center [1340, 220] width 11 height 9
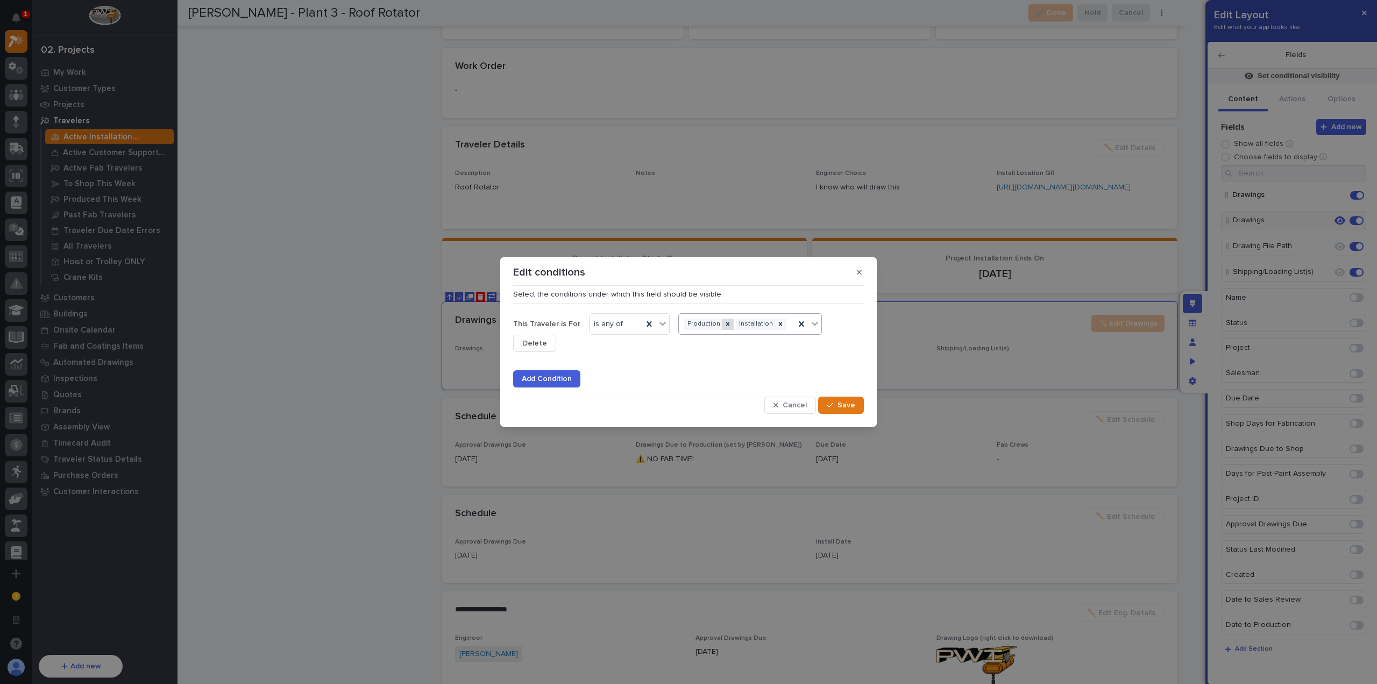
click at [726, 323] on icon at bounding box center [728, 324] width 4 height 4
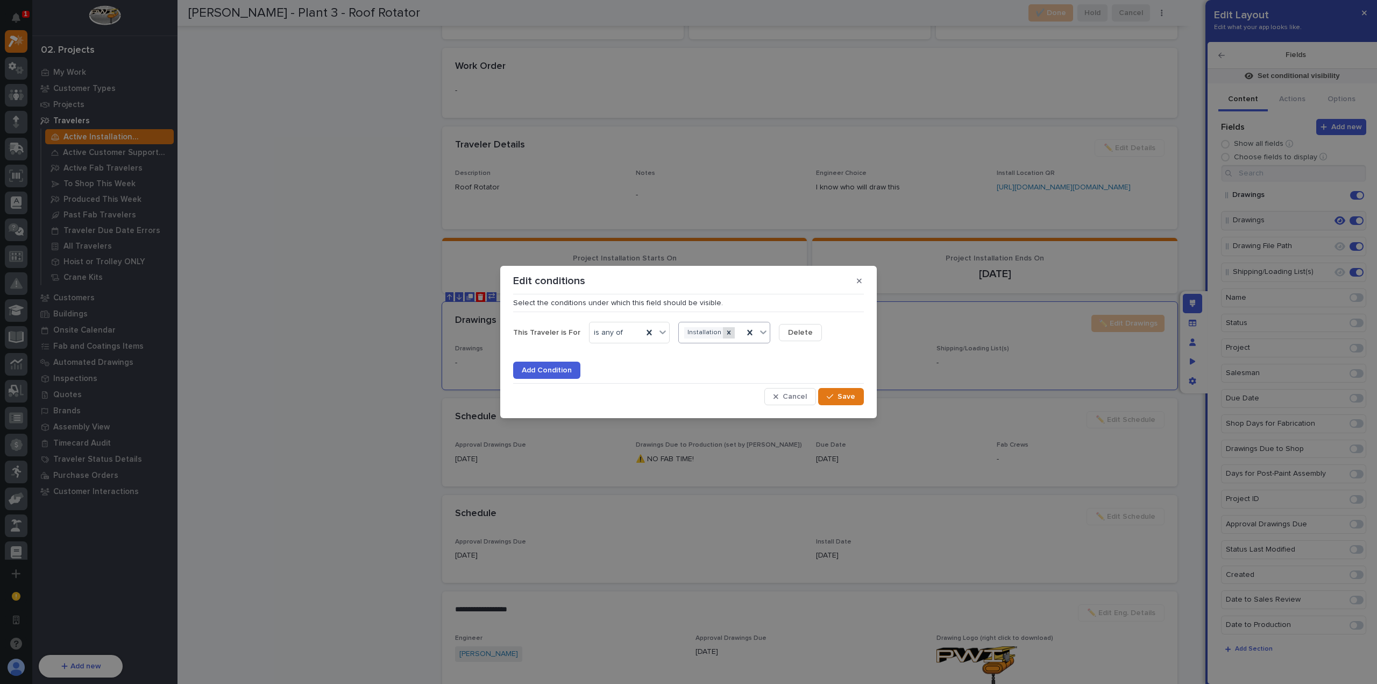
click at [725, 333] on div at bounding box center [729, 332] width 12 height 11
click at [835, 395] on div "button" at bounding box center [832, 397] width 11 height 8
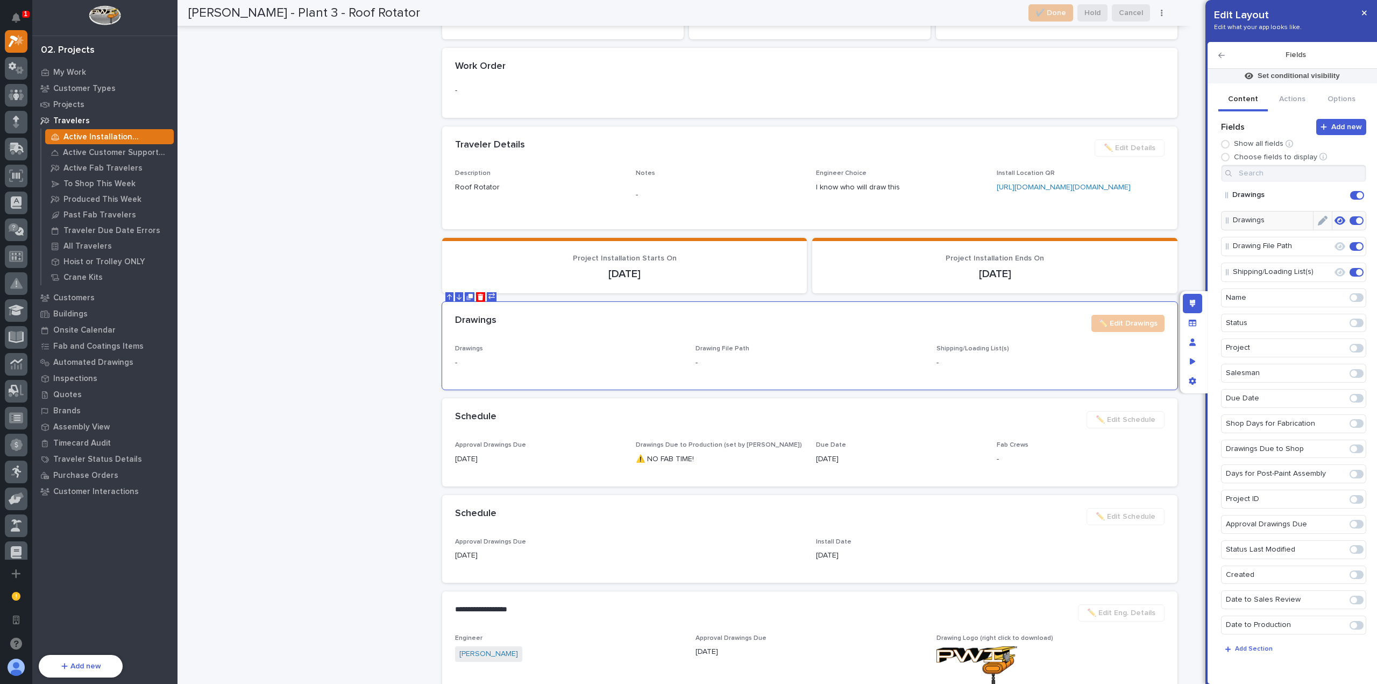
click at [1335, 222] on icon "button" at bounding box center [1340, 220] width 11 height 9
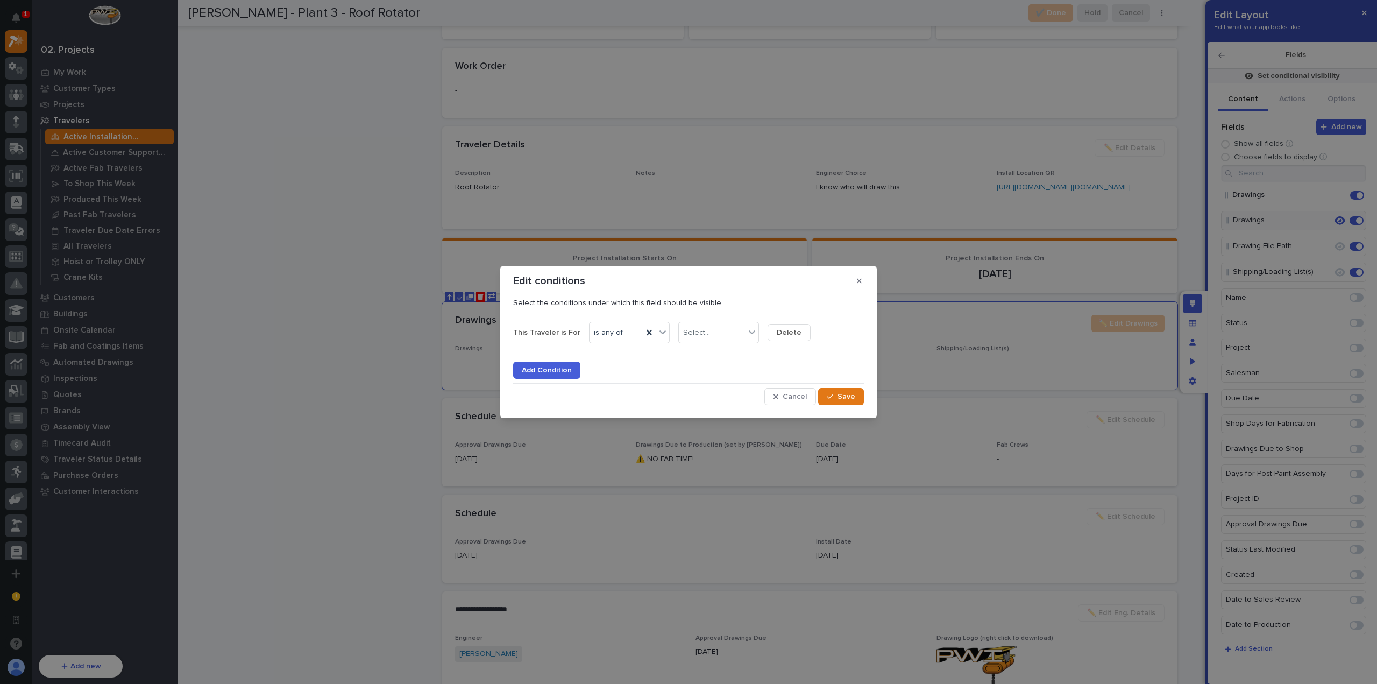
click at [786, 335] on span "Delete" at bounding box center [789, 333] width 25 height 10
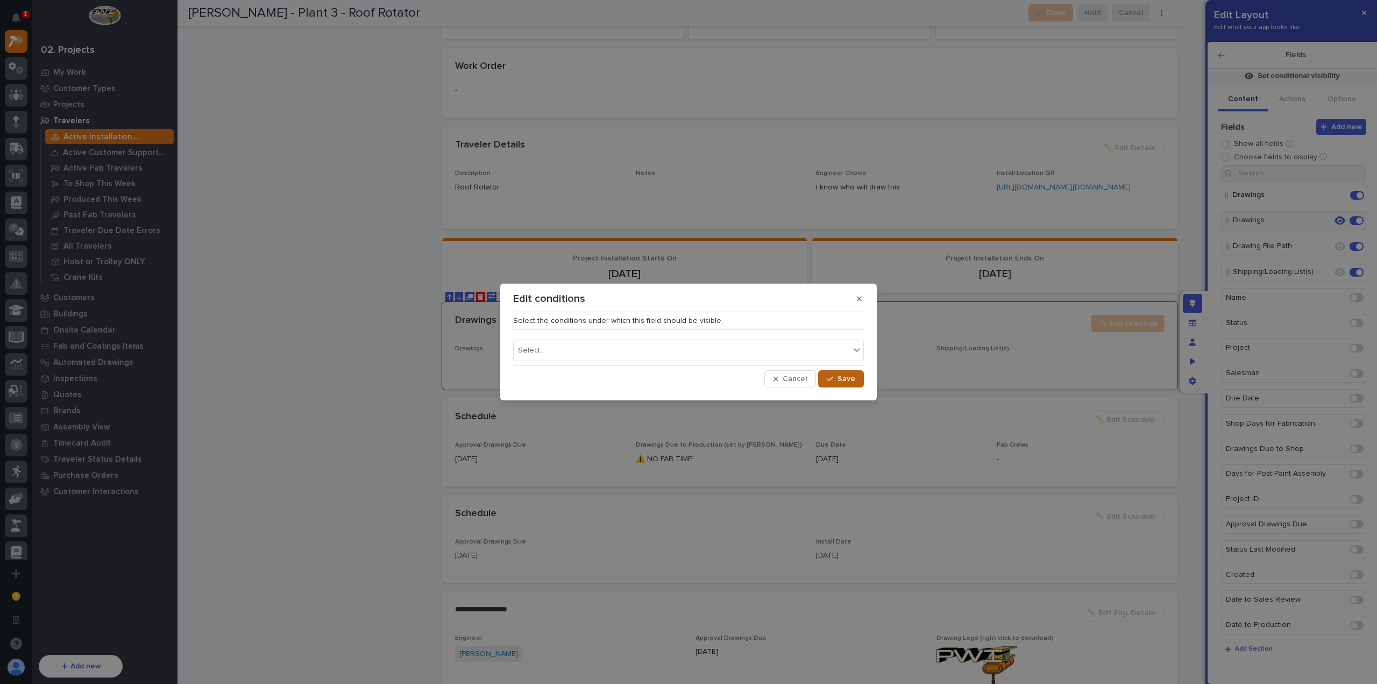
click at [845, 376] on span "Save" at bounding box center [847, 379] width 18 height 10
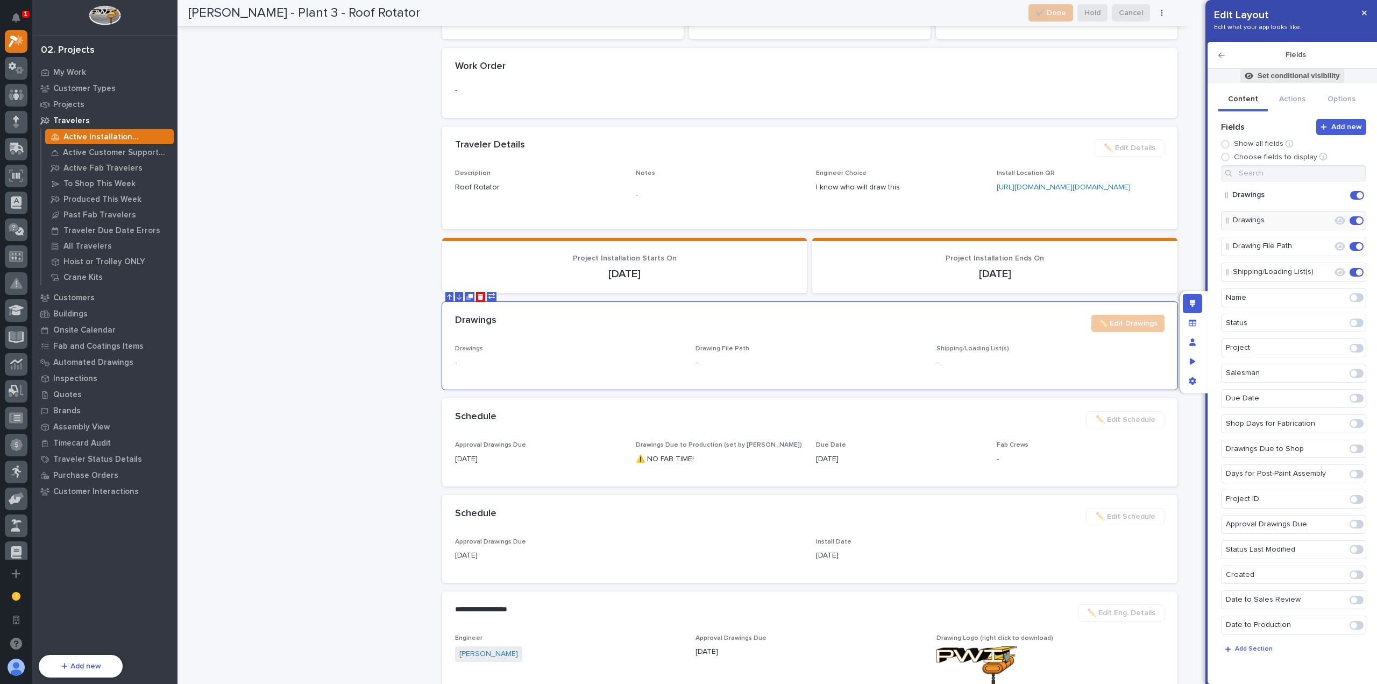
click at [1304, 74] on p "Set conditional visibility" at bounding box center [1299, 76] width 82 height 10
click at [1245, 151] on span "Add Filter" at bounding box center [1235, 149] width 34 height 10
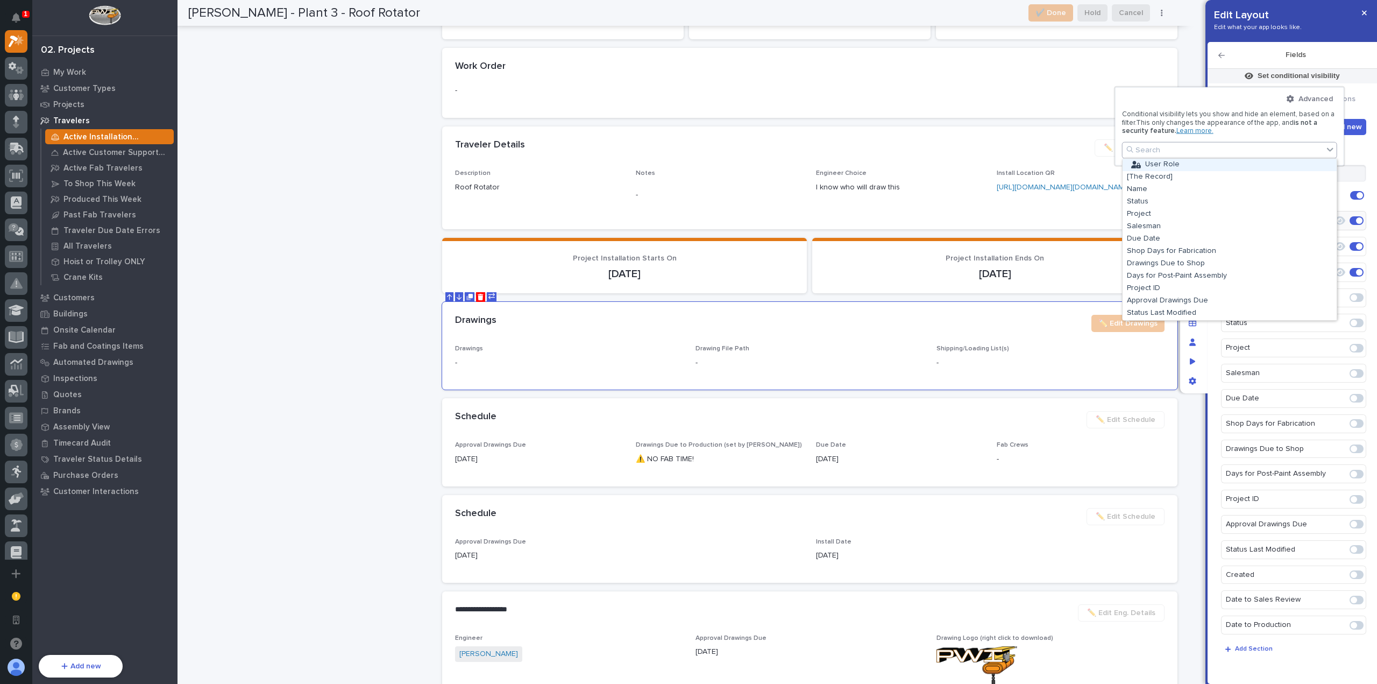
type input "*"
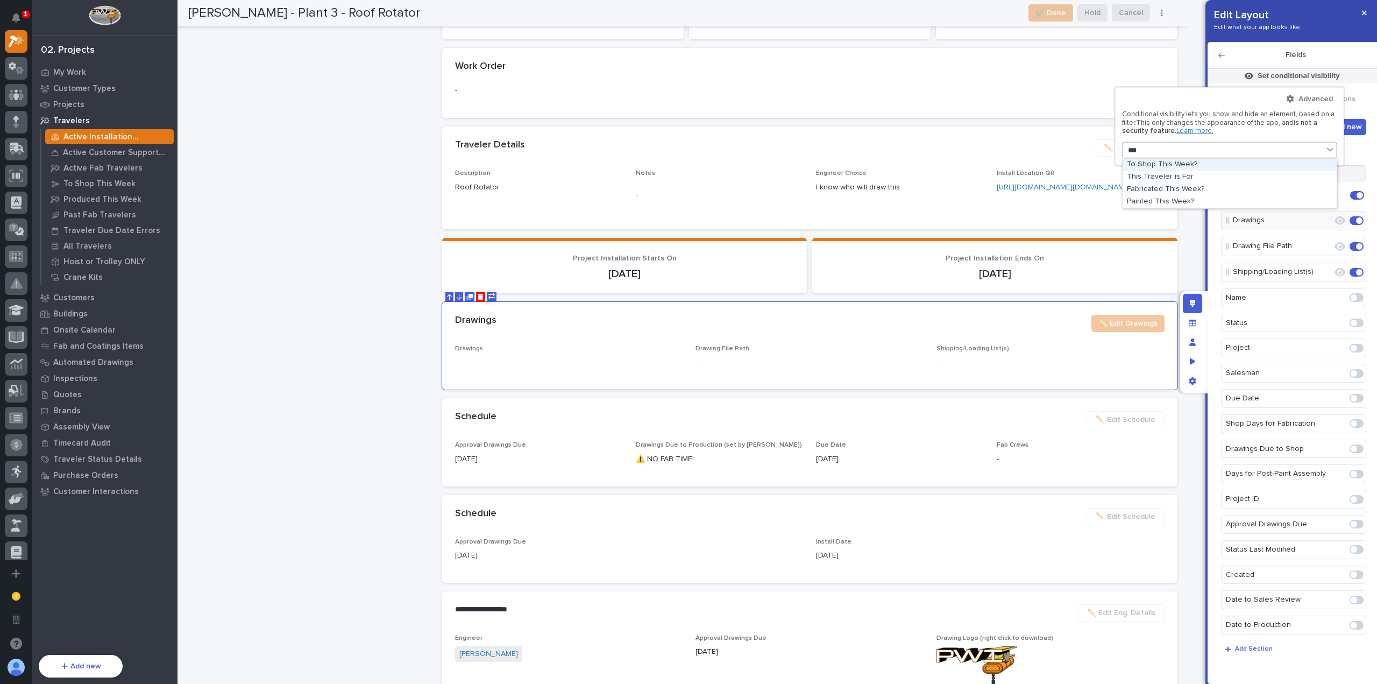
type input "****"
click at [1248, 183] on div "Fabricated This Week?" at bounding box center [1230, 189] width 214 height 12
click at [1268, 225] on button "Done" at bounding box center [1230, 223] width 207 height 17
click at [1326, 156] on div at bounding box center [1328, 156] width 13 height 9
click at [1234, 151] on span "Add Filter" at bounding box center [1235, 149] width 34 height 10
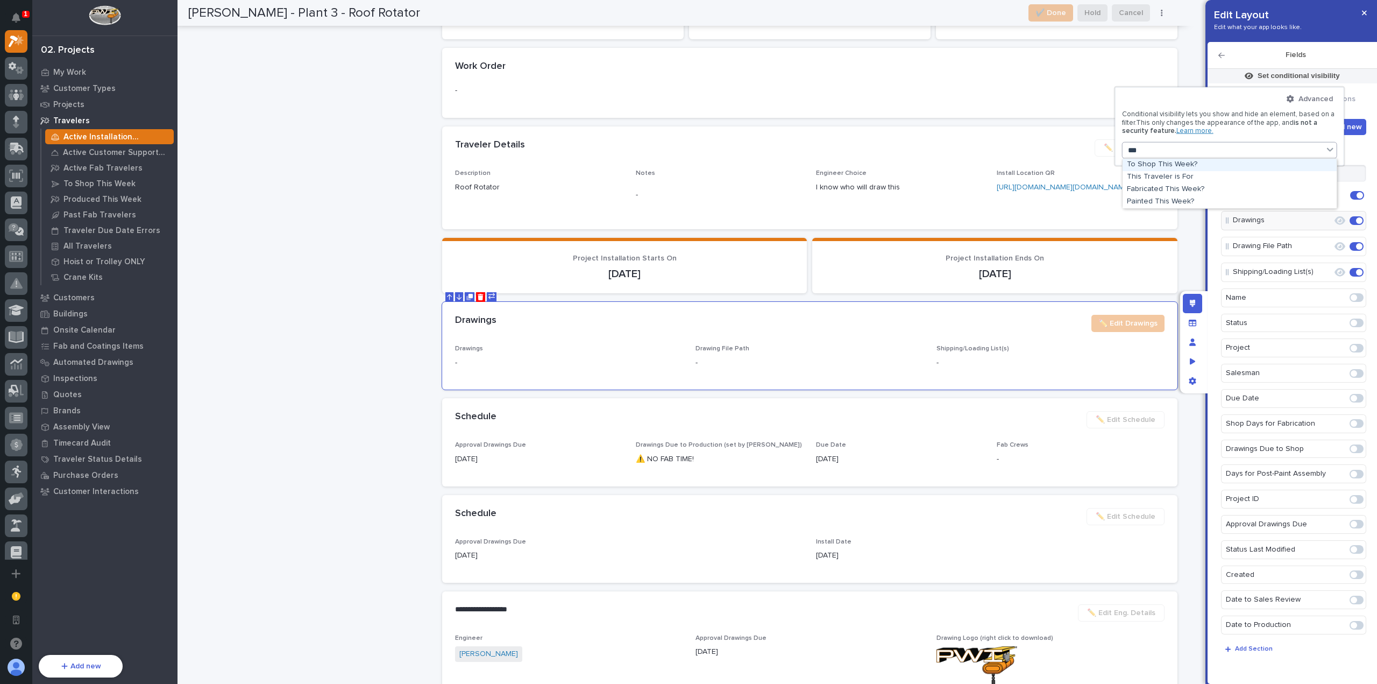
type input "****"
click at [1206, 180] on button "is" at bounding box center [1230, 177] width 207 height 23
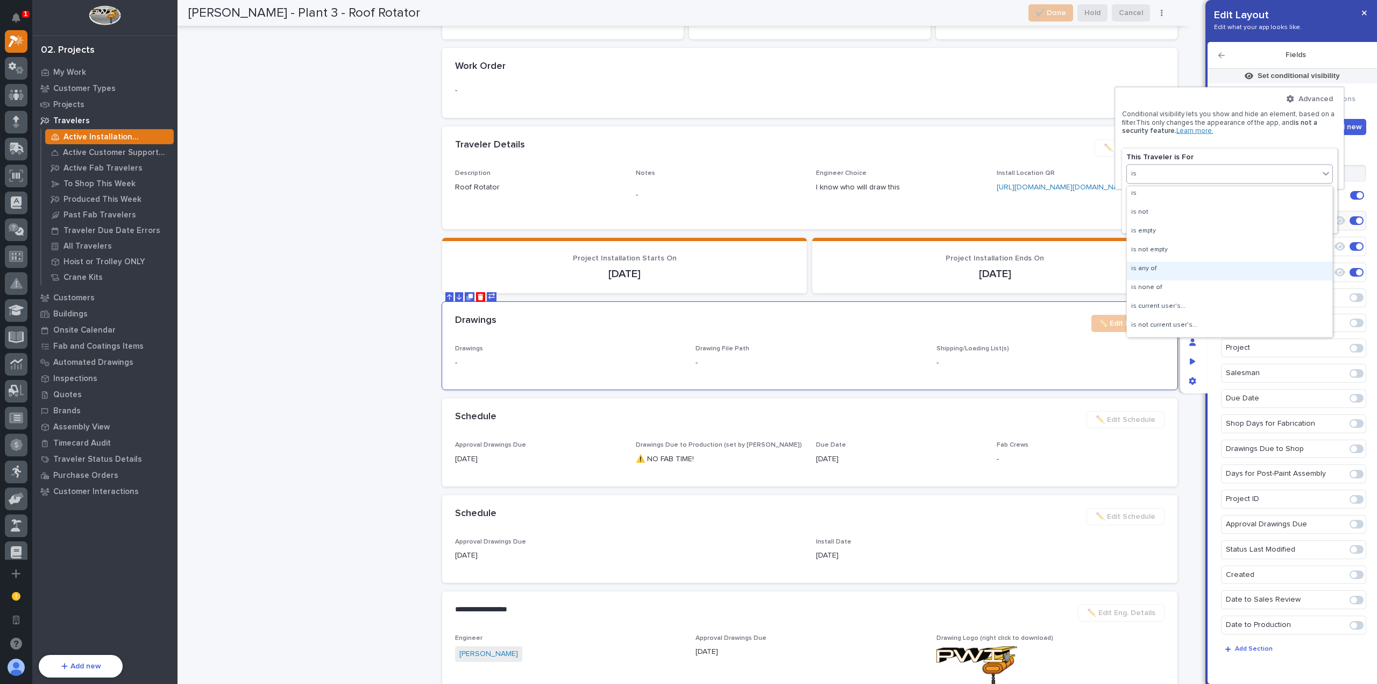
click at [1206, 269] on div "is any of" at bounding box center [1230, 271] width 206 height 19
click at [1224, 201] on div "Select..." at bounding box center [1223, 200] width 192 height 16
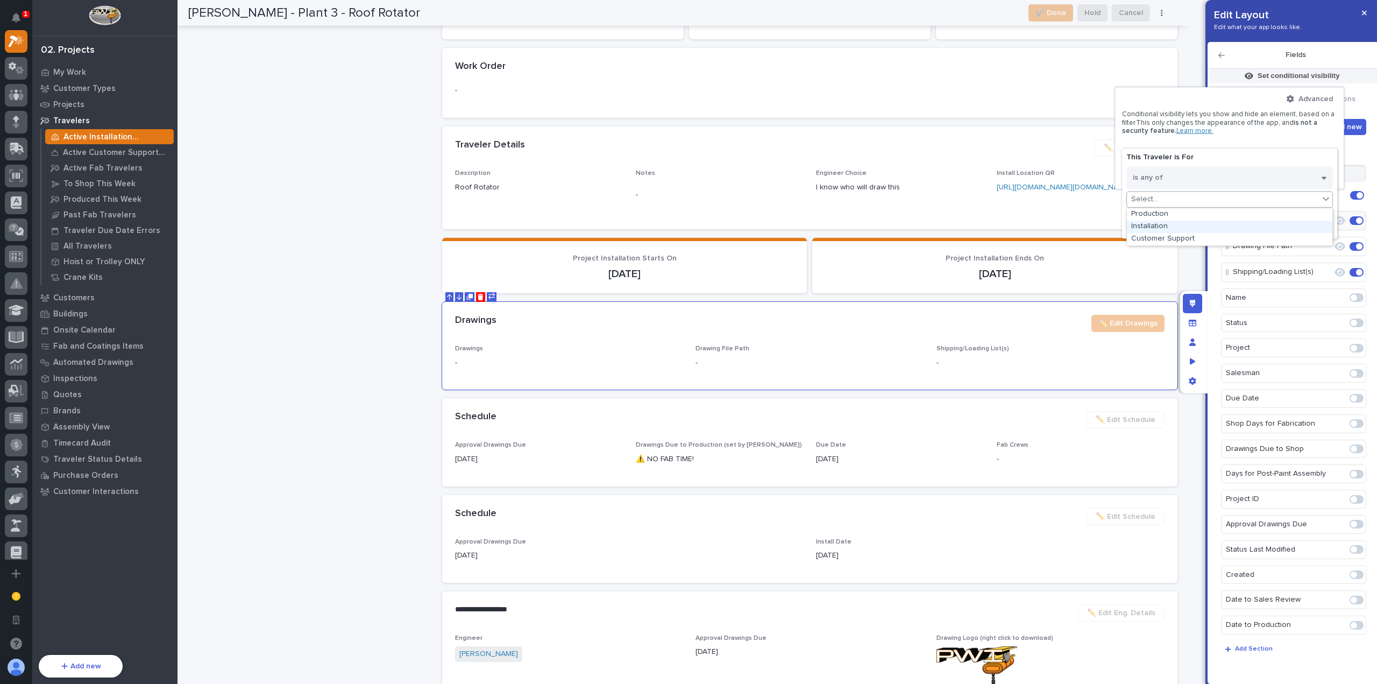
click at [1217, 230] on div "Installation" at bounding box center [1230, 227] width 206 height 12
click at [1240, 197] on div "Installation" at bounding box center [1208, 200] width 192 height 16
click at [1232, 215] on div "Production" at bounding box center [1215, 214] width 206 height 12
click at [1231, 223] on button "Done" at bounding box center [1215, 225] width 207 height 17
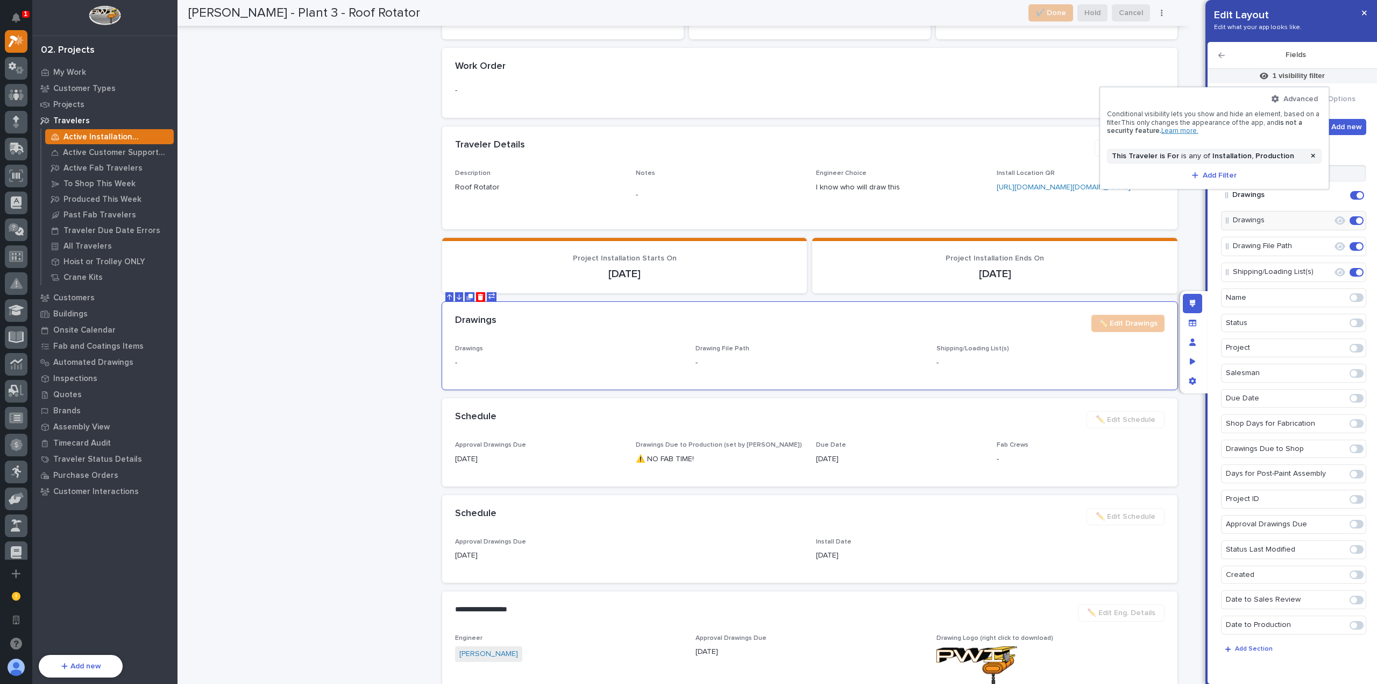
click at [1251, 58] on div at bounding box center [688, 342] width 1377 height 684
click at [1363, 11] on icon "button" at bounding box center [1364, 13] width 5 height 5
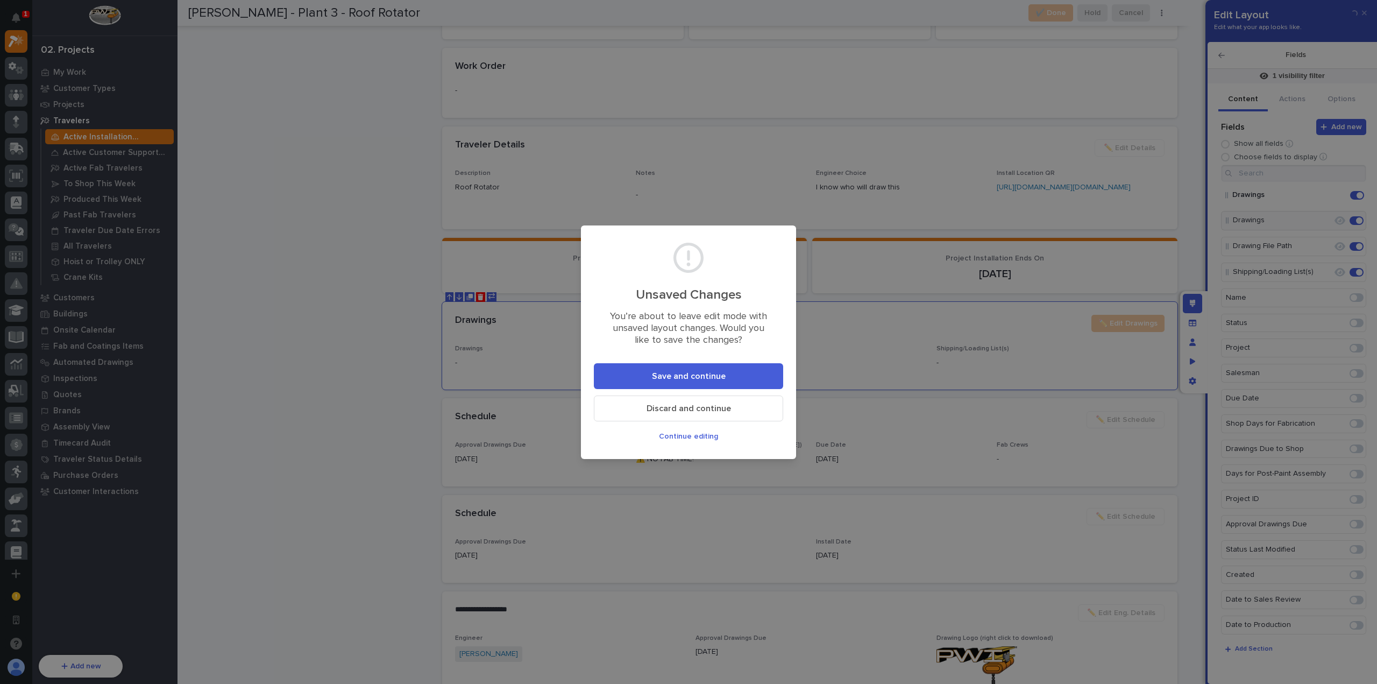
drag, startPoint x: 726, startPoint y: 372, endPoint x: 1122, endPoint y: 387, distance: 396.3
click at [726, 372] on button "Save and continue" at bounding box center [688, 376] width 189 height 26
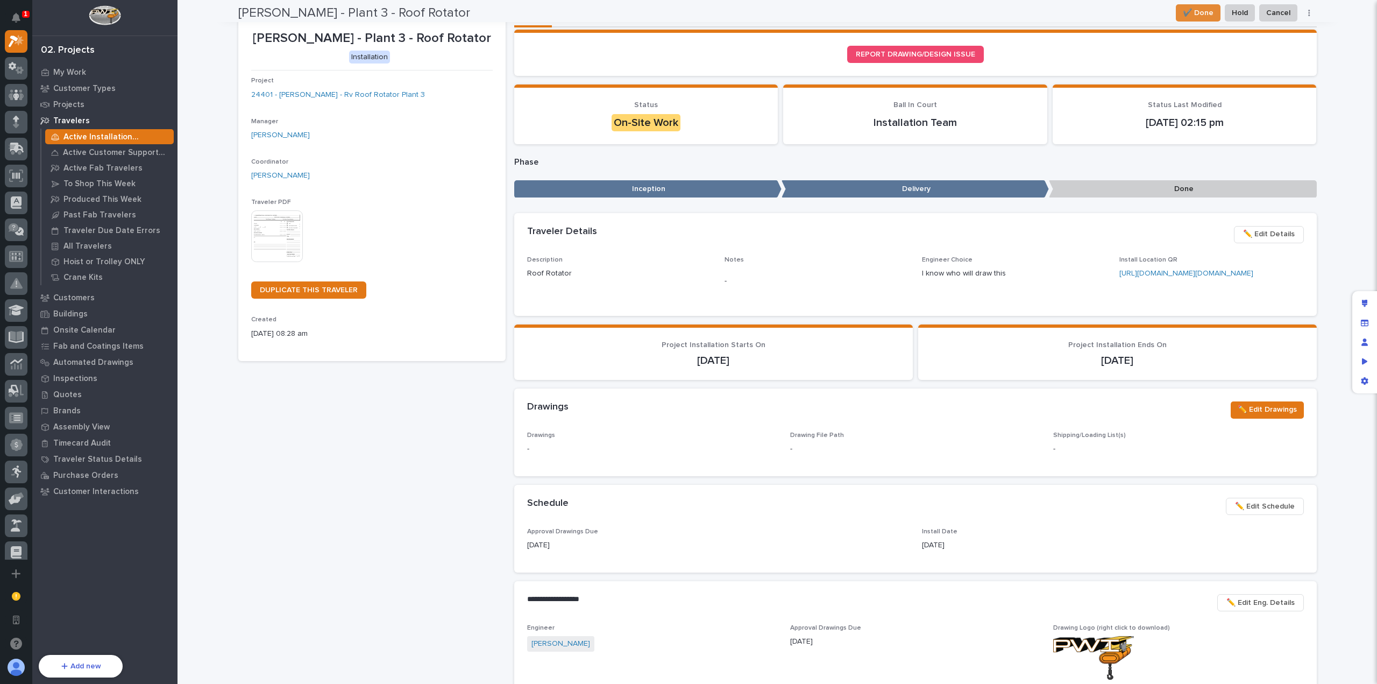
scroll to position [19, 0]
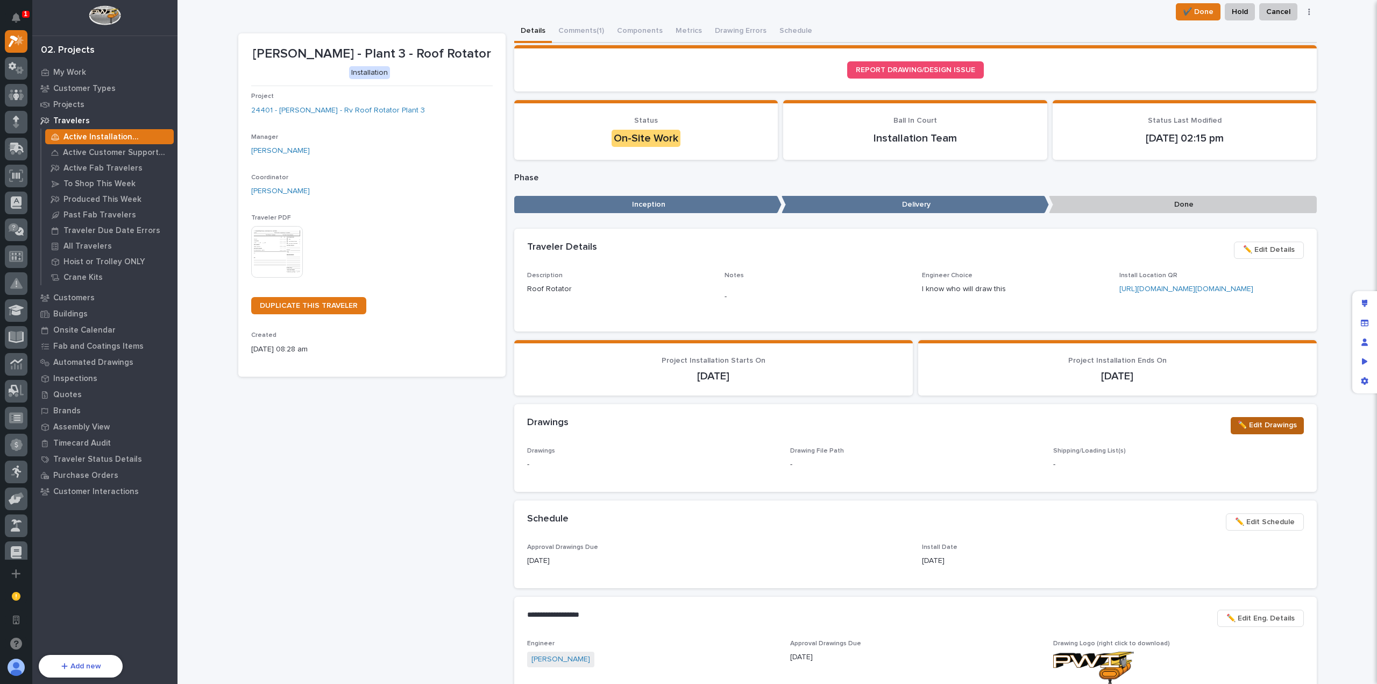
click at [1277, 432] on span "✏️ Edit Drawings" at bounding box center [1267, 425] width 59 height 13
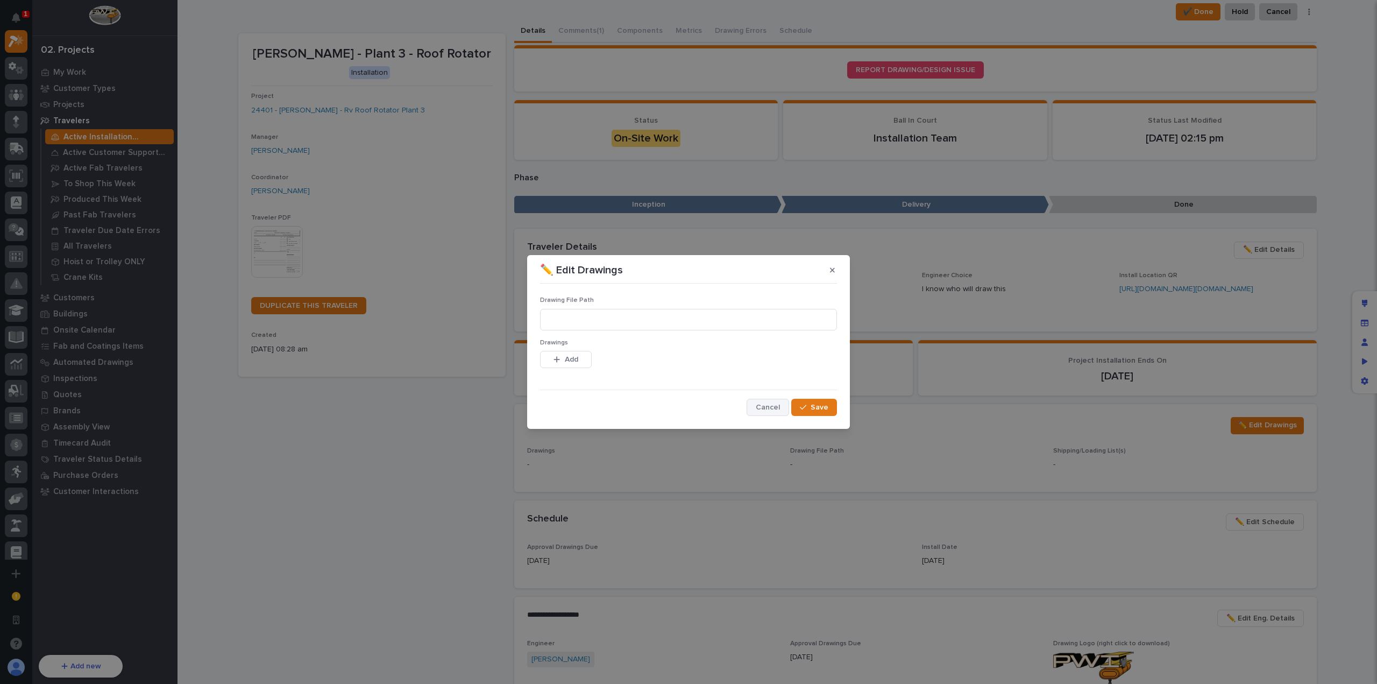
click at [763, 406] on span "Cancel" at bounding box center [768, 407] width 24 height 10
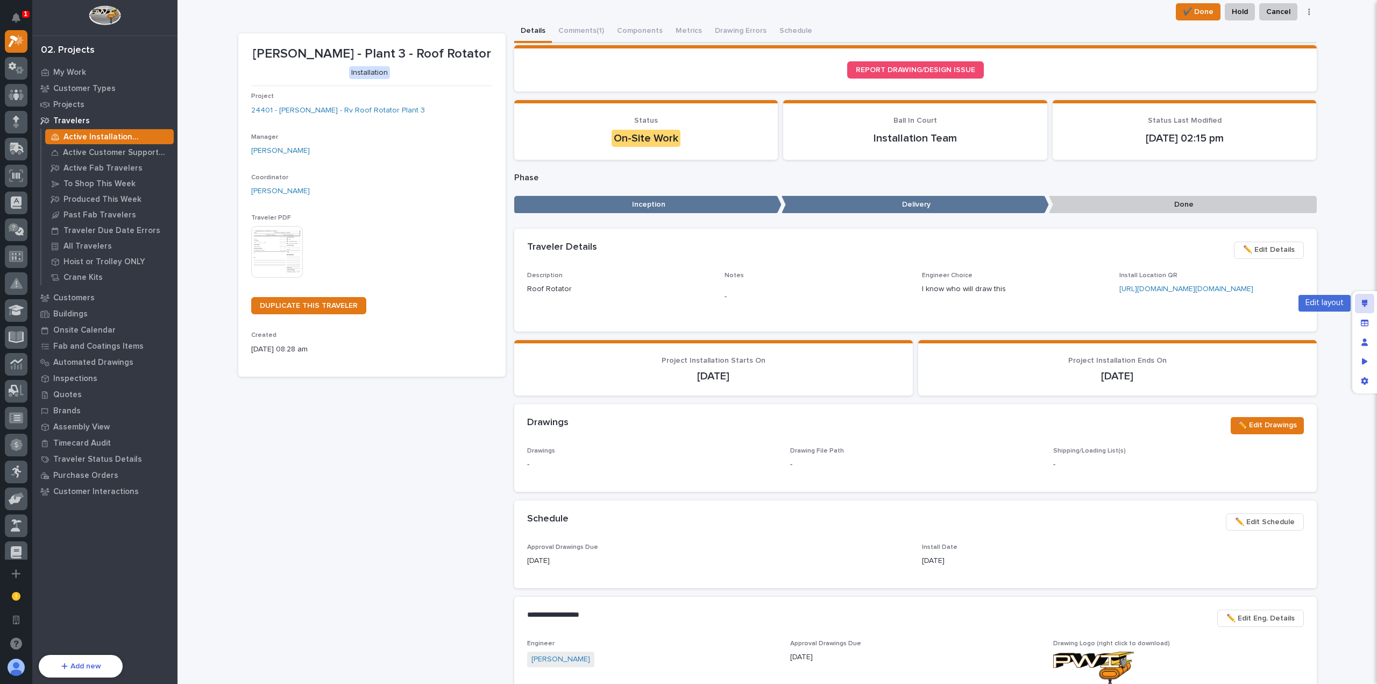
click at [1372, 295] on div "Edit layout" at bounding box center [1364, 303] width 19 height 19
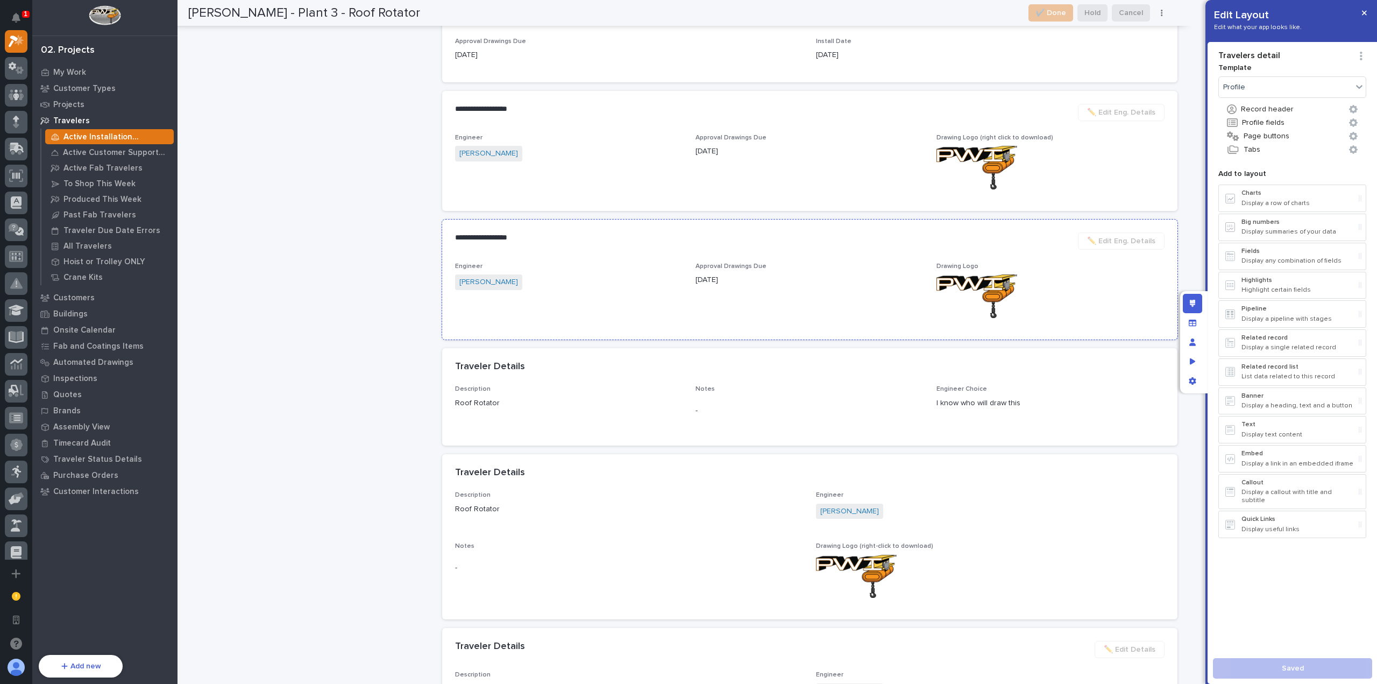
scroll to position [1070, 0]
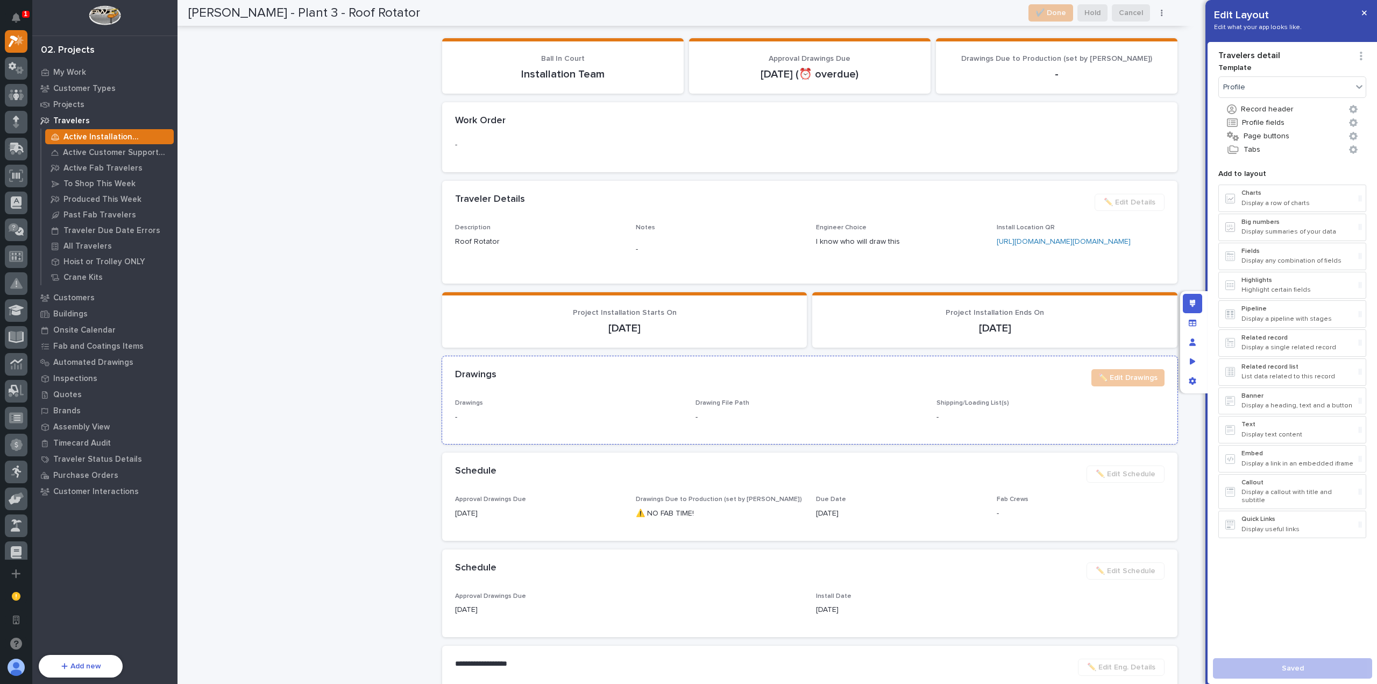
click at [916, 399] on div "Drawings ✏️ Edit Drawings" at bounding box center [810, 377] width 736 height 43
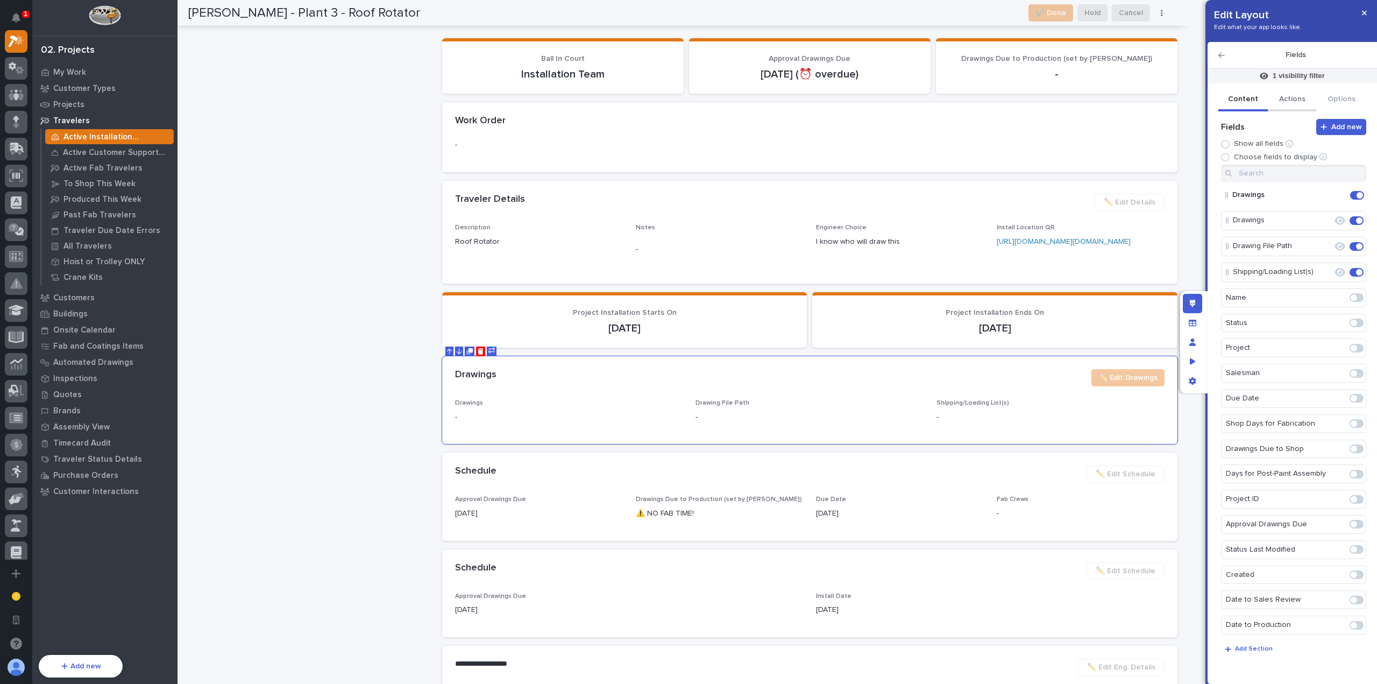
drag, startPoint x: 1303, startPoint y: 100, endPoint x: 1311, endPoint y: 126, distance: 28.1
click at [1302, 100] on button "Actions" at bounding box center [1293, 100] width 50 height 23
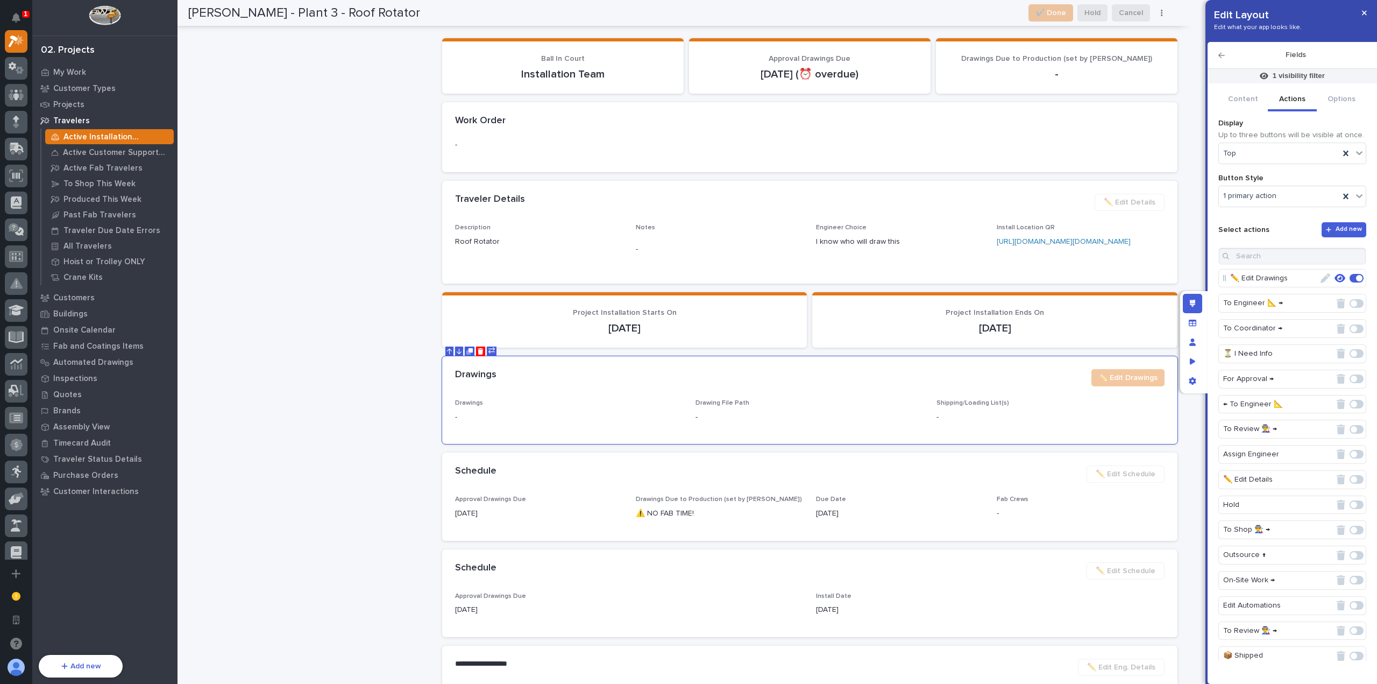
click at [1321, 278] on icon "button" at bounding box center [1326, 278] width 10 height 10
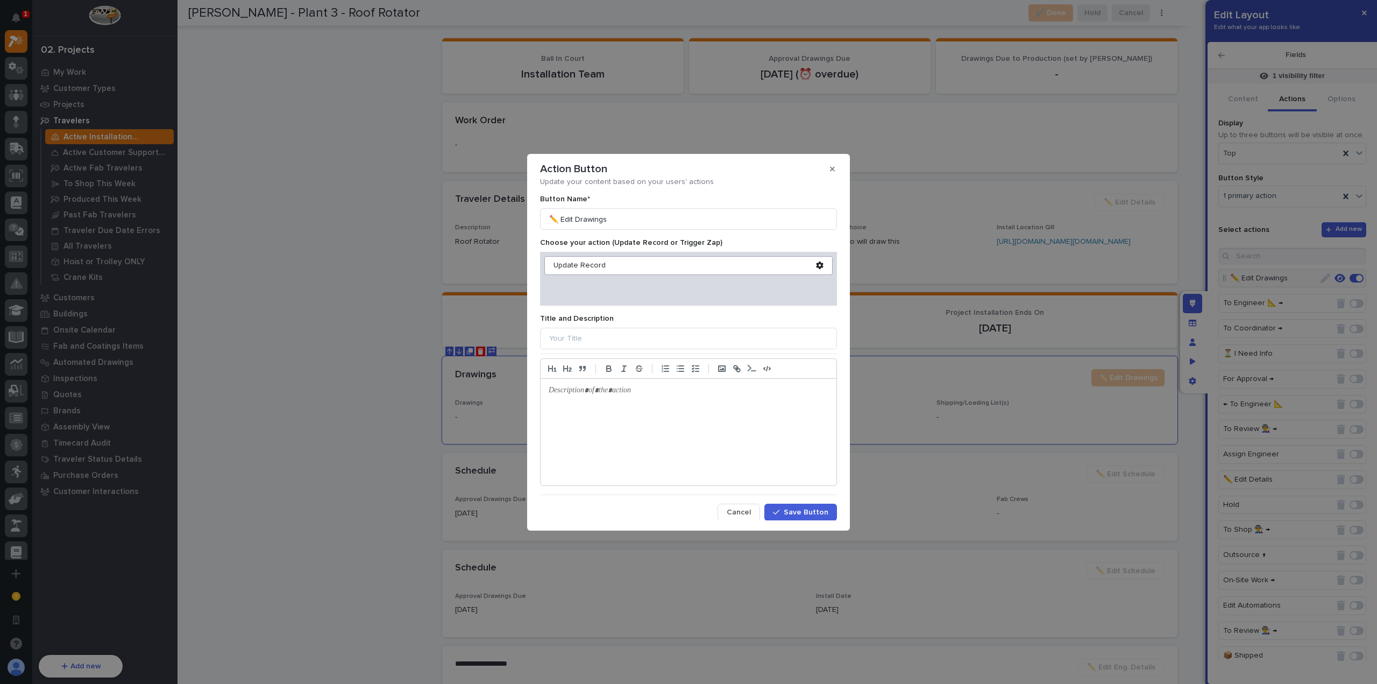
click at [816, 265] on icon at bounding box center [820, 266] width 8 height 8
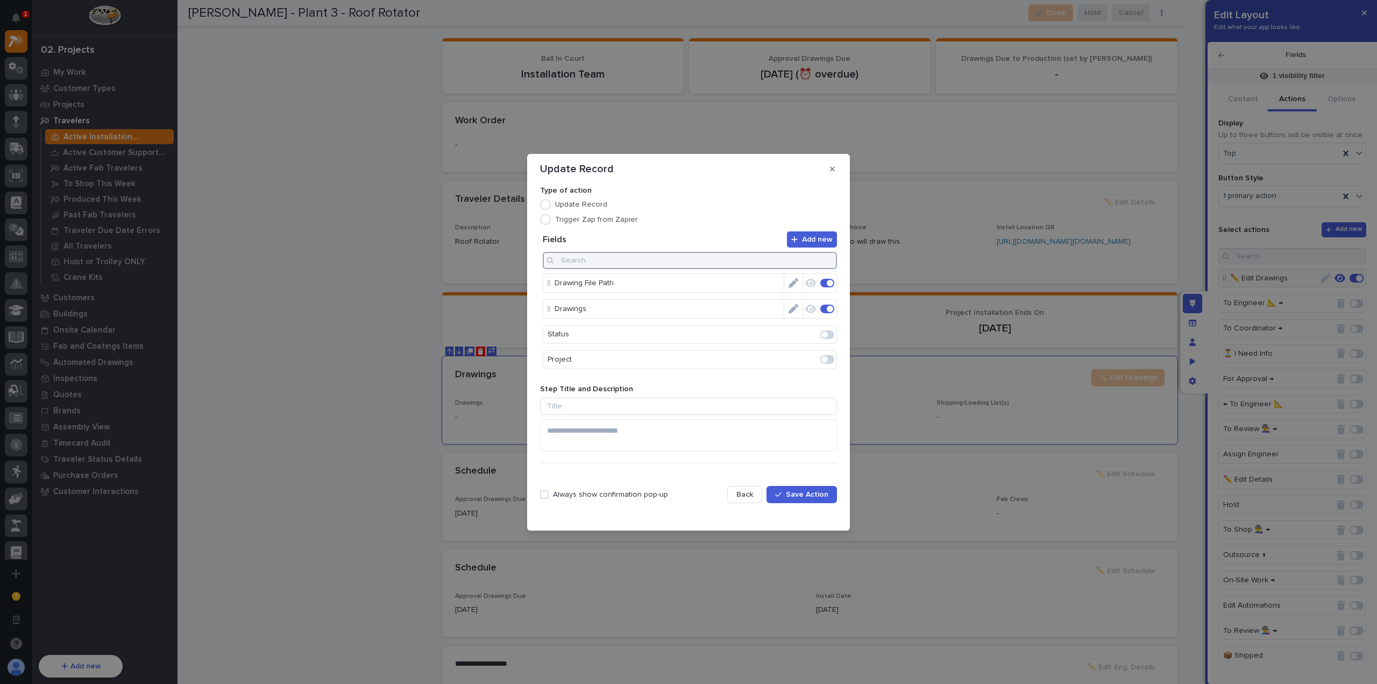
click at [721, 259] on input at bounding box center [690, 260] width 294 height 17
click at [822, 282] on span at bounding box center [825, 283] width 6 height 6
type input "ship"
click at [825, 260] on div at bounding box center [828, 260] width 17 height 17
click at [830, 257] on icon "button" at bounding box center [828, 260] width 4 height 6
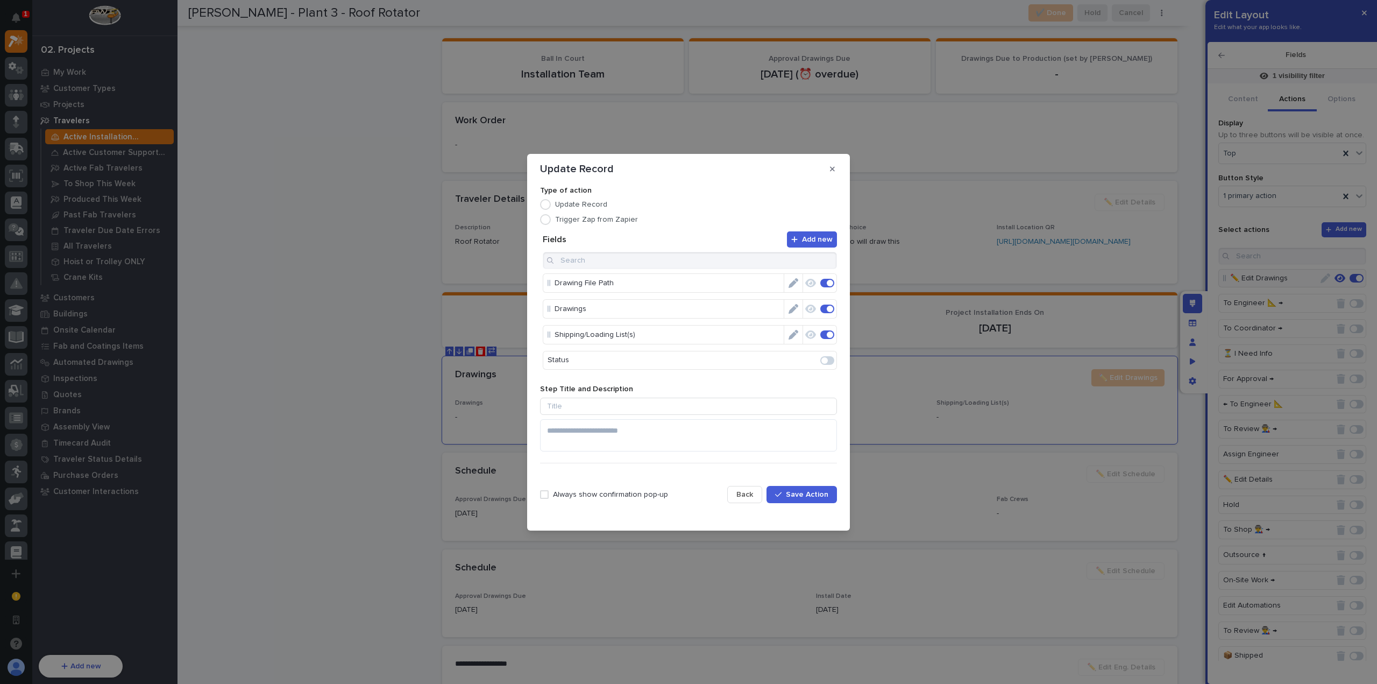
click at [804, 495] on span "Save Action" at bounding box center [807, 495] width 43 height 10
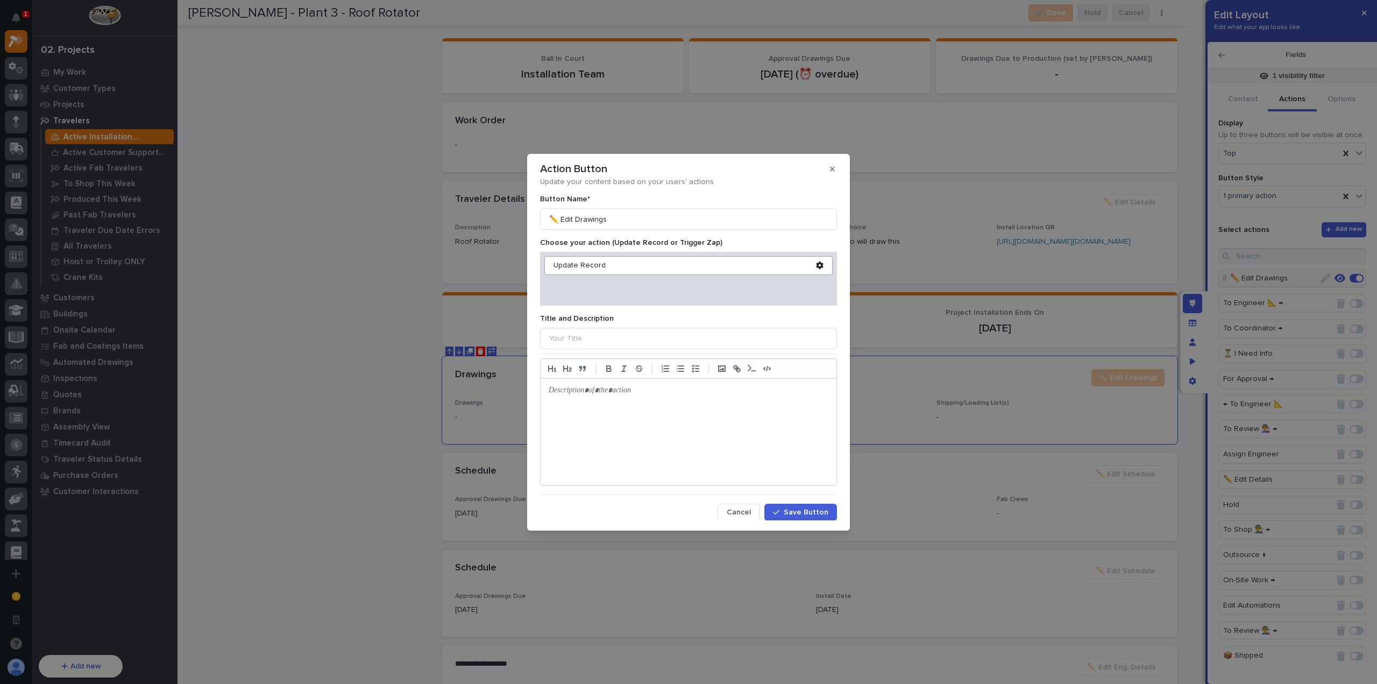
click at [803, 512] on span "Save Button" at bounding box center [806, 512] width 45 height 10
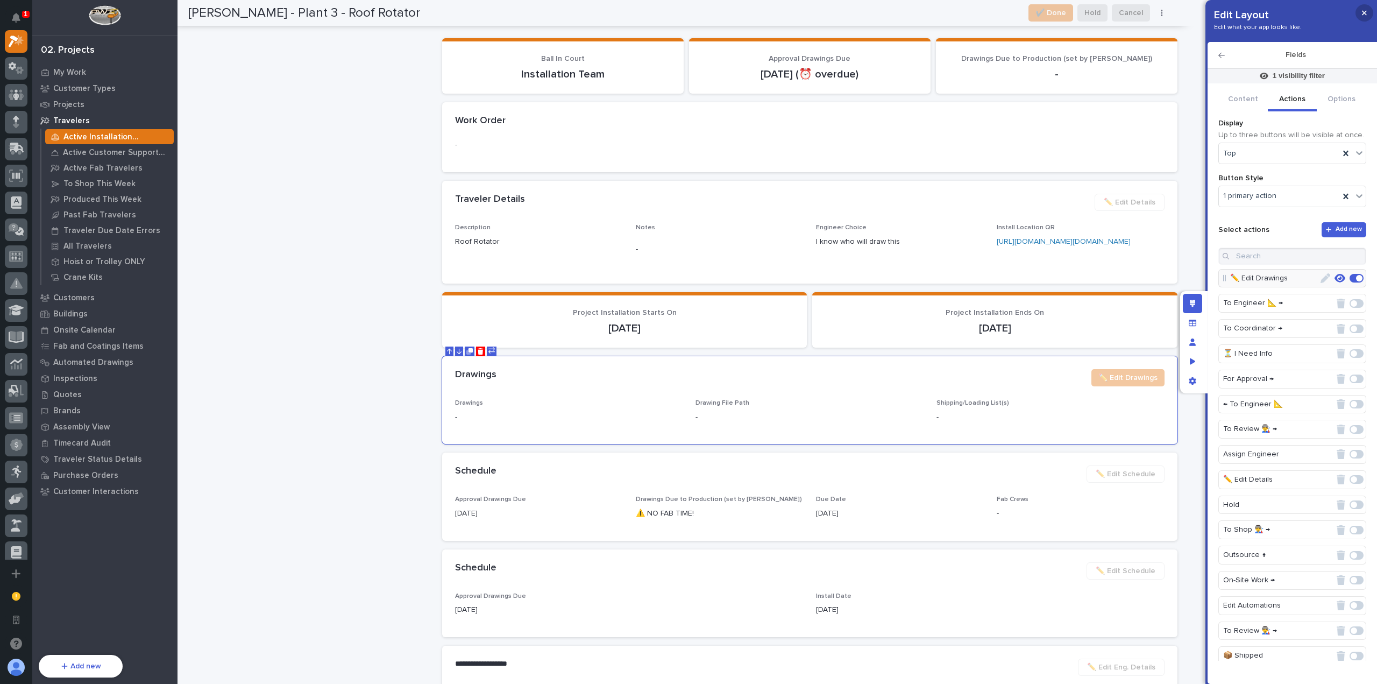
click at [1366, 11] on icon "button" at bounding box center [1364, 13] width 5 height 8
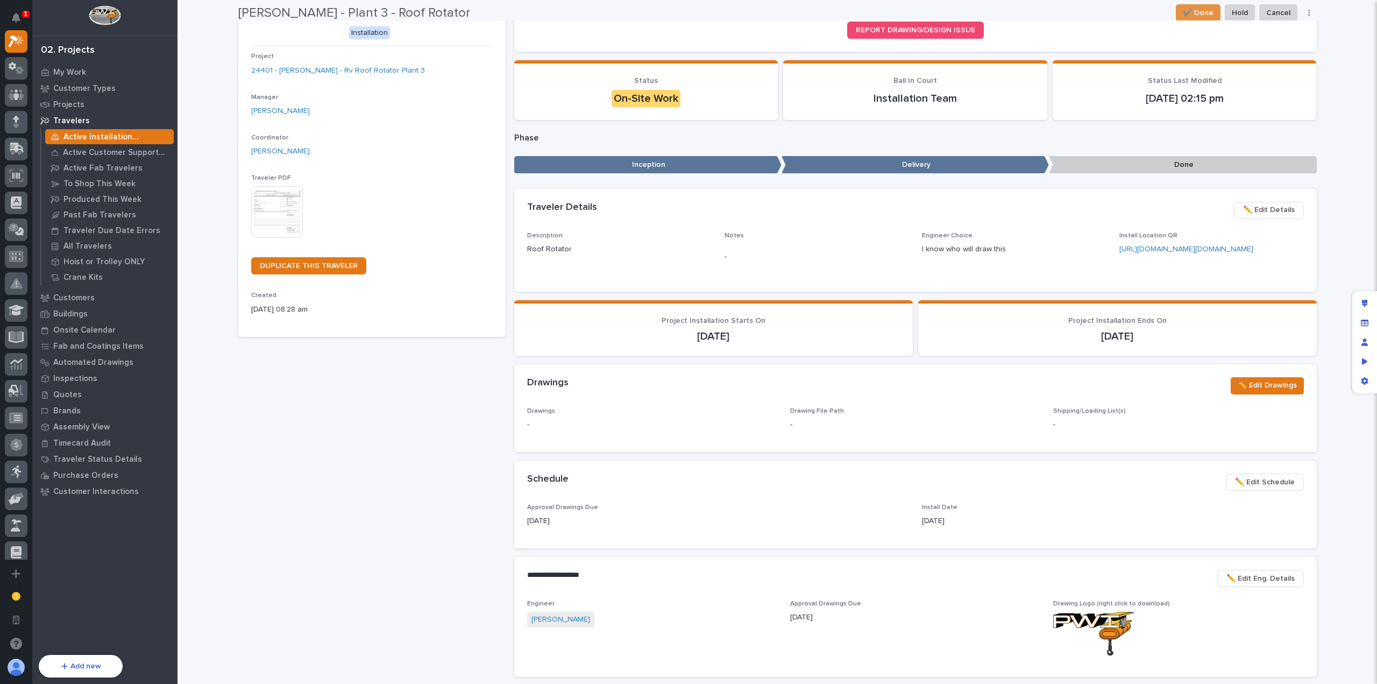
scroll to position [0, 0]
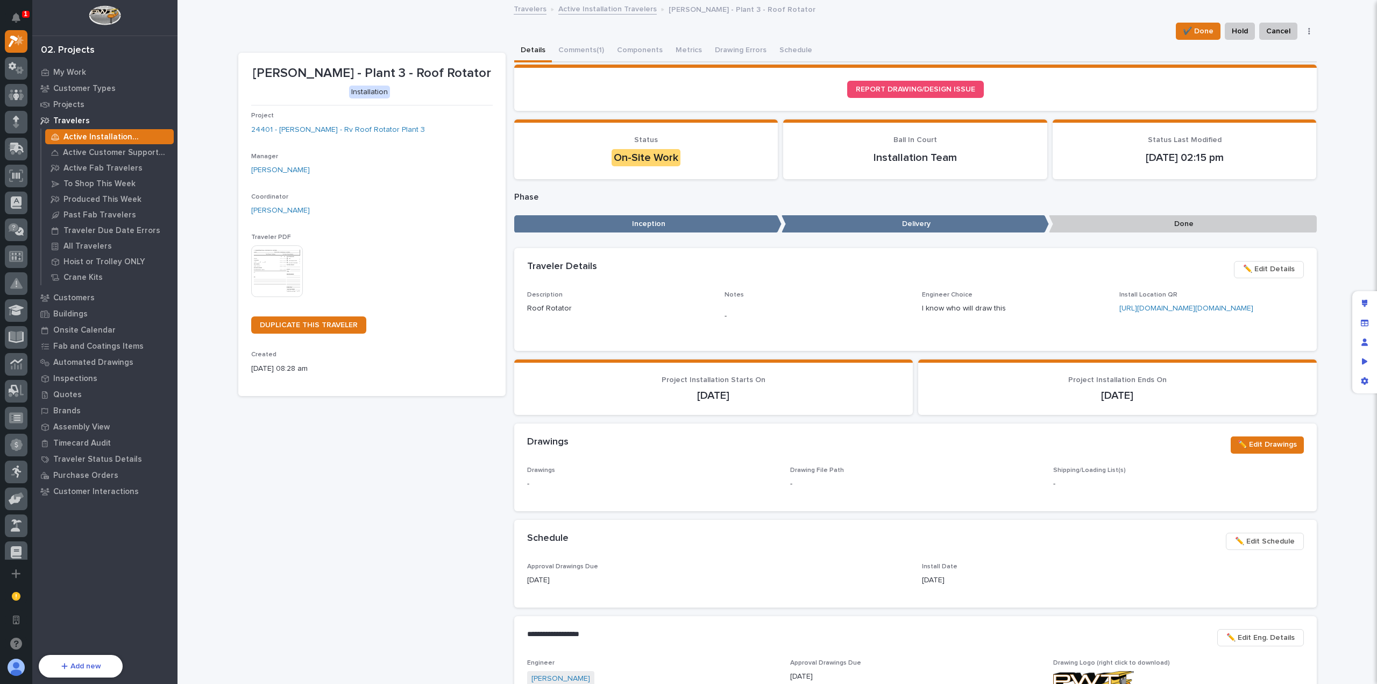
click at [1316, 465] on div "**********" at bounding box center [778, 422] width 1090 height 842
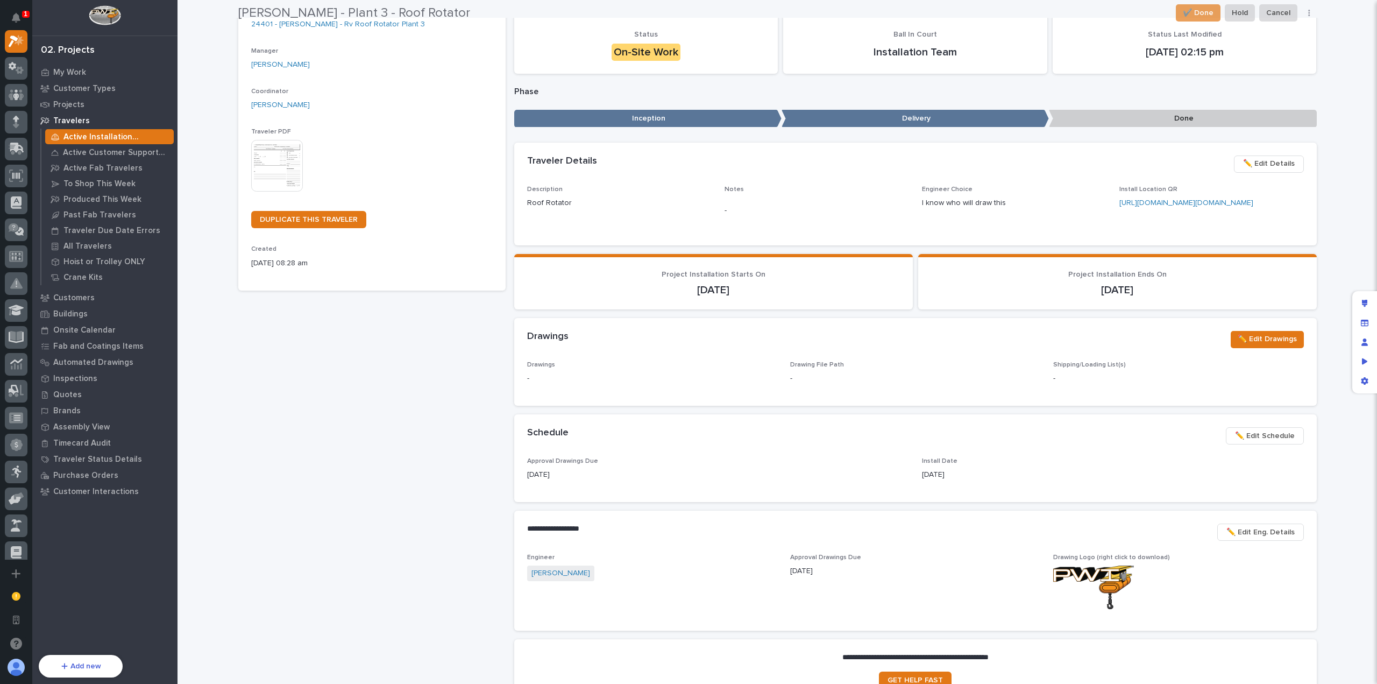
scroll to position [108, 0]
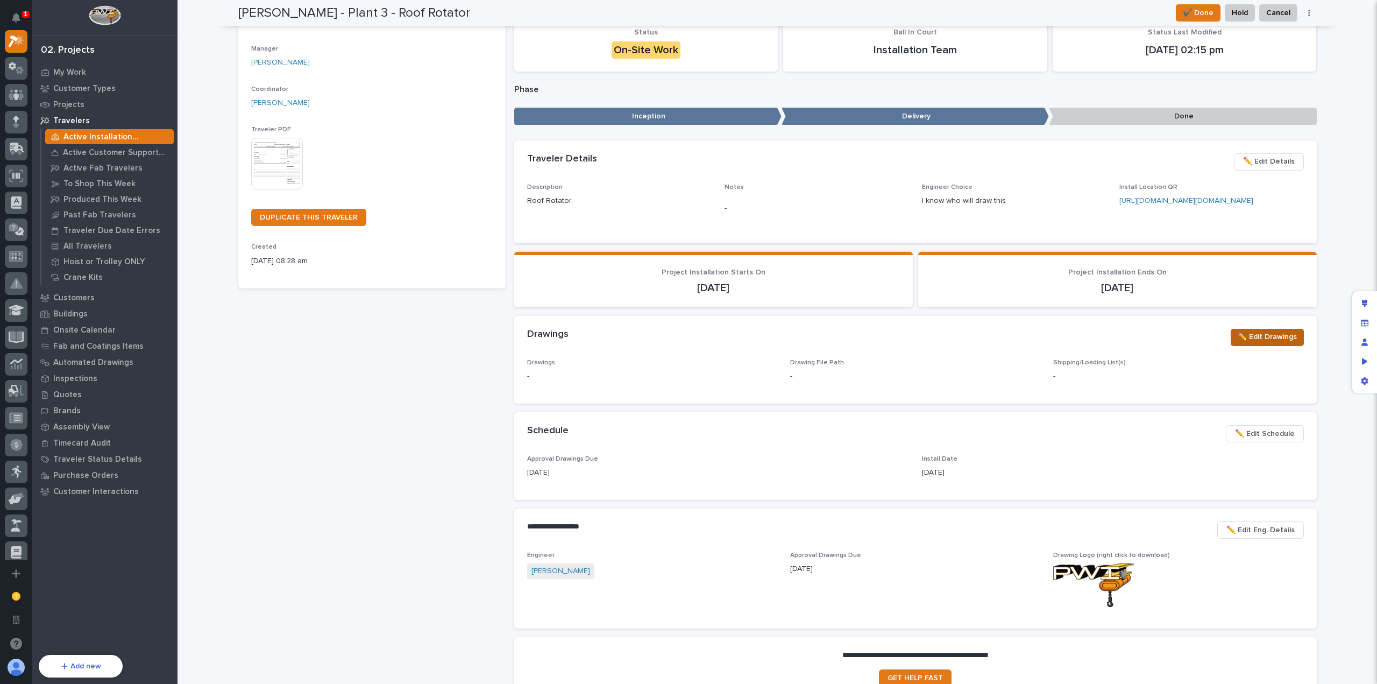
click at [1262, 343] on span "✏️ Edit Drawings" at bounding box center [1267, 336] width 59 height 13
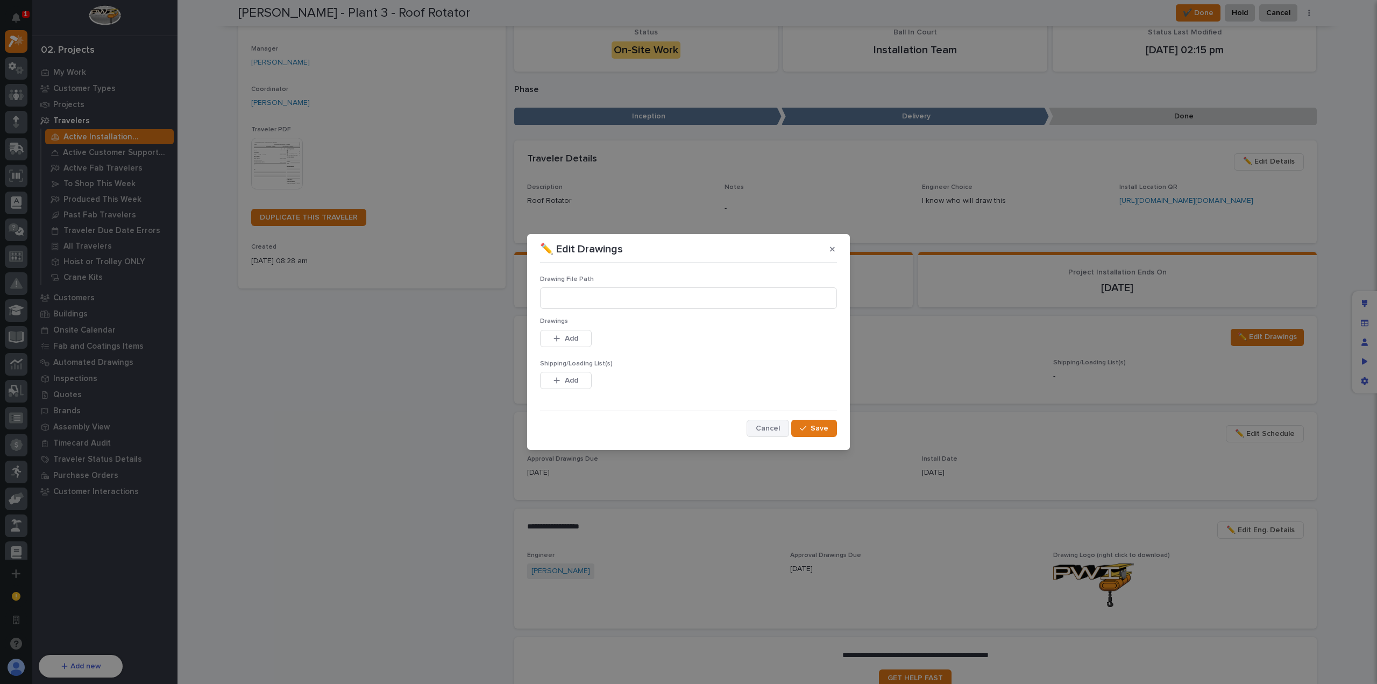
click at [760, 428] on span "Cancel" at bounding box center [768, 428] width 24 height 10
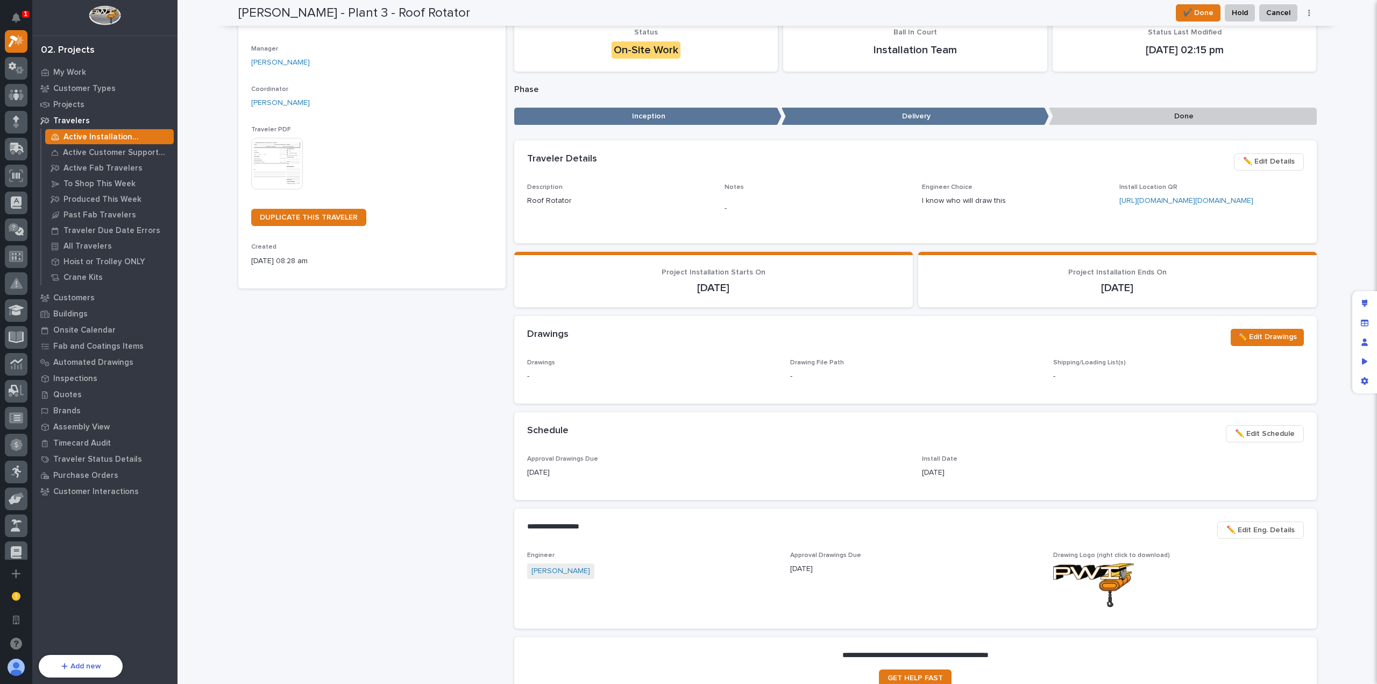
click at [993, 341] on div "Drawings" at bounding box center [874, 335] width 695 height 12
click at [1336, 389] on div "**********" at bounding box center [778, 327] width 1200 height 868
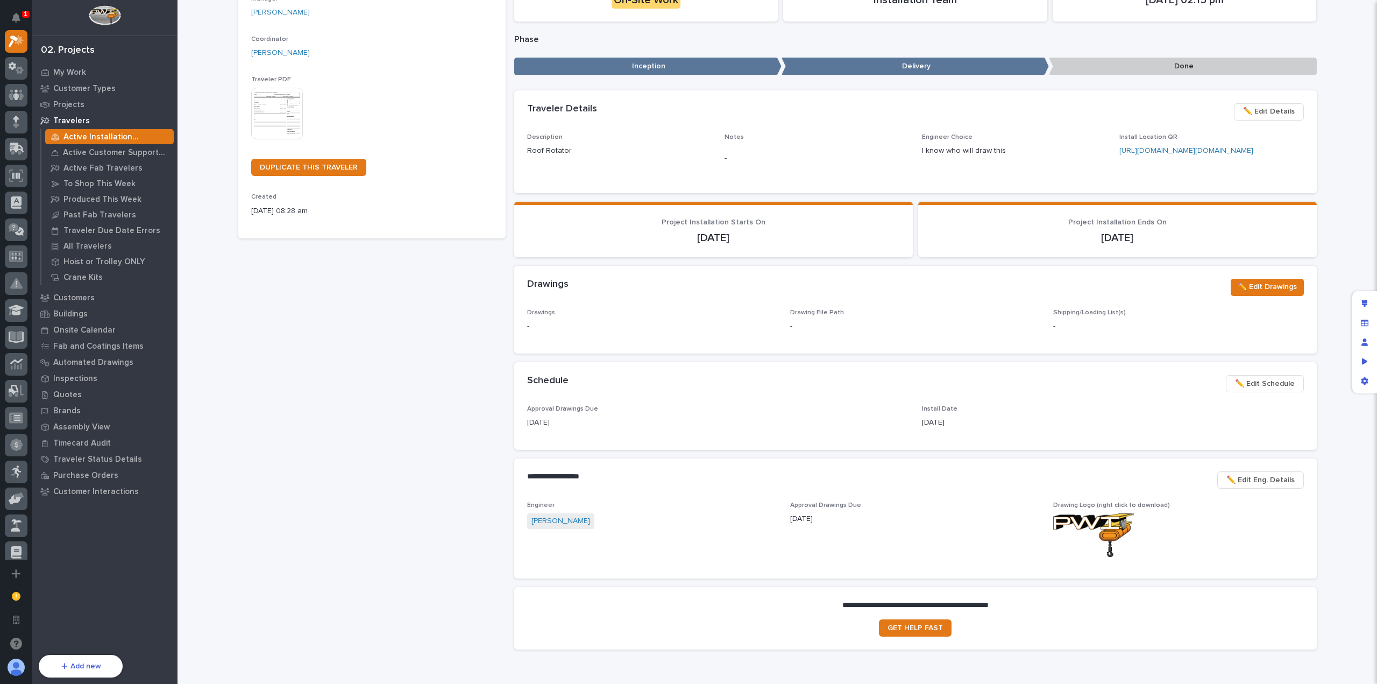
scroll to position [161, 0]
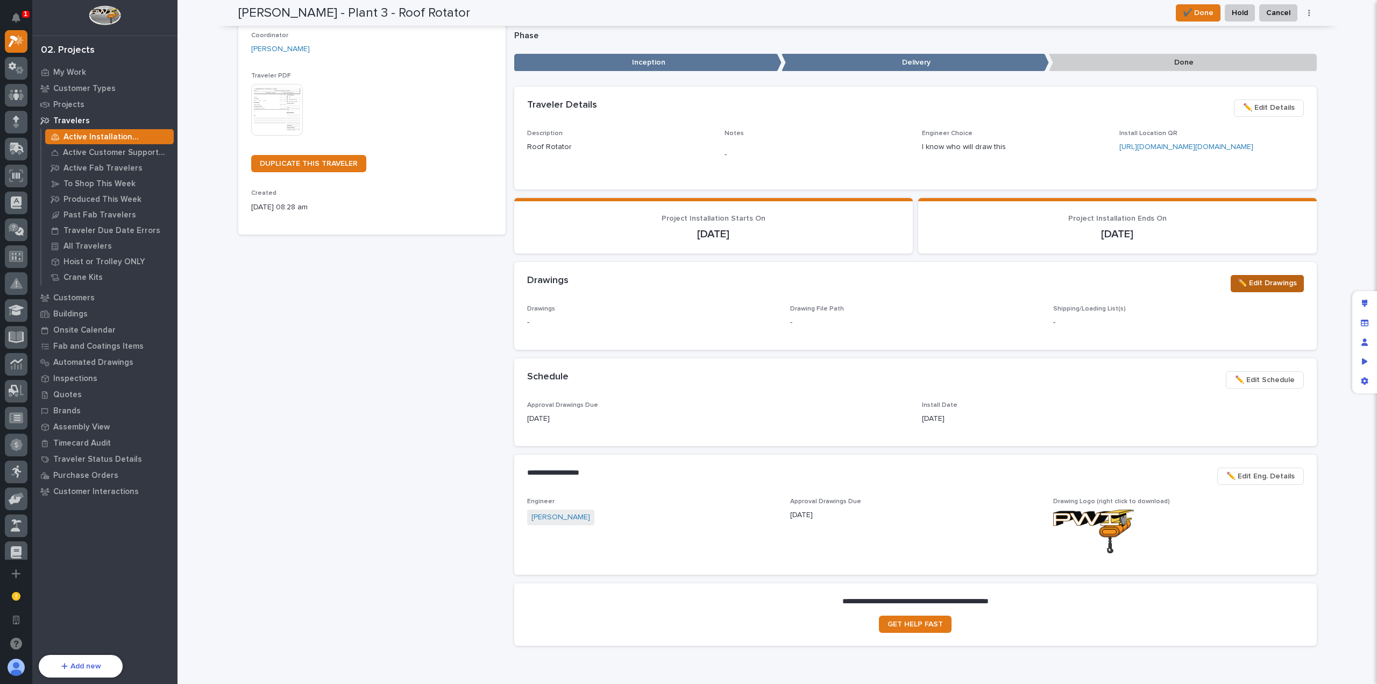
click at [1271, 289] on span "✏️ Edit Drawings" at bounding box center [1267, 283] width 59 height 13
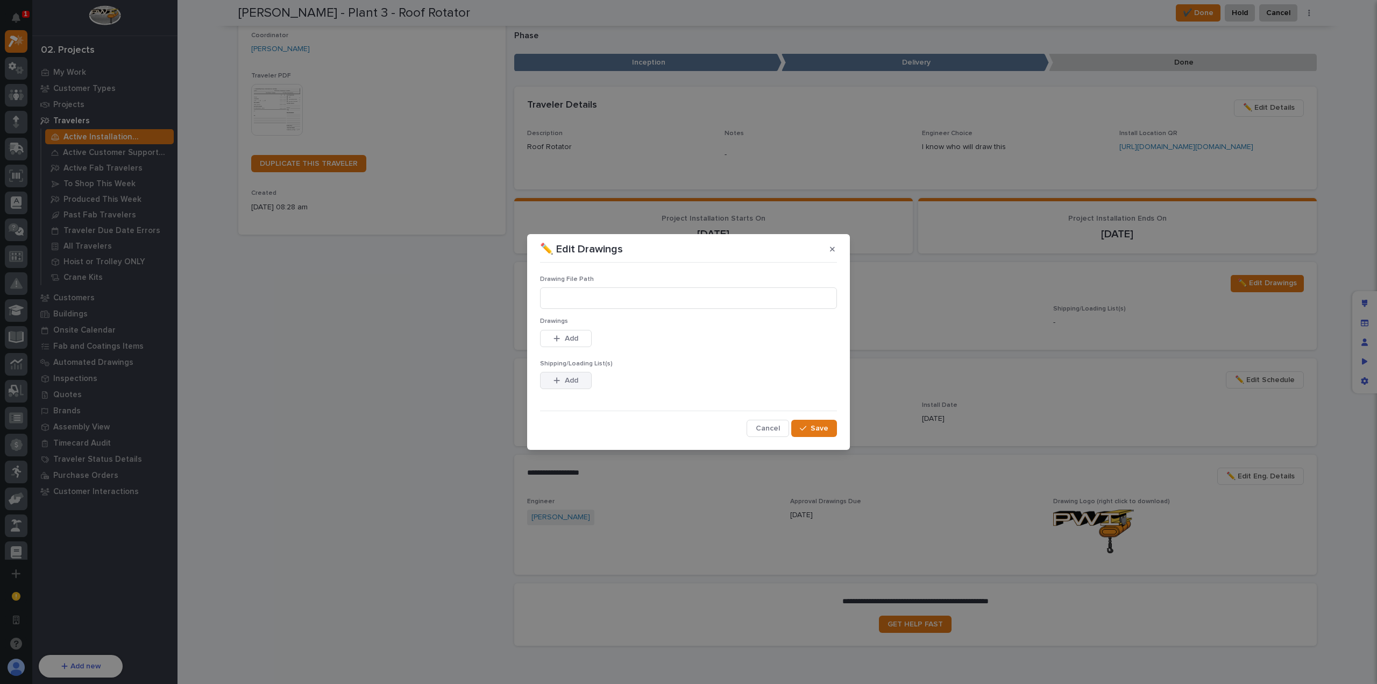
click at [568, 379] on span "Add" at bounding box center [571, 381] width 13 height 10
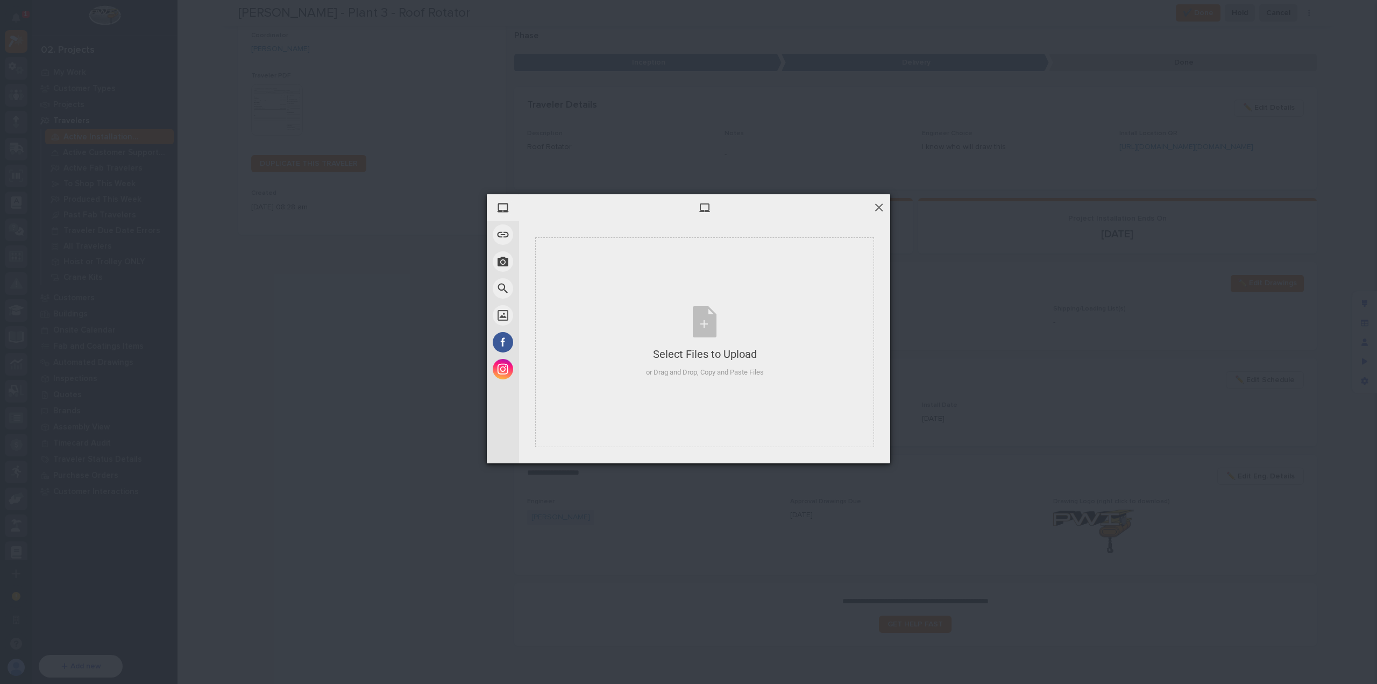
click at [885, 204] on span at bounding box center [879, 207] width 12 height 12
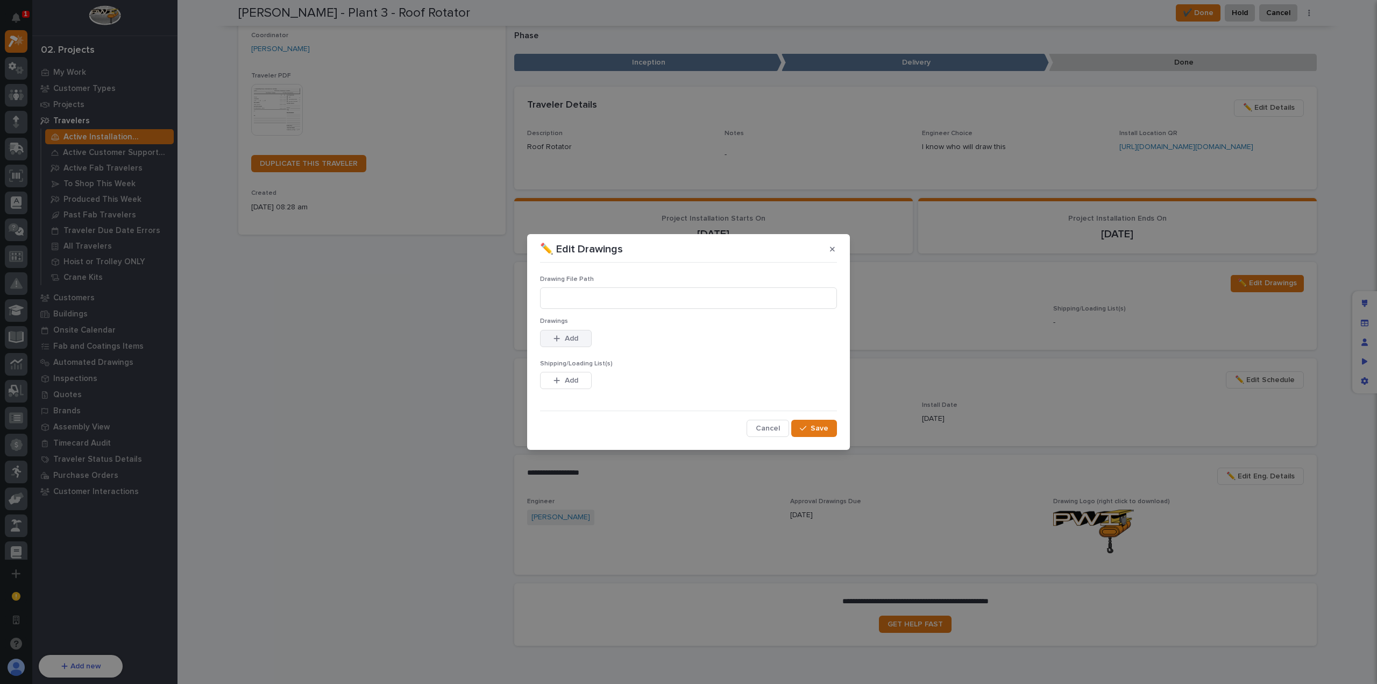
click at [573, 337] on span "Add" at bounding box center [571, 339] width 13 height 10
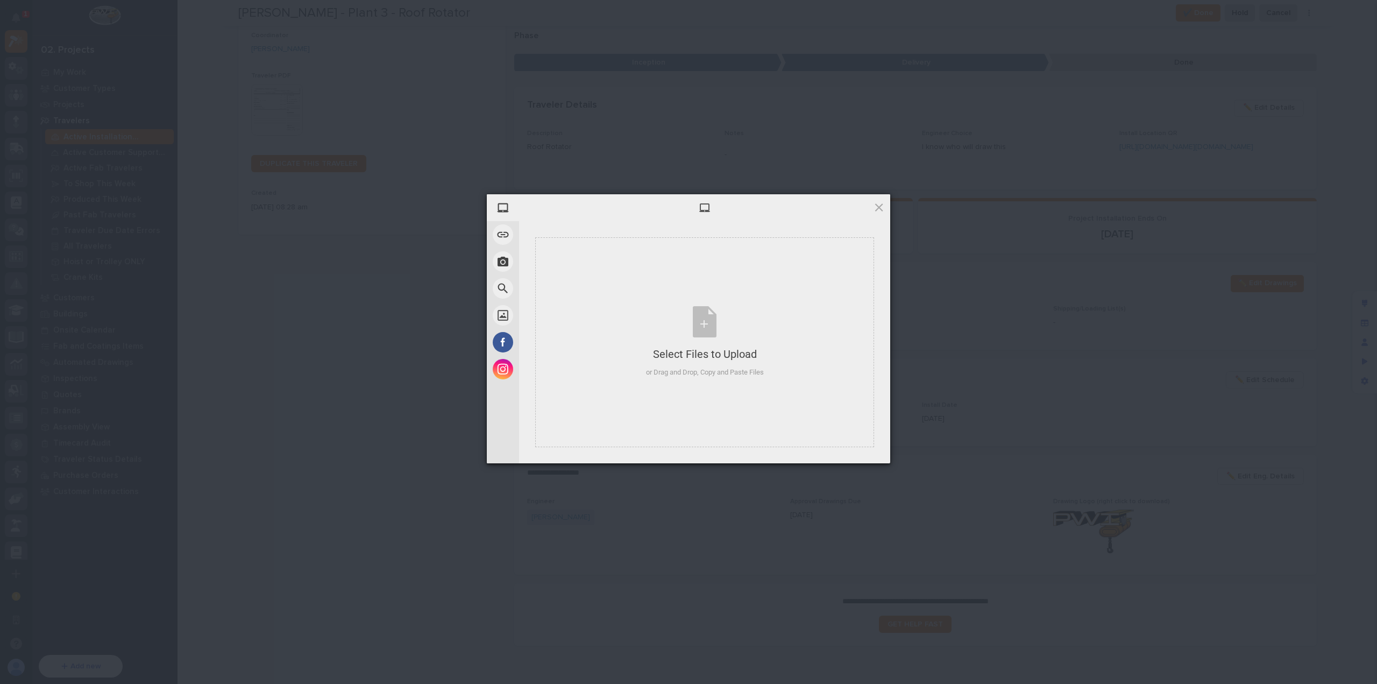
click at [890, 206] on div at bounding box center [704, 207] width 371 height 27
click at [879, 210] on span at bounding box center [879, 207] width 12 height 12
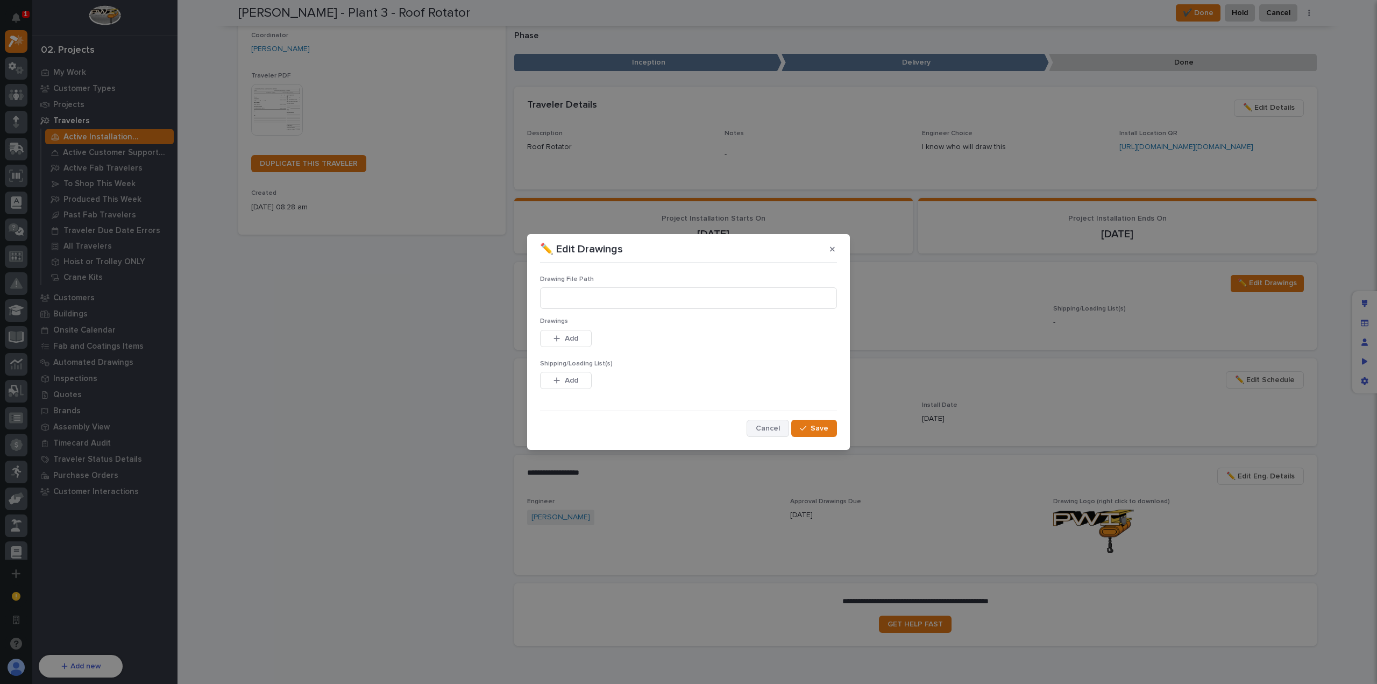
click at [775, 430] on span "Cancel" at bounding box center [768, 428] width 24 height 10
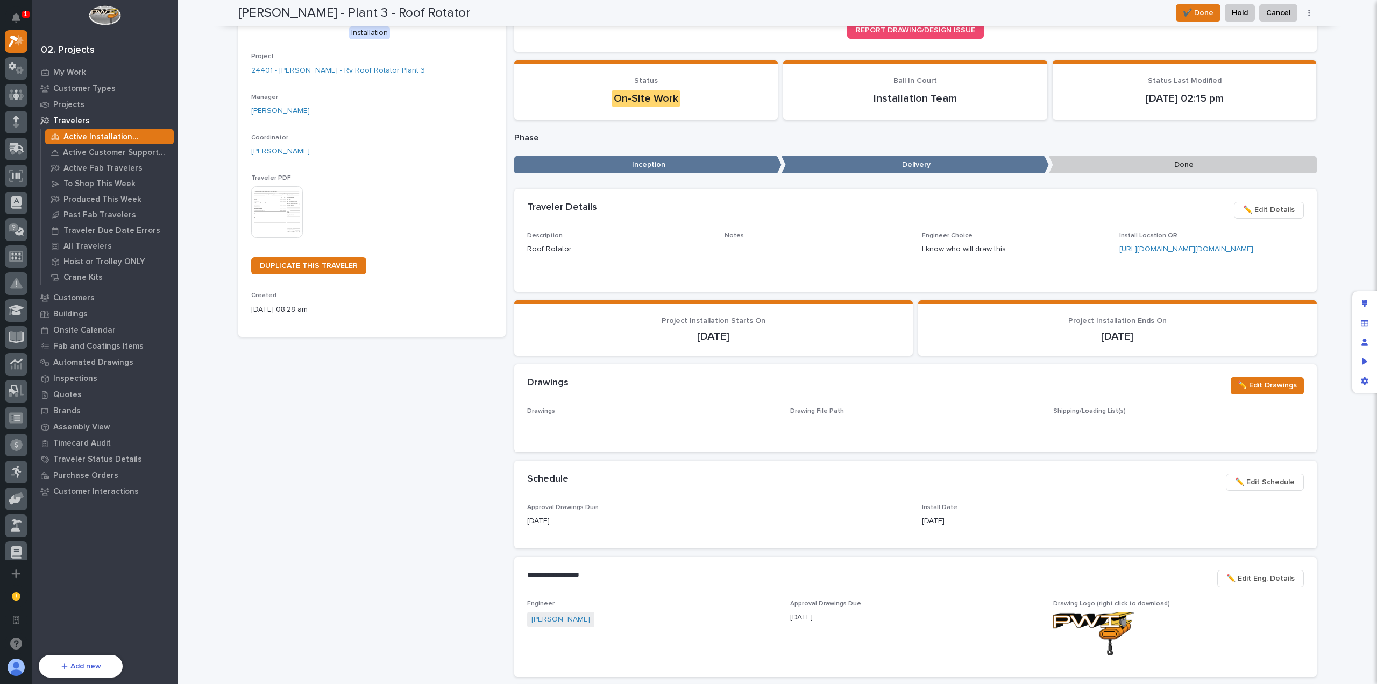
scroll to position [0, 0]
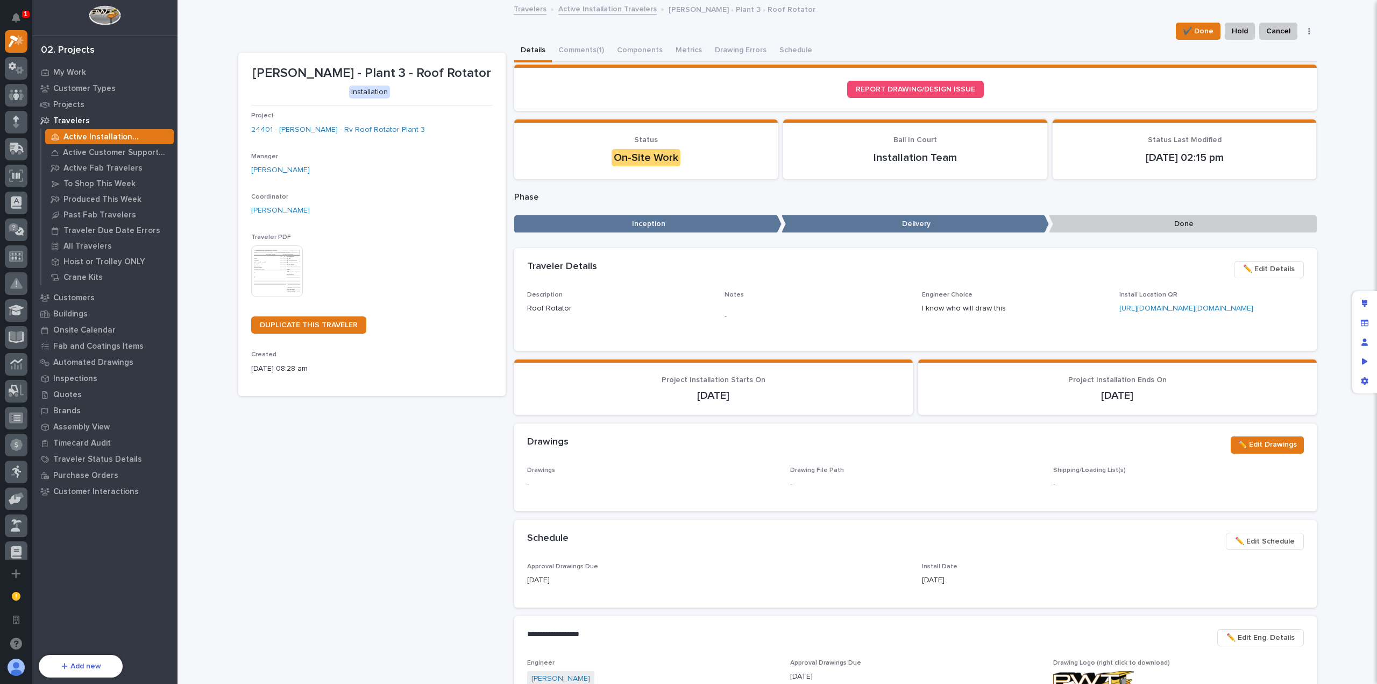
click at [1337, 287] on div "**********" at bounding box center [778, 435] width 1200 height 868
